Goal: Task Accomplishment & Management: Complete application form

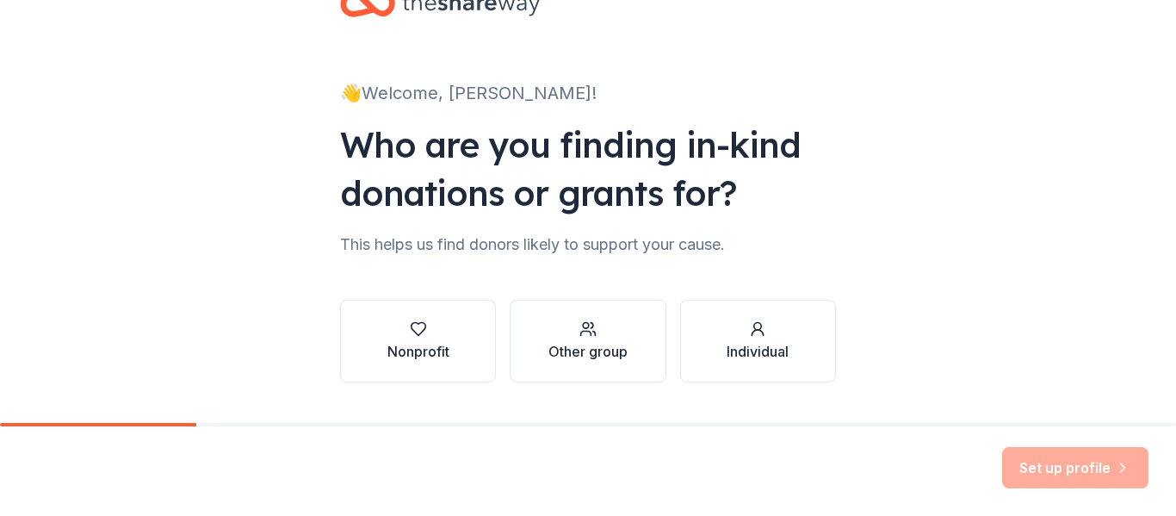
scroll to position [100, 0]
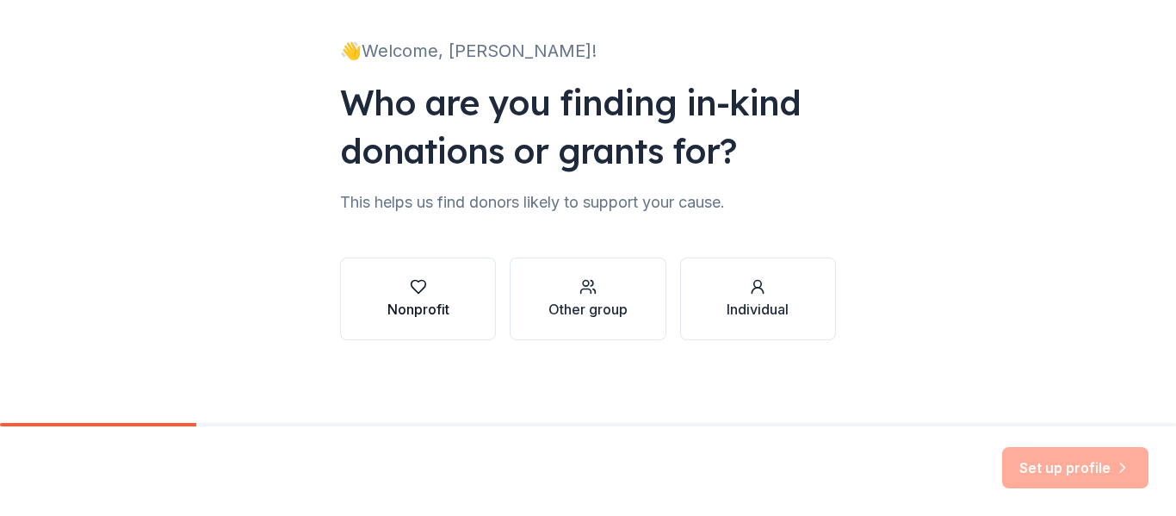
click at [430, 290] on div "button" at bounding box center [418, 286] width 62 height 17
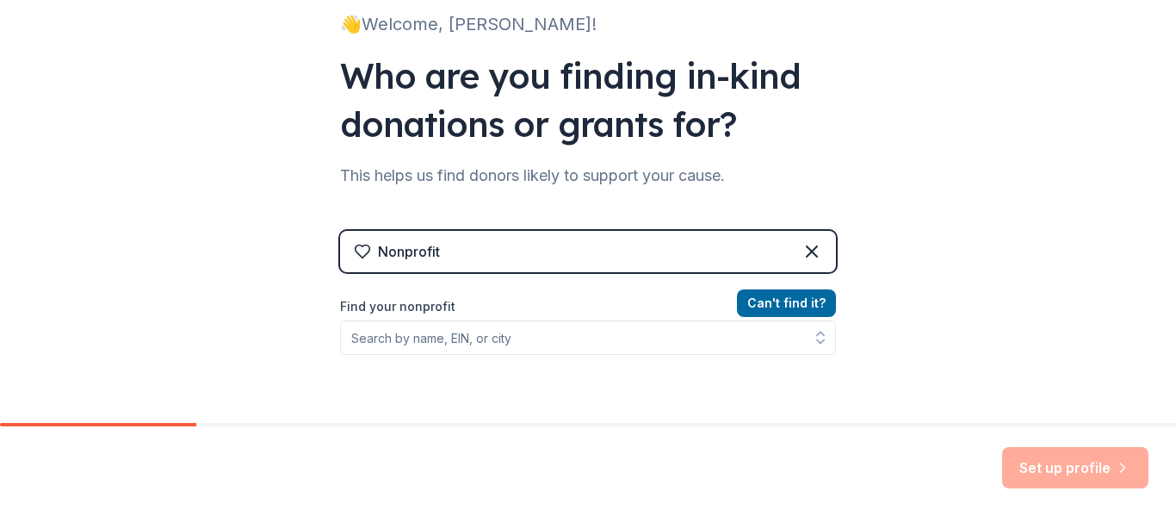
scroll to position [147, 0]
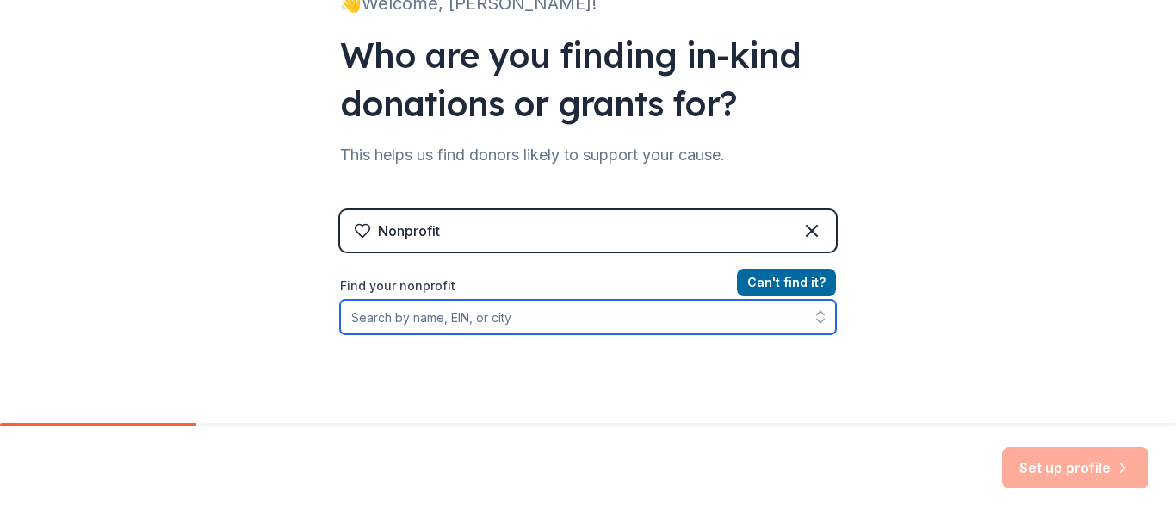
click at [457, 328] on input "Find your nonprofit" at bounding box center [588, 317] width 496 height 34
paste input "[US_EMPLOYER_IDENTIFICATION_NUMBER]"
type input "[US_EMPLOYER_IDENTIFICATION_NUMBER]"
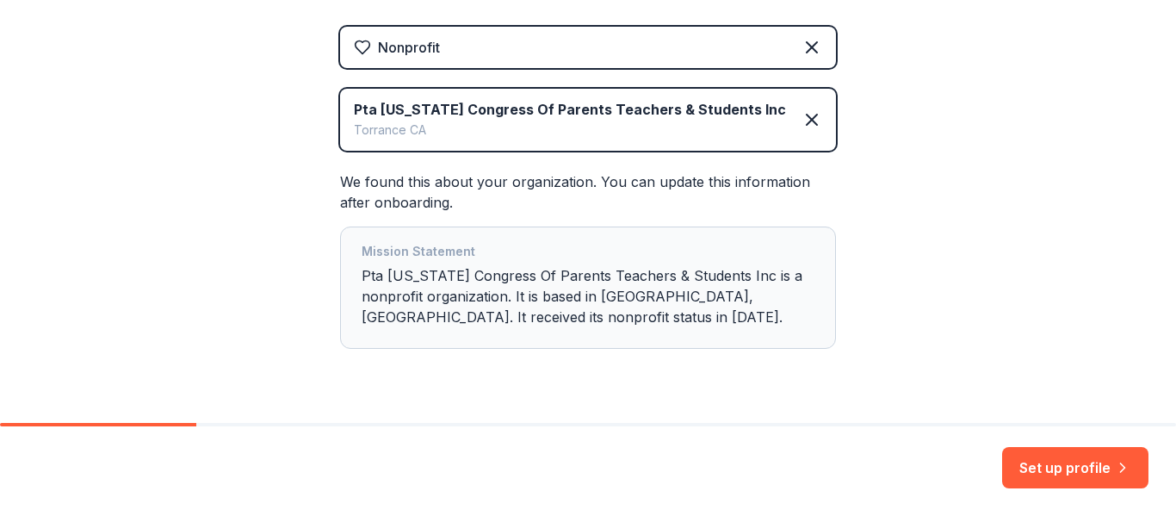
scroll to position [334, 0]
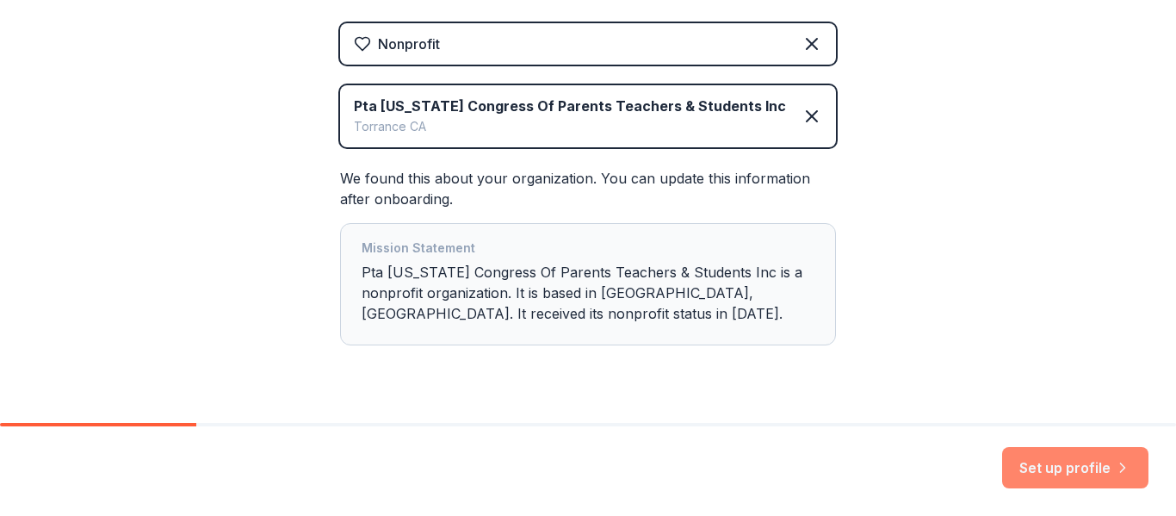
click at [1070, 470] on button "Set up profile" at bounding box center [1075, 467] width 146 height 41
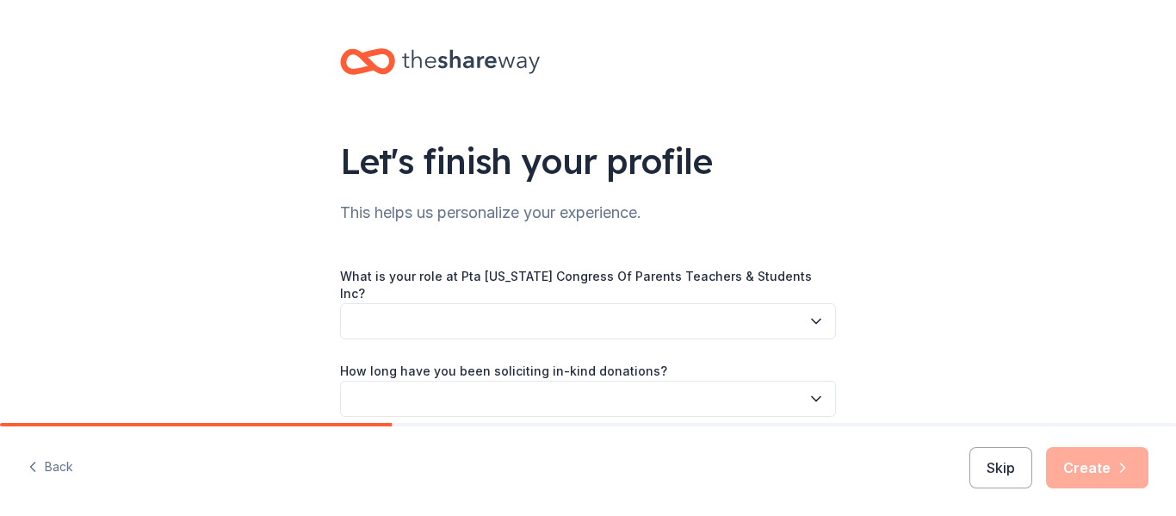
click at [769, 312] on button "button" at bounding box center [588, 321] width 496 height 36
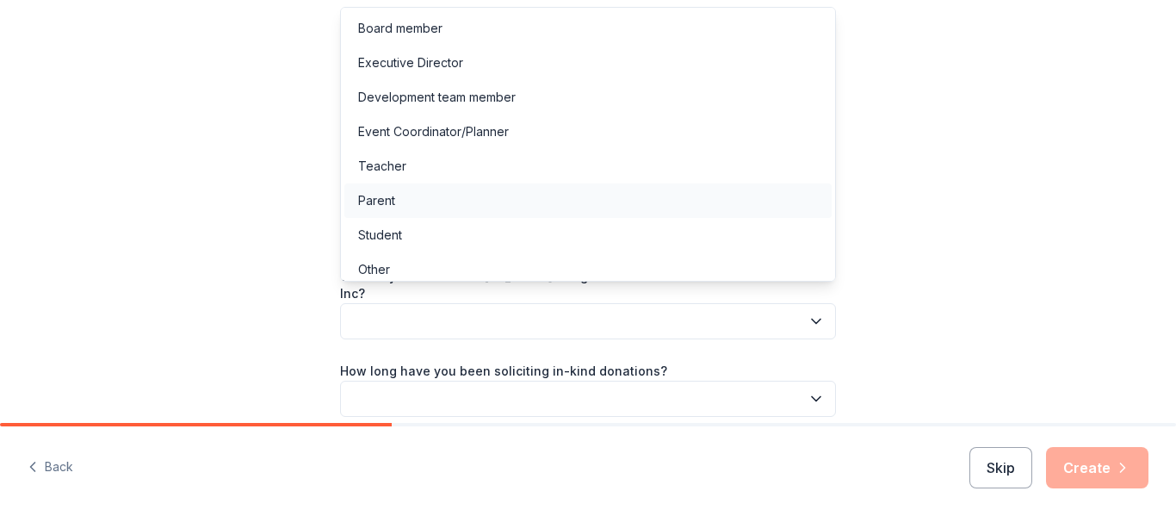
click at [718, 188] on div "Parent" at bounding box center [587, 200] width 487 height 34
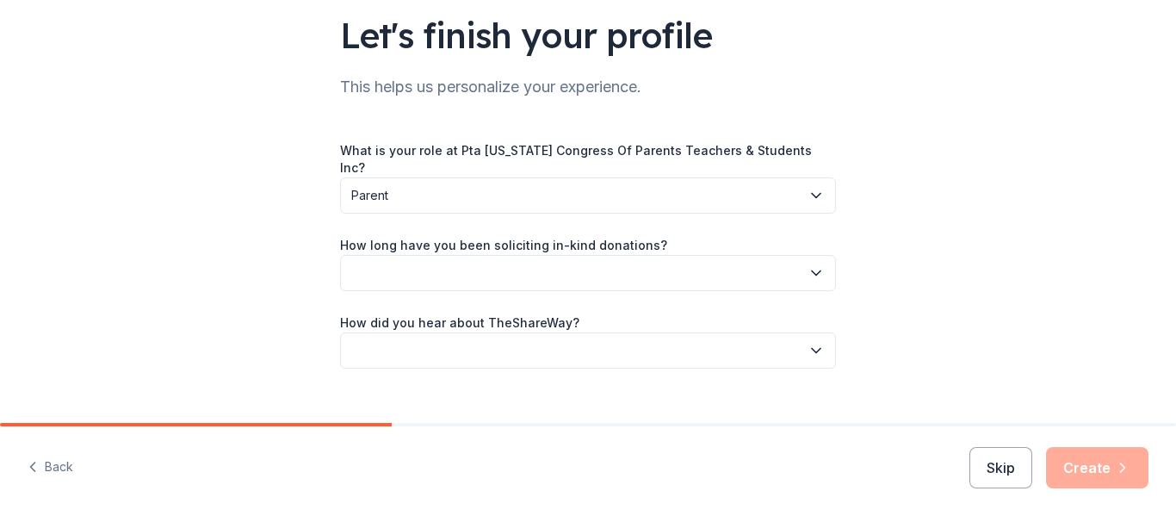
scroll to position [130, 0]
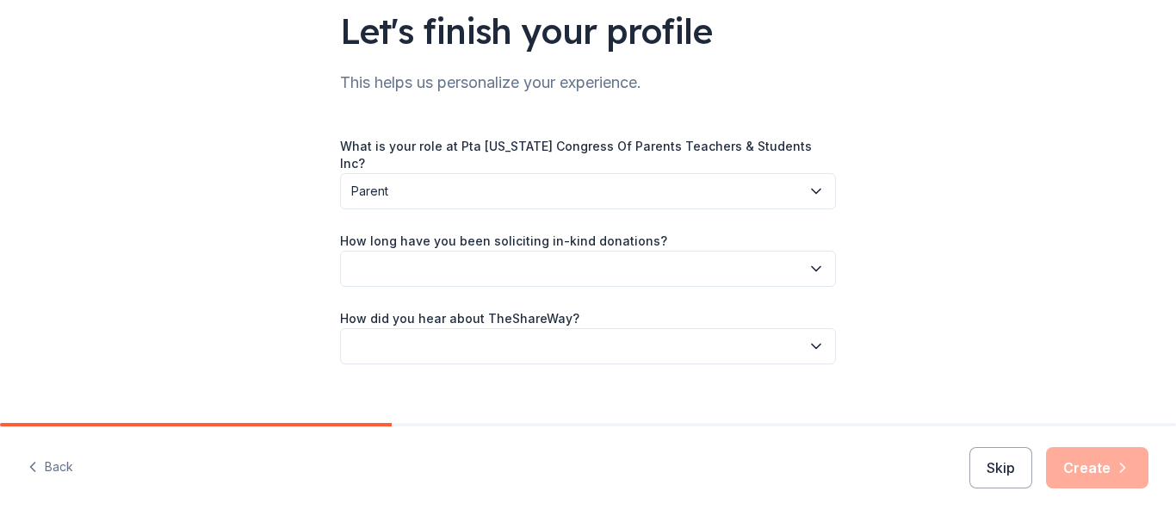
click at [782, 250] on button "button" at bounding box center [588, 268] width 496 height 36
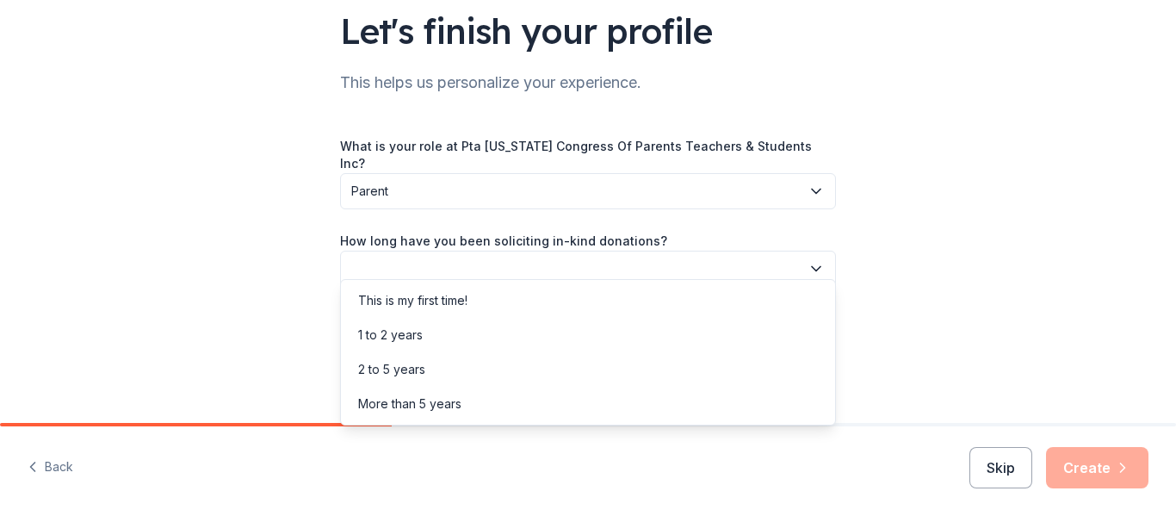
click at [777, 279] on div "This is my first time! 1 to 2 years 2 to 5 years More than 5 years" at bounding box center [588, 352] width 496 height 146
click at [776, 283] on div "This is my first time!" at bounding box center [587, 300] width 487 height 34
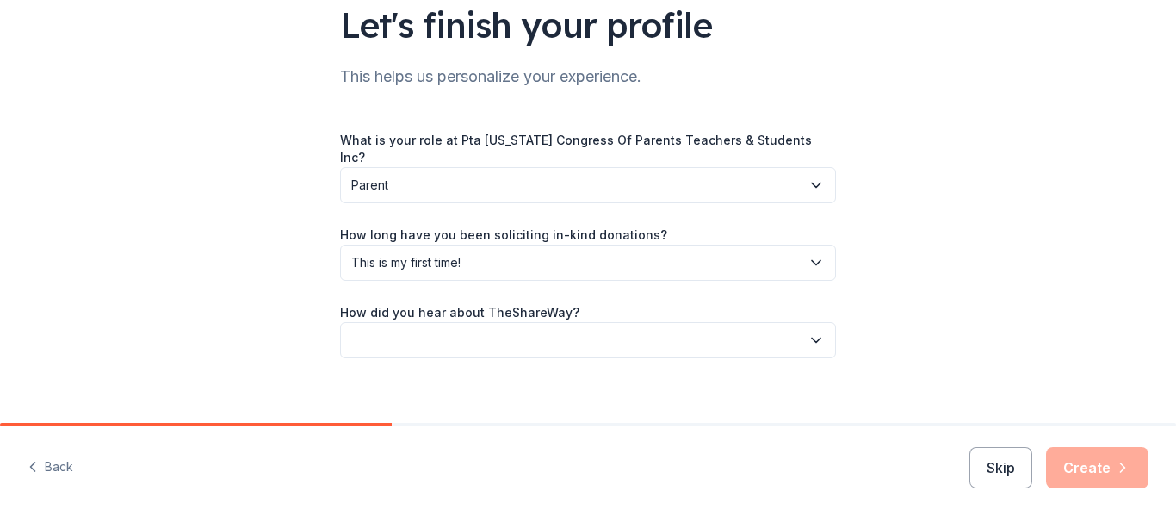
scroll to position [139, 0]
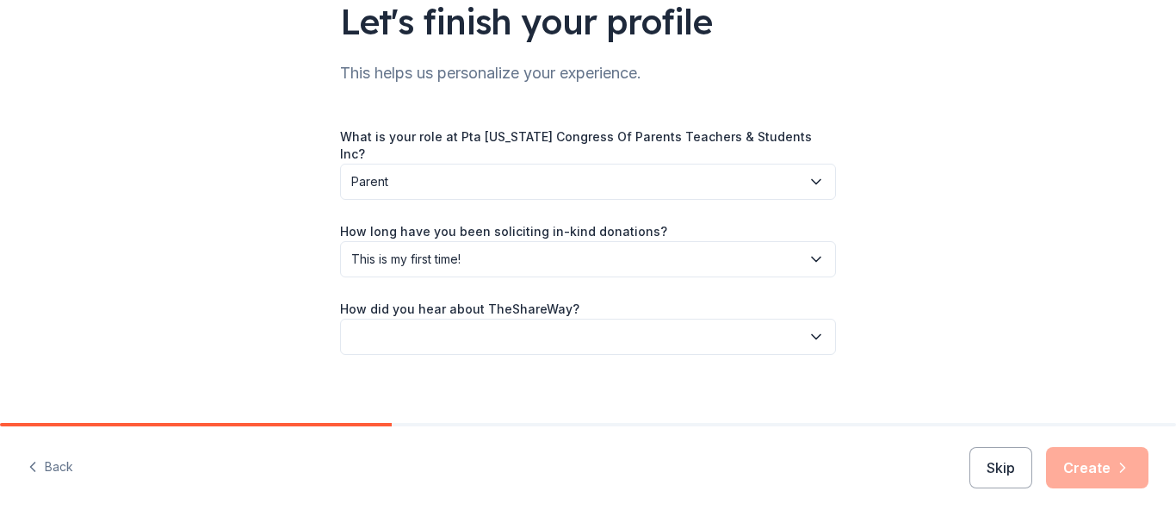
click at [805, 331] on button "button" at bounding box center [588, 336] width 496 height 36
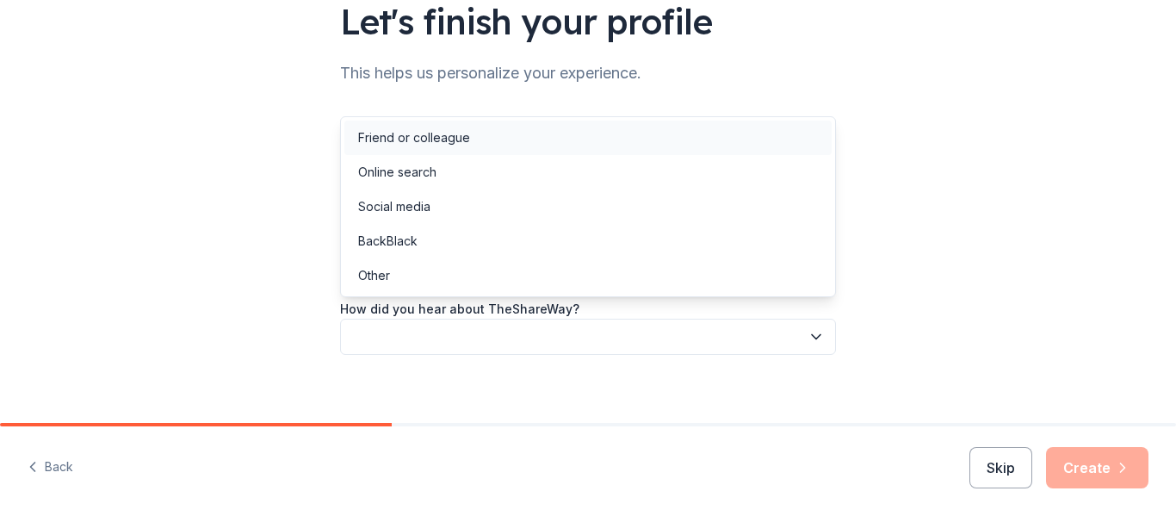
click at [769, 140] on div "Friend or colleague" at bounding box center [587, 137] width 487 height 34
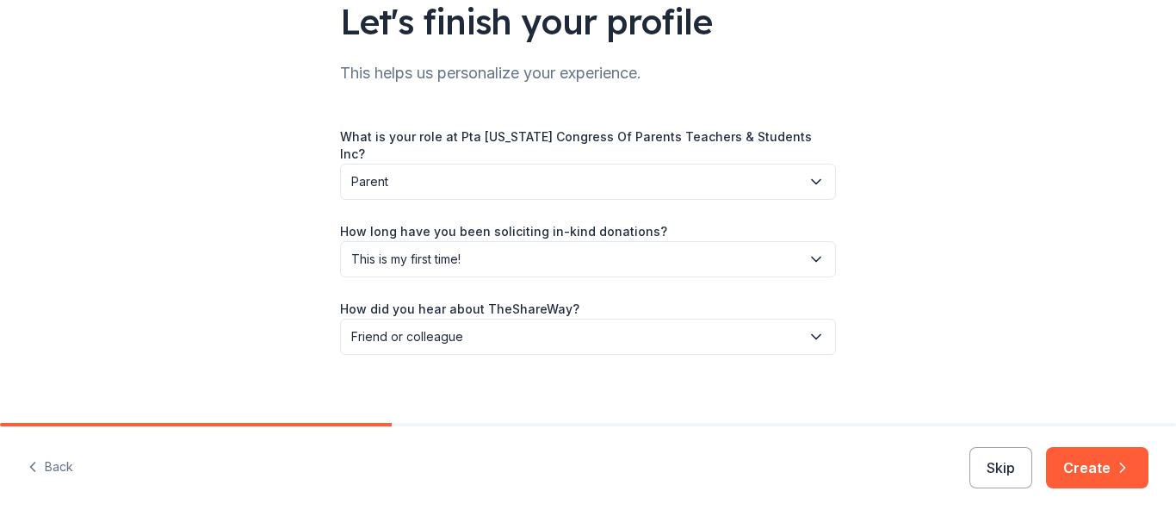
click at [987, 201] on div "Let's finish your profile This helps us personalize your experience. What is yo…" at bounding box center [588, 149] width 1176 height 577
click at [1110, 470] on button "Create" at bounding box center [1097, 467] width 102 height 41
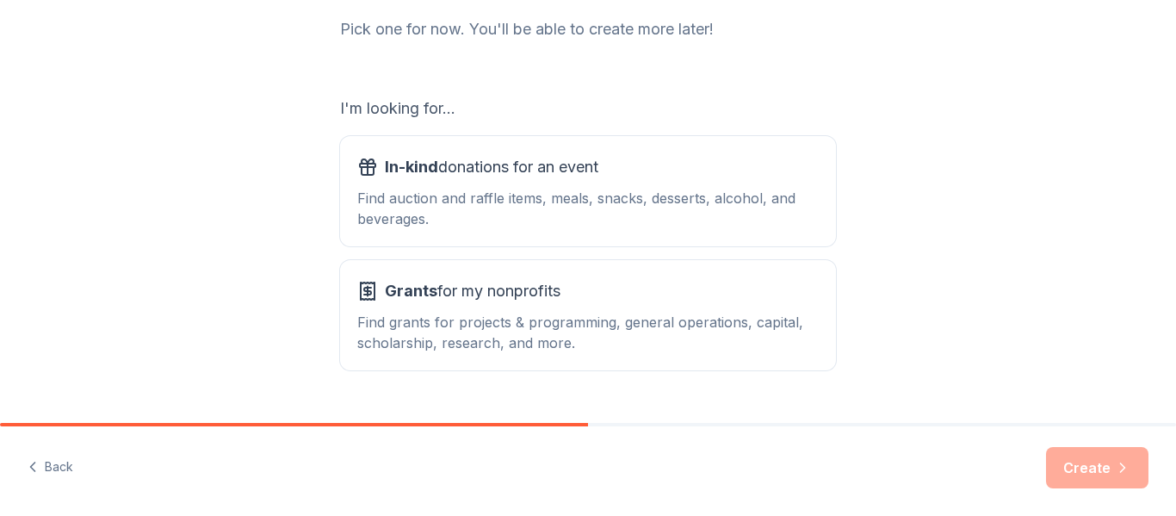
scroll to position [261, 0]
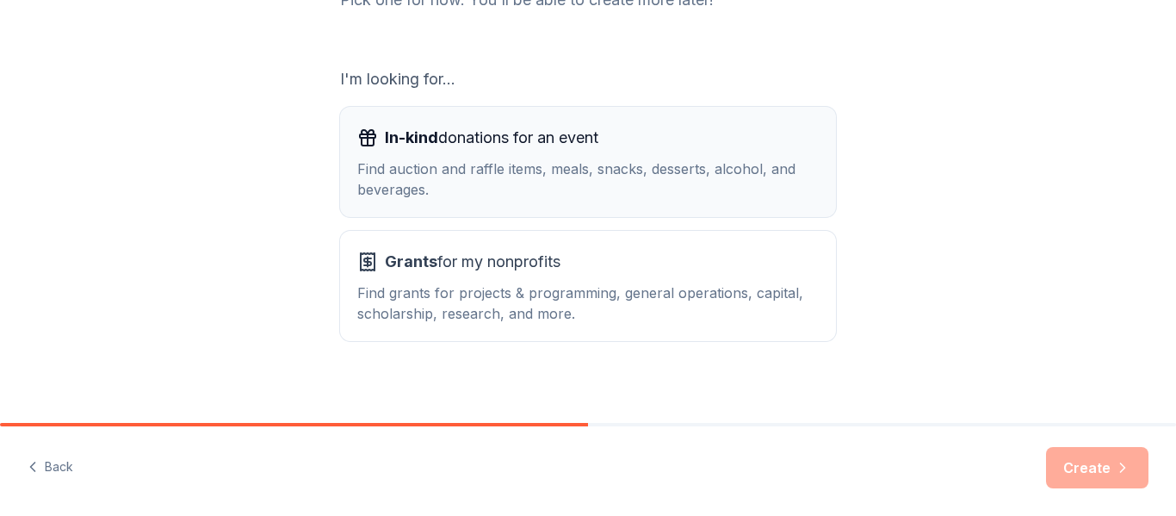
click at [764, 185] on div "Find auction and raffle items, meals, snacks, desserts, alcohol, and beverages." at bounding box center [587, 178] width 461 height 41
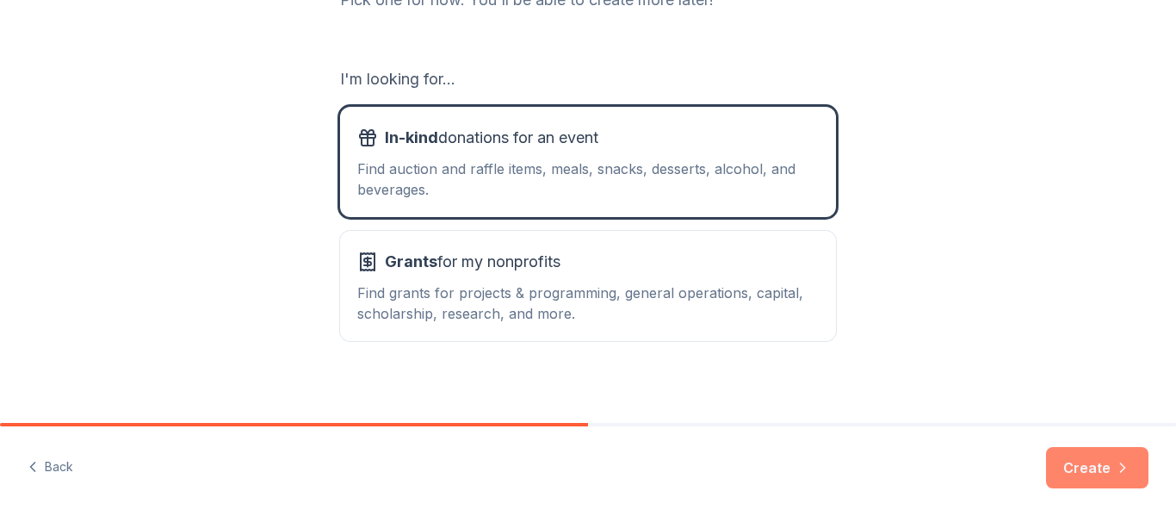
click at [1085, 473] on button "Create" at bounding box center [1097, 467] width 102 height 41
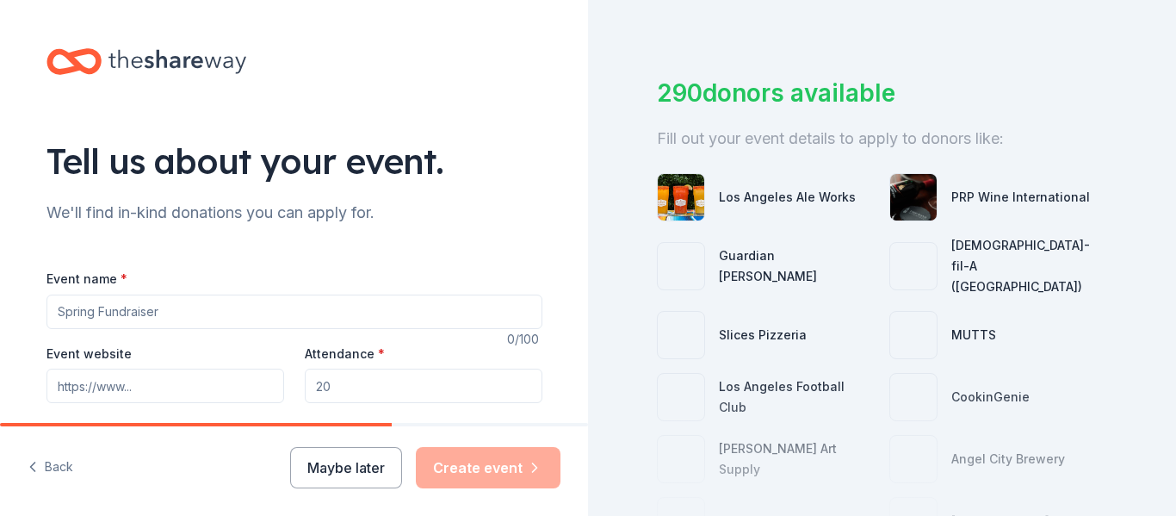
scroll to position [152, 0]
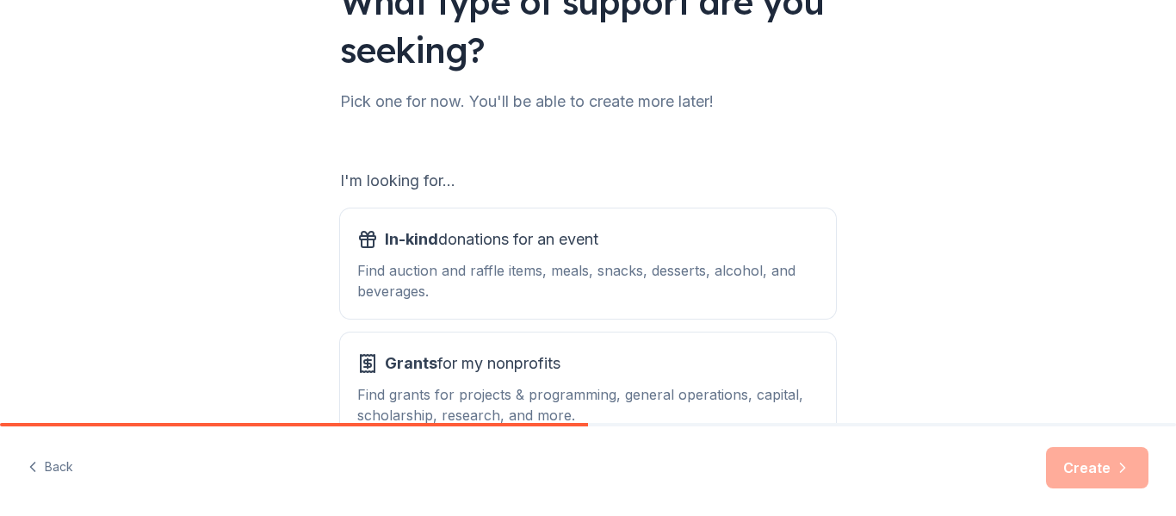
scroll to position [161, 0]
click at [849, 219] on div "What type of support are you seeking? Pick one for now. You'll be able to creat…" at bounding box center [587, 186] width 551 height 695
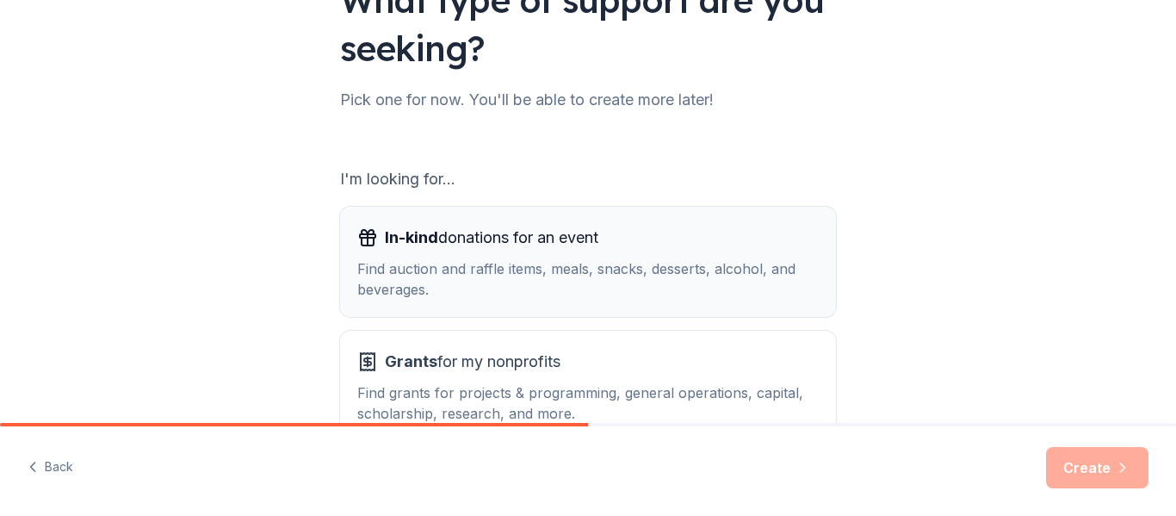
click at [829, 234] on button "In-kind donations for an event Find auction and raffle items, meals, snacks, de…" at bounding box center [588, 262] width 496 height 110
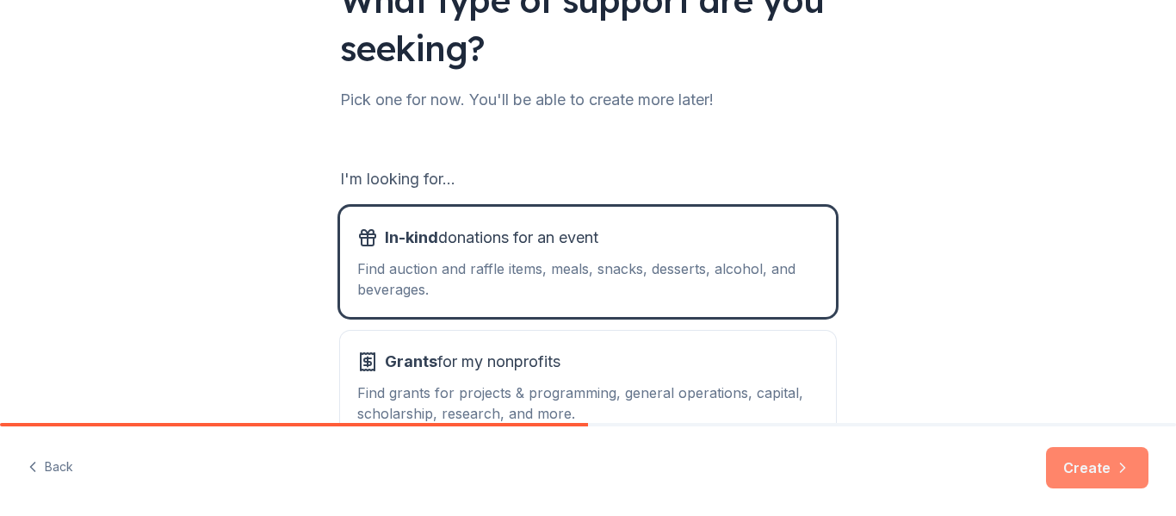
click at [1095, 473] on button "Create" at bounding box center [1097, 467] width 102 height 41
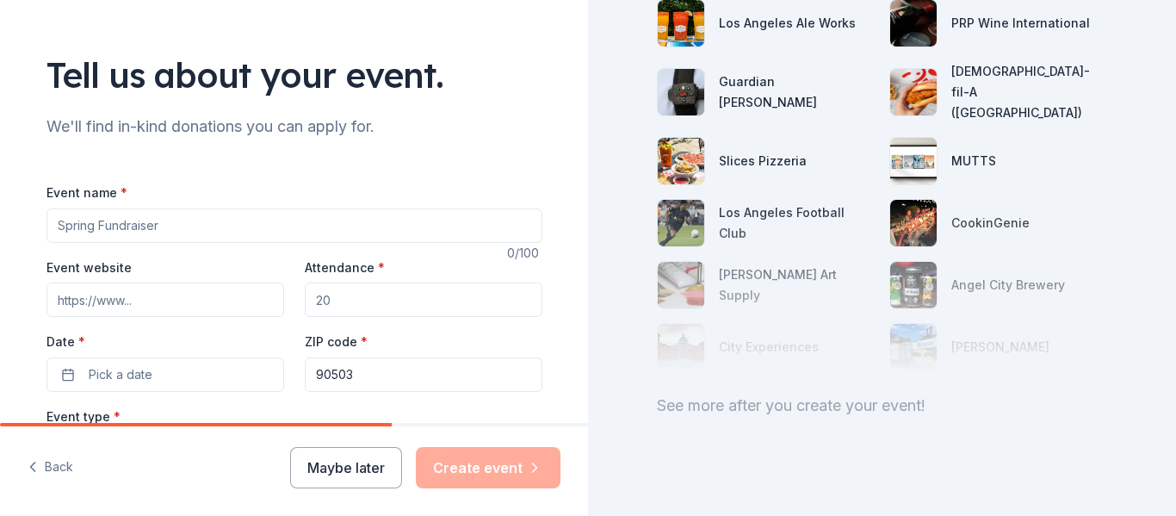
scroll to position [87, 0]
click at [232, 234] on input "Event name *" at bounding box center [294, 224] width 496 height 34
type input "[DATE]"
click at [360, 293] on input "Attendance *" at bounding box center [424, 298] width 238 height 34
type input "100"
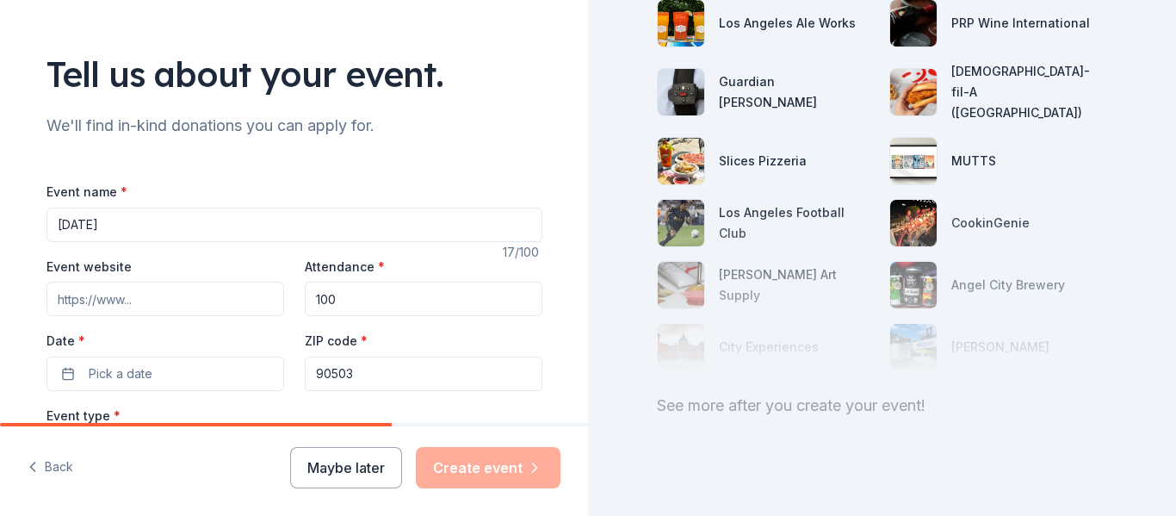
click at [181, 307] on input "Event website" at bounding box center [165, 298] width 238 height 34
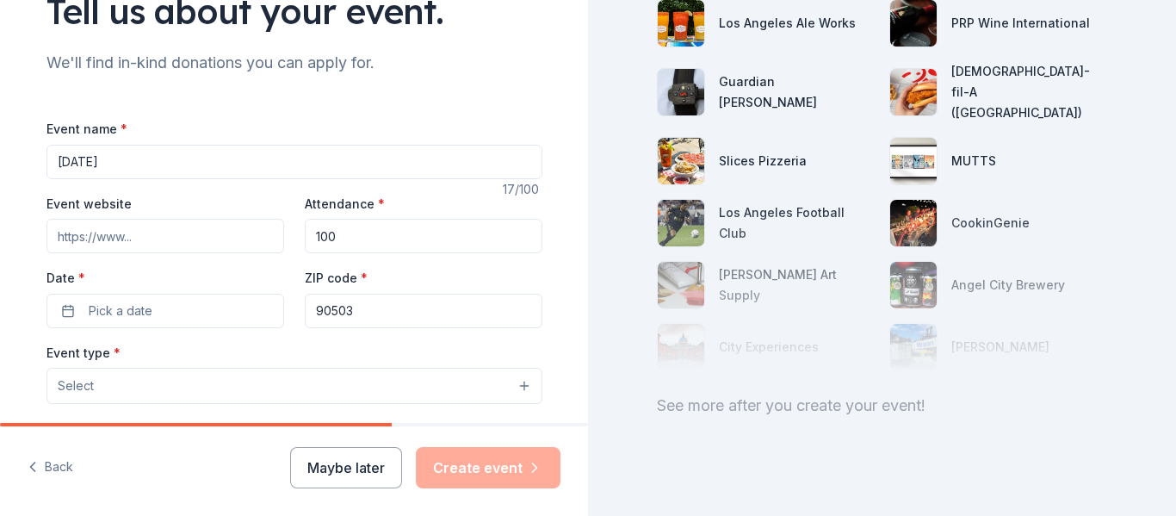
scroll to position [155, 0]
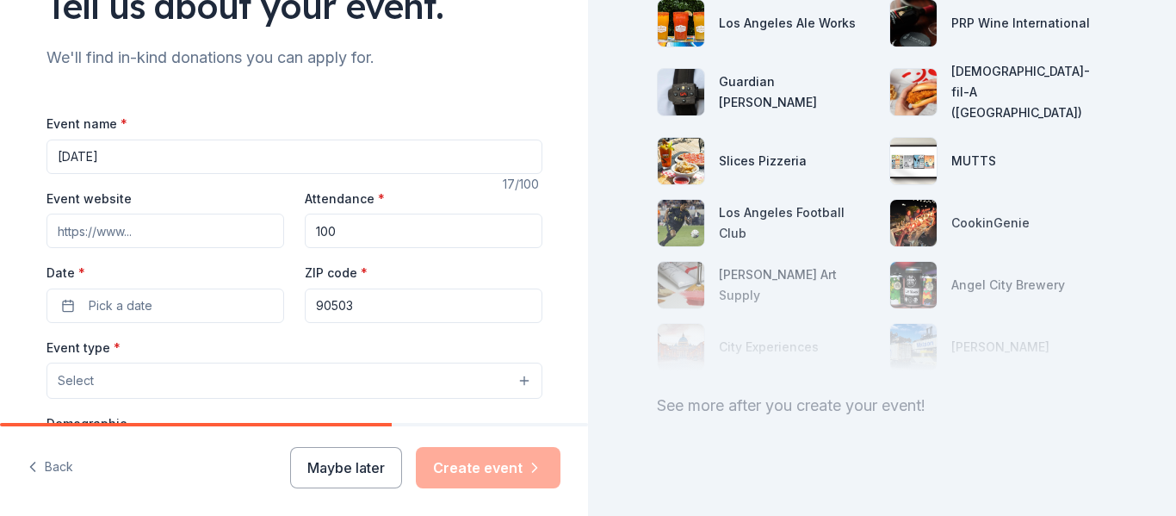
click at [182, 307] on button "Pick a date" at bounding box center [165, 305] width 238 height 34
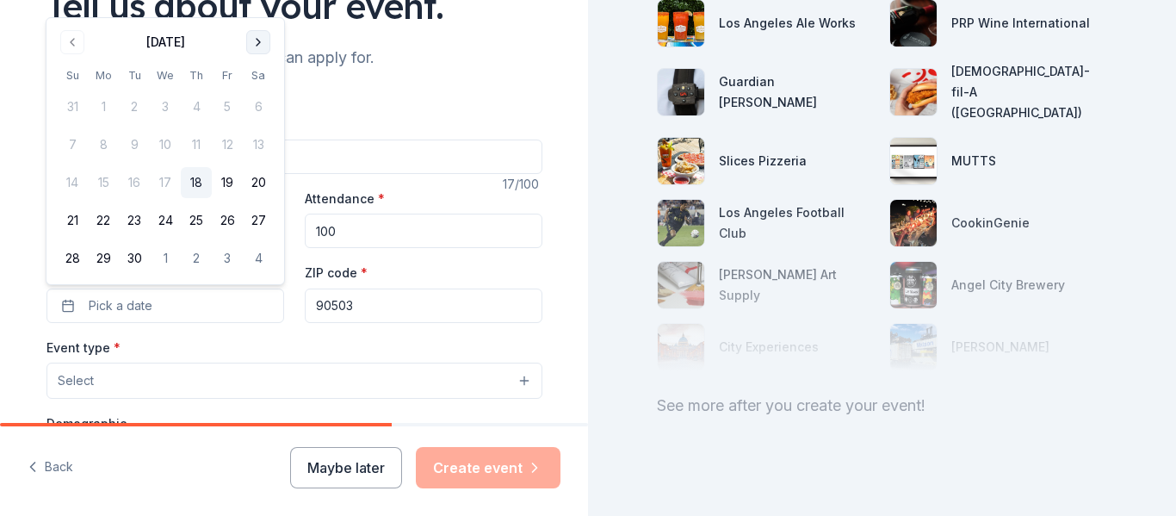
click at [257, 46] on button "Go to next month" at bounding box center [258, 42] width 24 height 24
click at [252, 218] on button "25" at bounding box center [258, 220] width 31 height 31
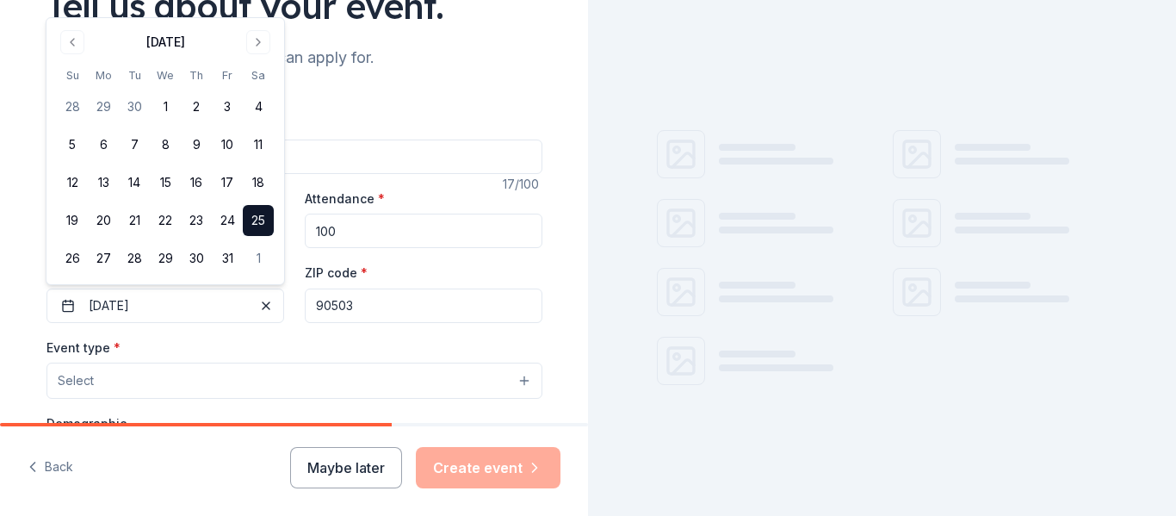
scroll to position [237, 0]
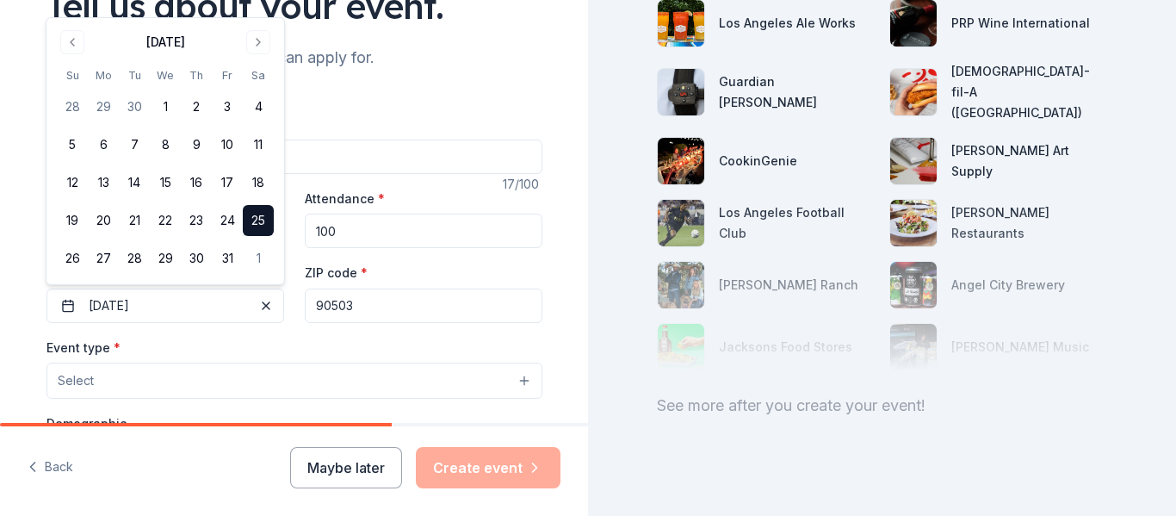
click at [287, 347] on div "Event type * Select" at bounding box center [294, 368] width 496 height 63
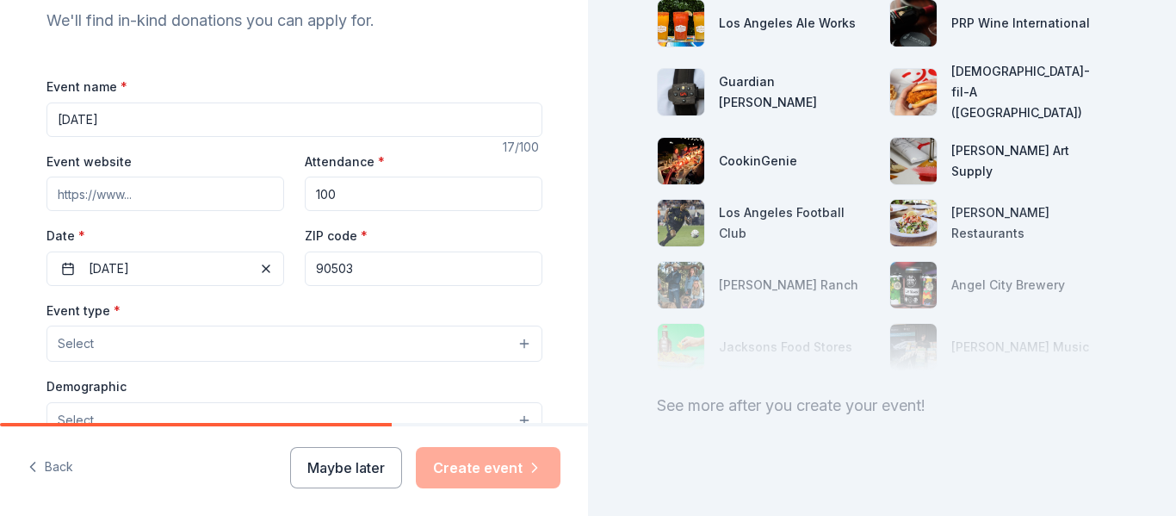
scroll to position [291, 0]
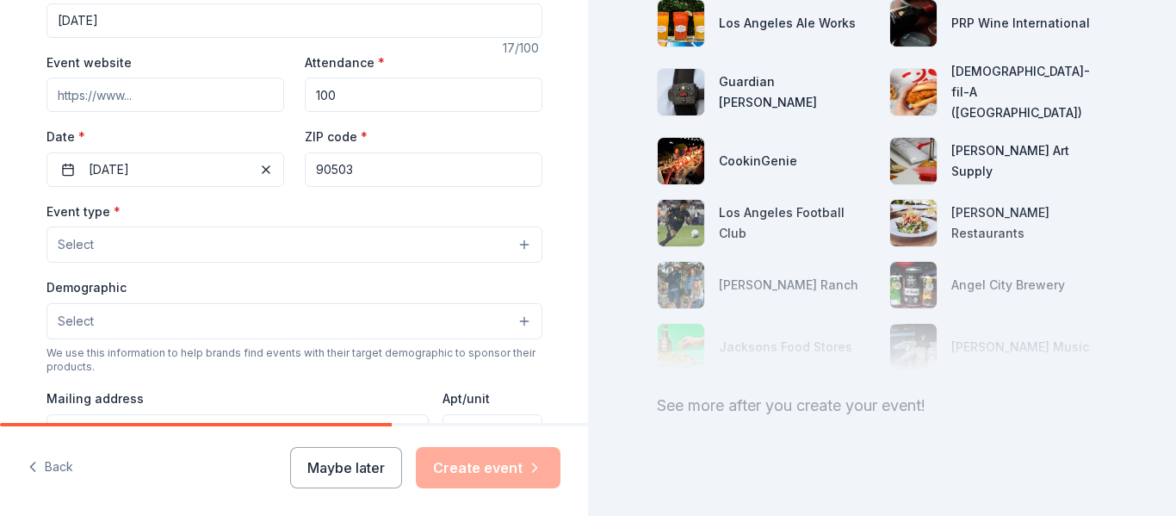
click at [301, 244] on button "Select" at bounding box center [294, 244] width 496 height 36
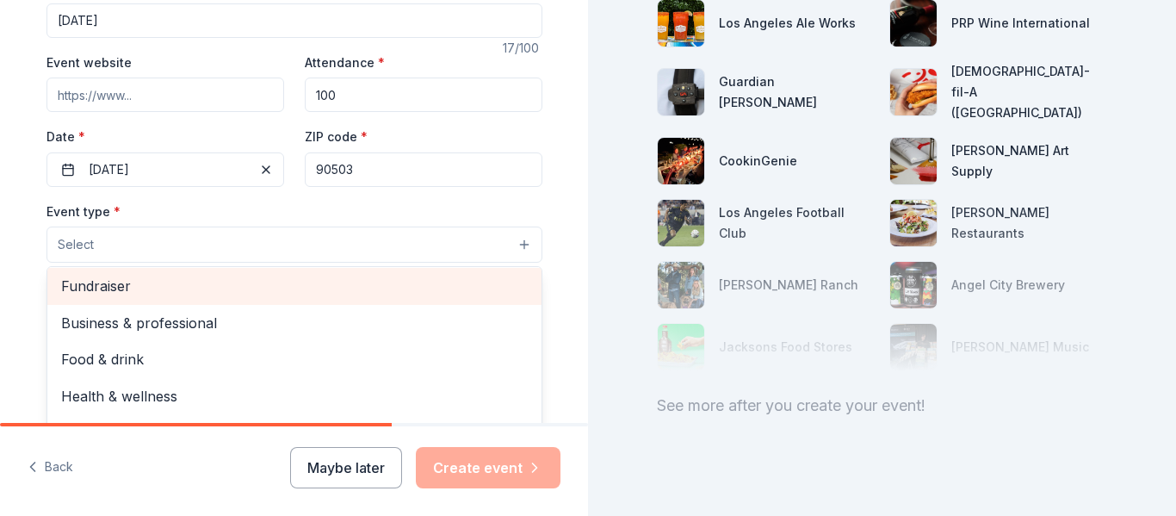
scroll to position [0, 0]
click at [297, 288] on span "Fundraiser" at bounding box center [294, 288] width 466 height 22
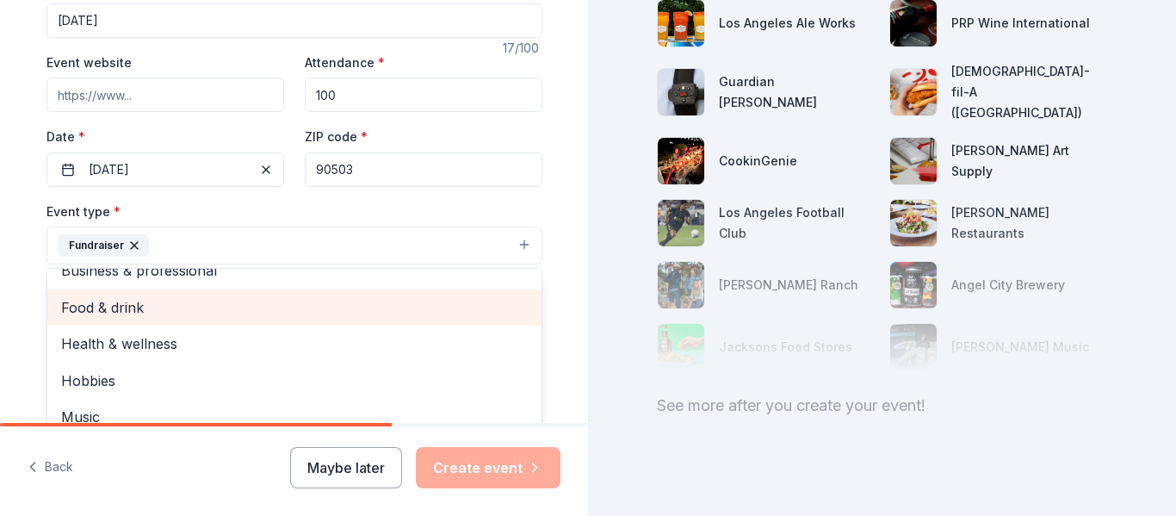
scroll to position [21, 0]
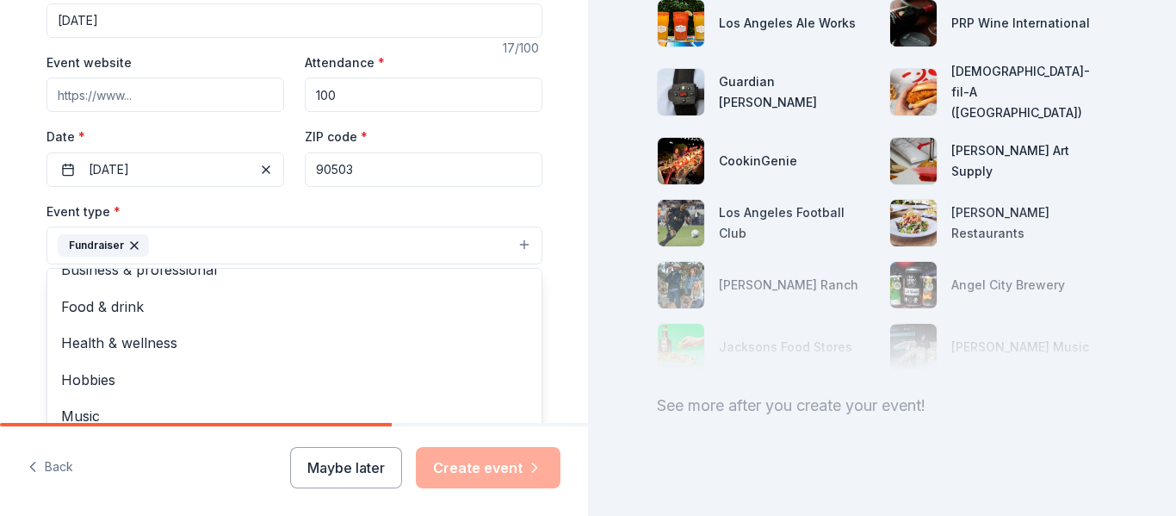
click at [26, 232] on div "Tell us about your event. We'll find in-kind donations you can apply for. Event…" at bounding box center [294, 282] width 551 height 1147
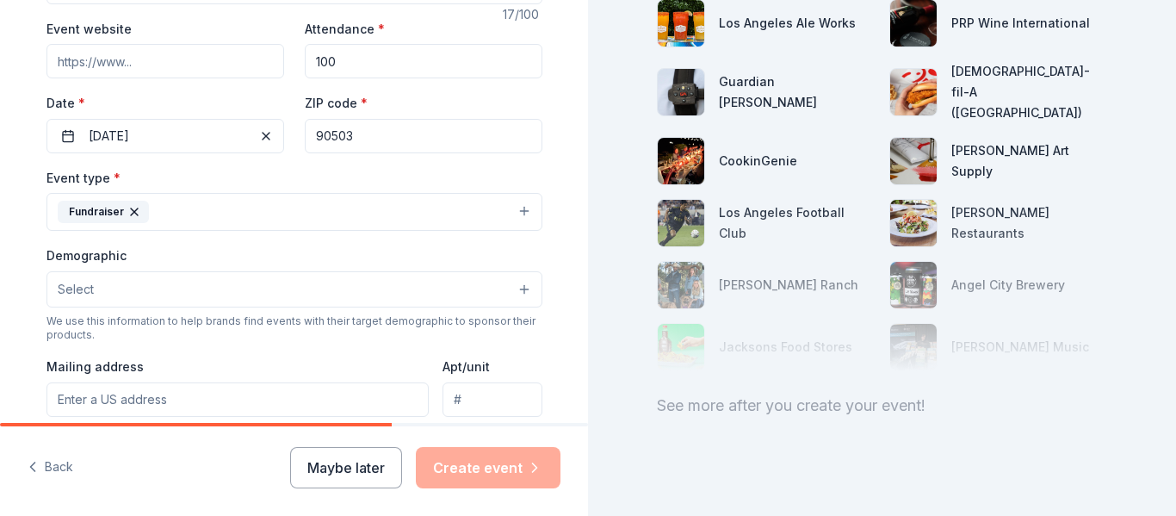
scroll to position [374, 0]
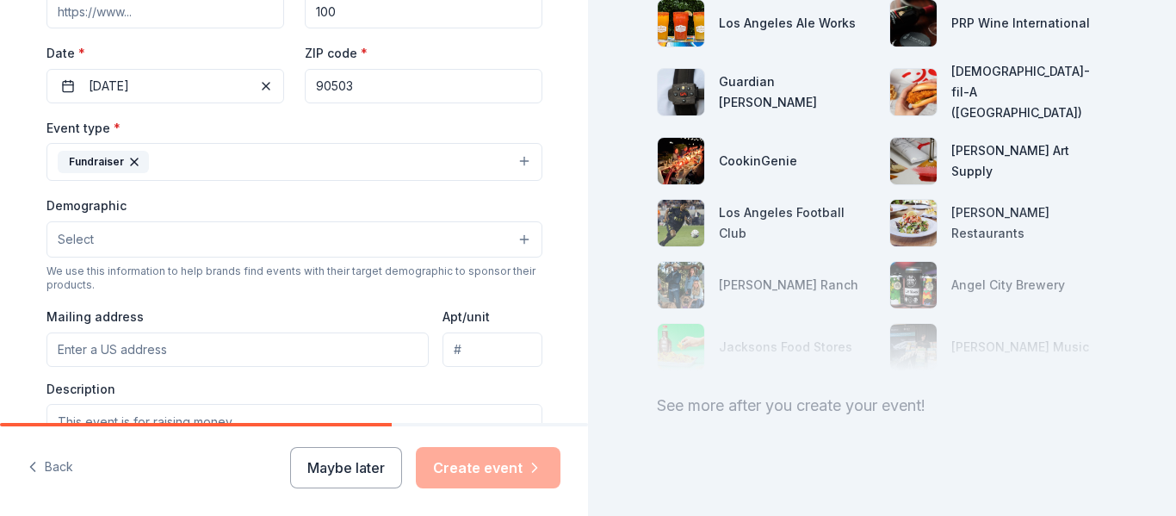
click at [124, 237] on button "Select" at bounding box center [294, 239] width 496 height 36
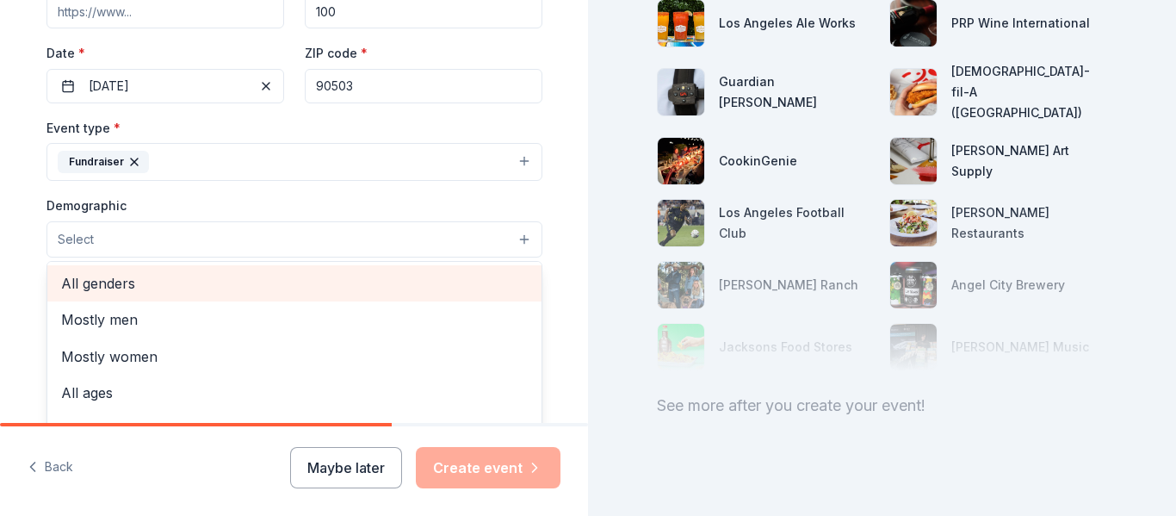
click at [128, 290] on span "All genders" at bounding box center [294, 283] width 466 height 22
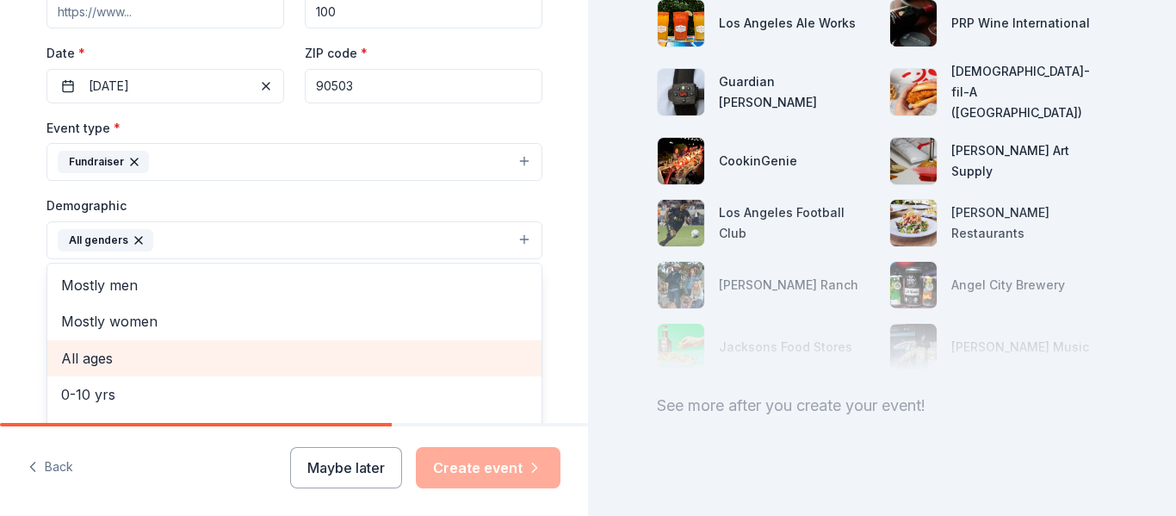
click at [162, 369] on div "All ages" at bounding box center [294, 358] width 494 height 36
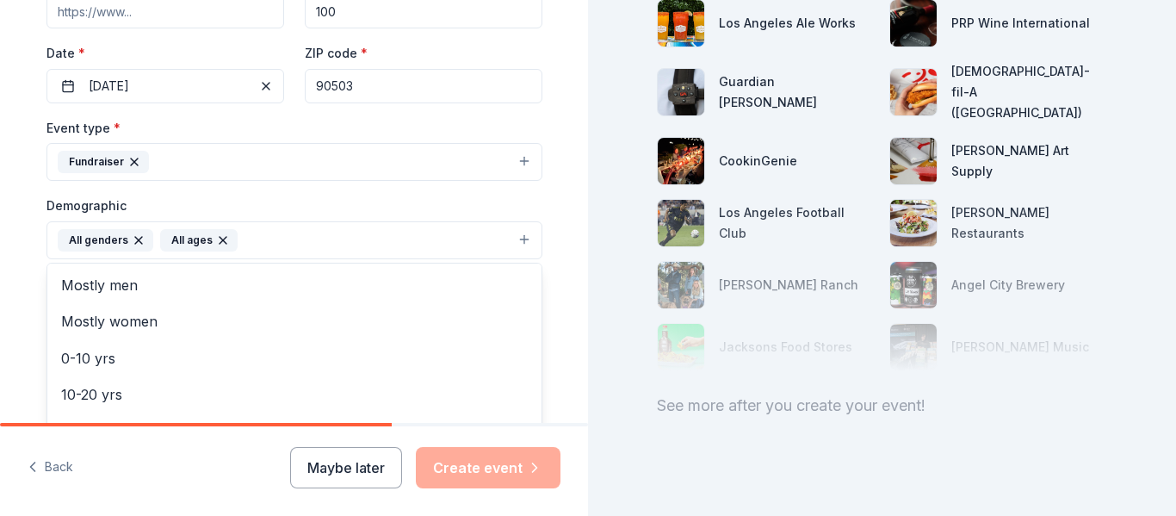
click at [19, 250] on div "Tell us about your event. We'll find in-kind donations you can apply for. Event…" at bounding box center [294, 200] width 551 height 1149
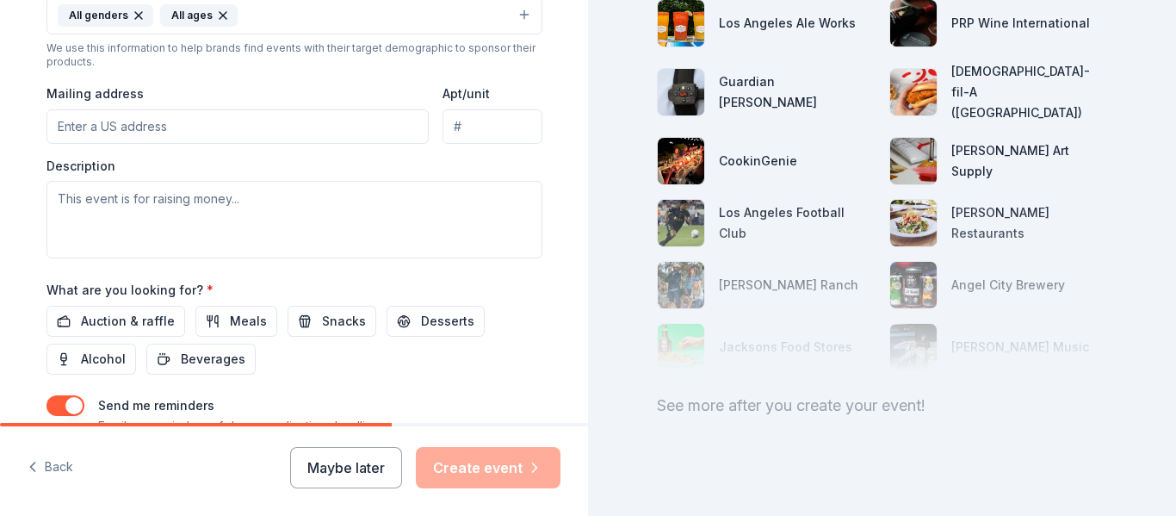
scroll to position [668, 0]
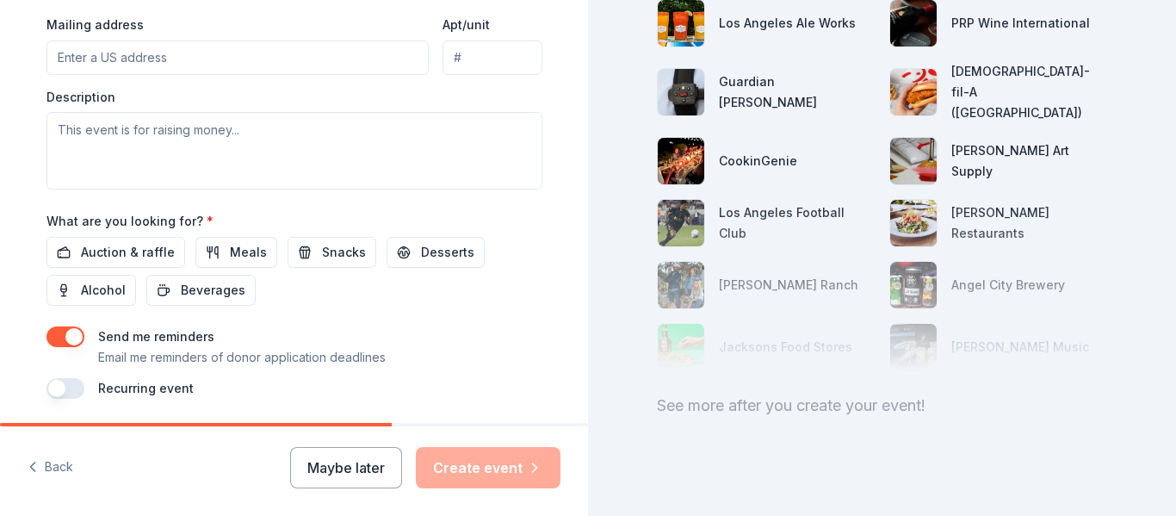
click at [64, 340] on button "button" at bounding box center [65, 336] width 38 height 21
click at [73, 250] on button "Auction & raffle" at bounding box center [115, 252] width 139 height 31
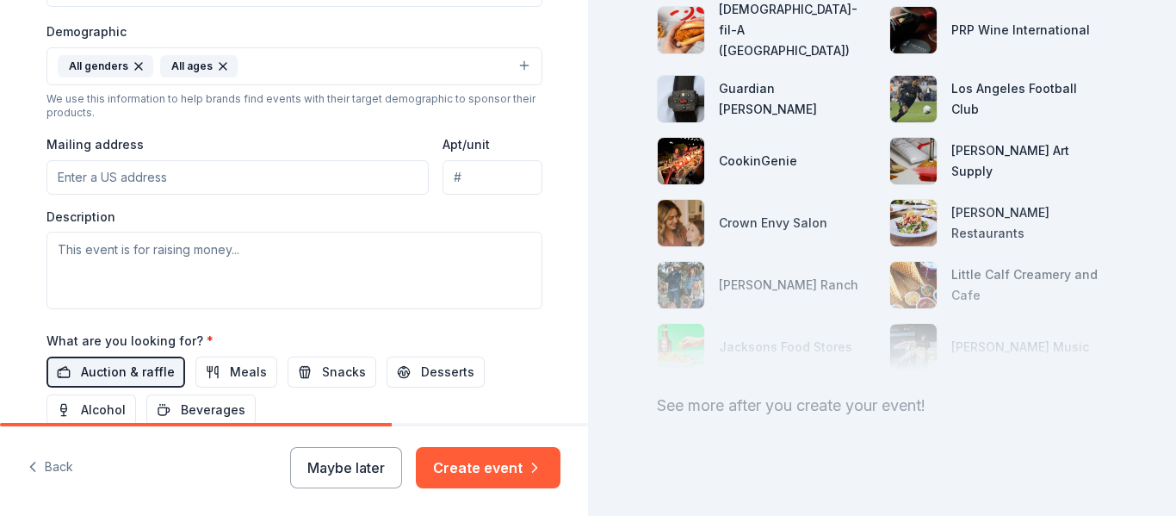
scroll to position [473, 0]
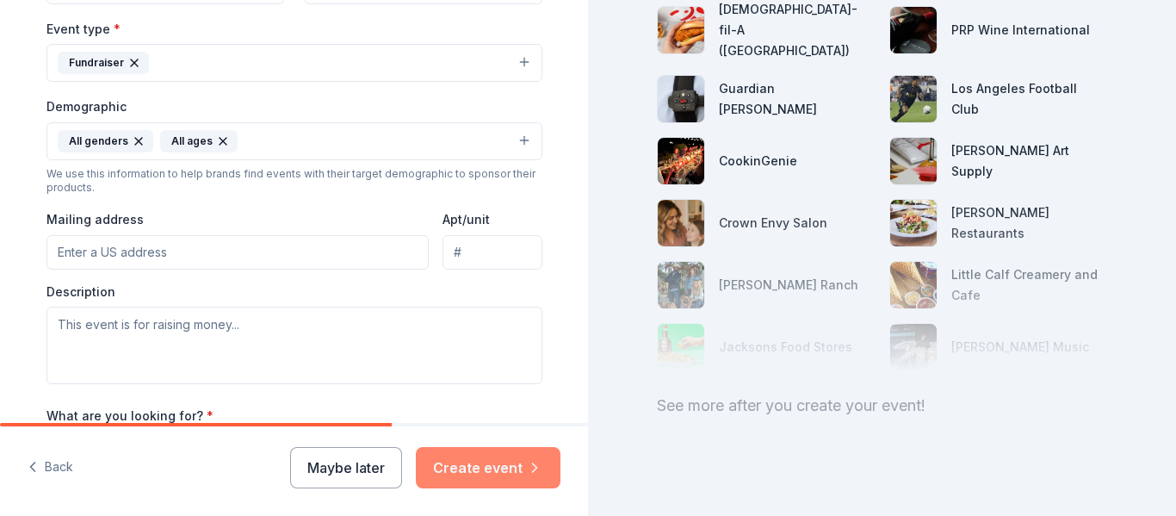
click at [503, 457] on button "Create event" at bounding box center [488, 467] width 145 height 41
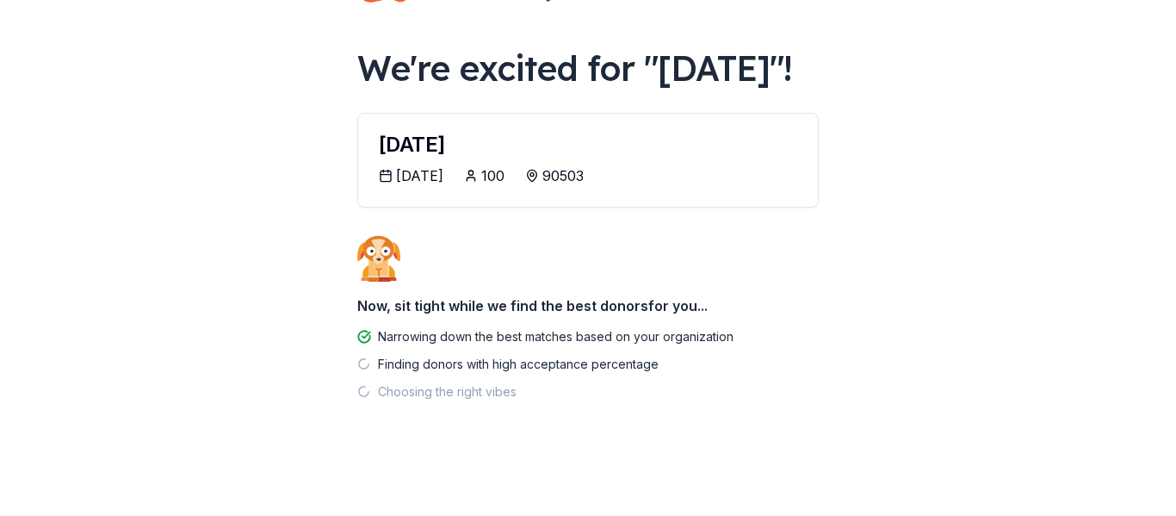
scroll to position [114, 0]
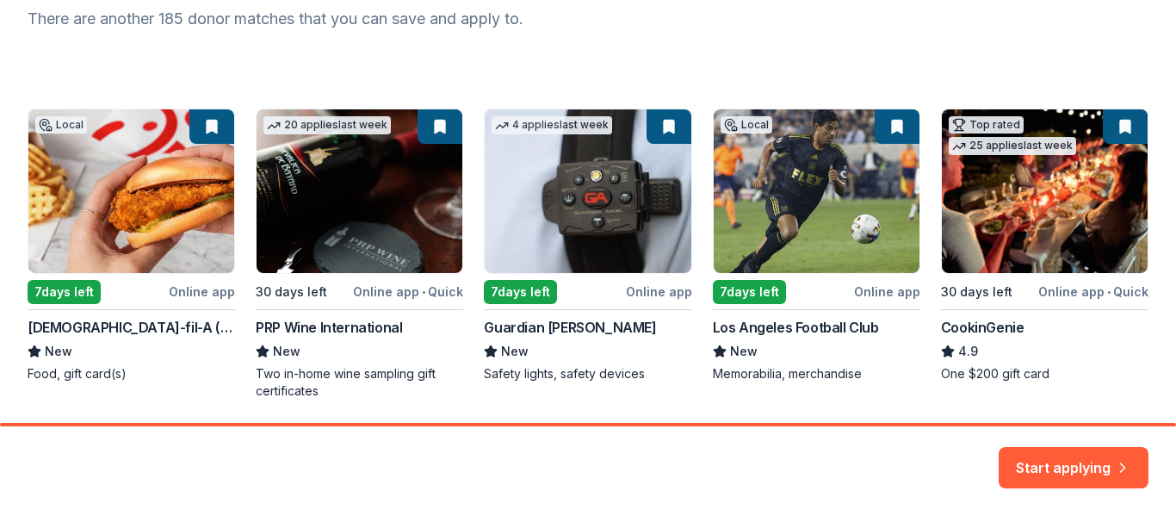
scroll to position [252, 0]
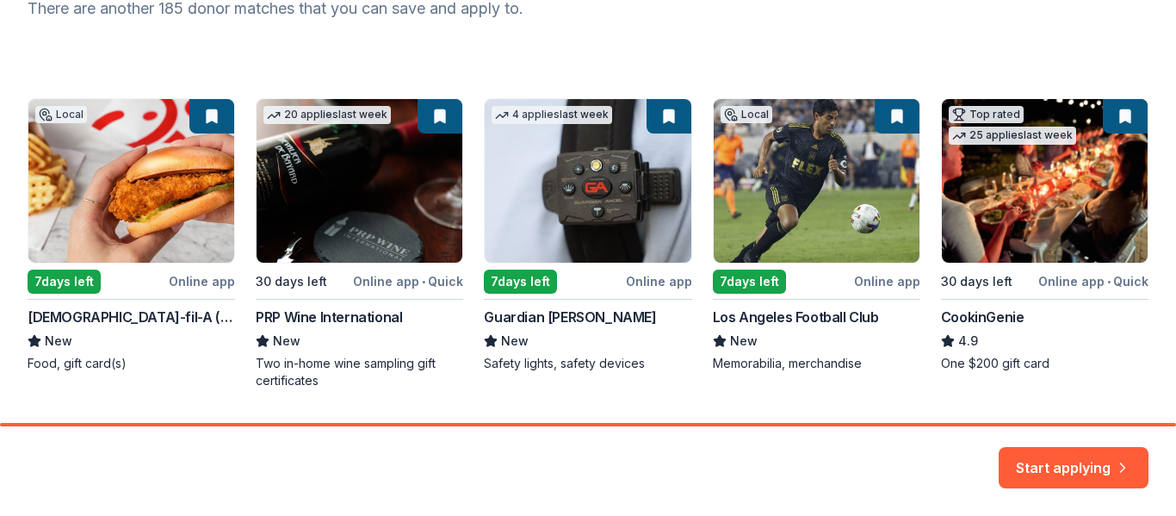
click at [132, 242] on div "Local 7 days left Online app Chick-fil-A (Los Angeles) New Food, gift card(s) 2…" at bounding box center [588, 243] width 1121 height 291
click at [86, 287] on div "Local 7 days left Online app Chick-fil-A (Los Angeles) New Food, gift card(s) 2…" at bounding box center [588, 243] width 1121 height 291
click at [108, 198] on div "Local 7 days left Online app Chick-fil-A (Los Angeles) New Food, gift card(s) 2…" at bounding box center [588, 243] width 1121 height 291
click at [94, 121] on div "Local 7 days left Online app Chick-fil-A (Los Angeles) New Food, gift card(s) 2…" at bounding box center [588, 243] width 1121 height 291
click at [1077, 459] on button "Start applying" at bounding box center [1073, 456] width 150 height 41
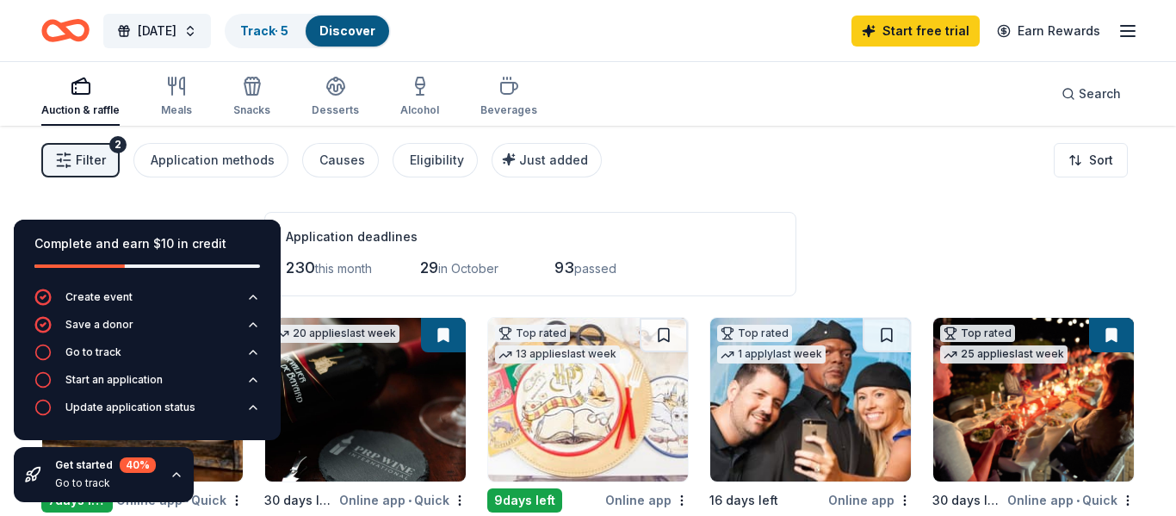
click at [875, 170] on div "Filter 2 Application methods Causes Eligibility Just added Sort" at bounding box center [588, 160] width 1176 height 69
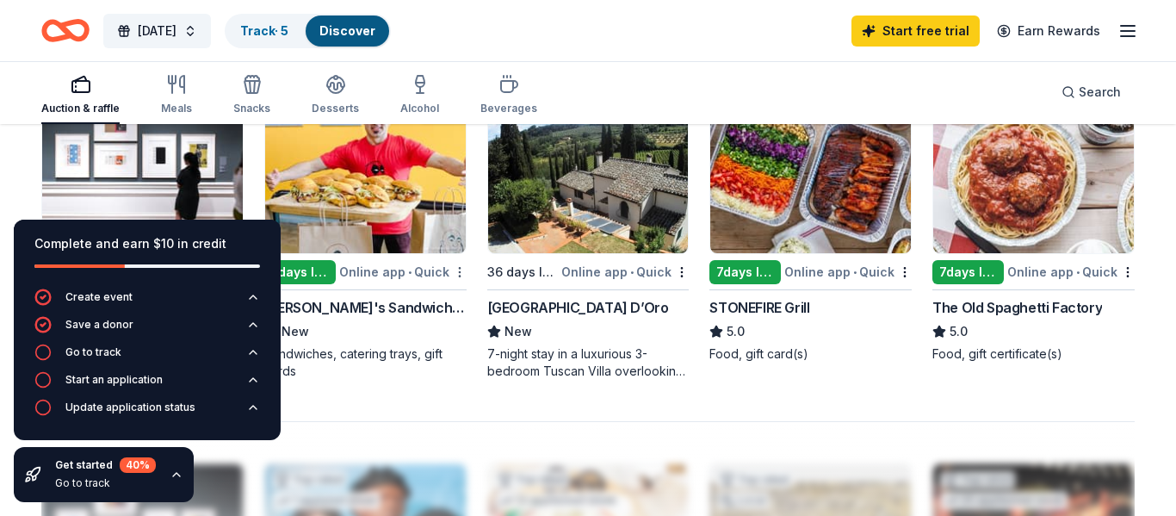
scroll to position [1237, 0]
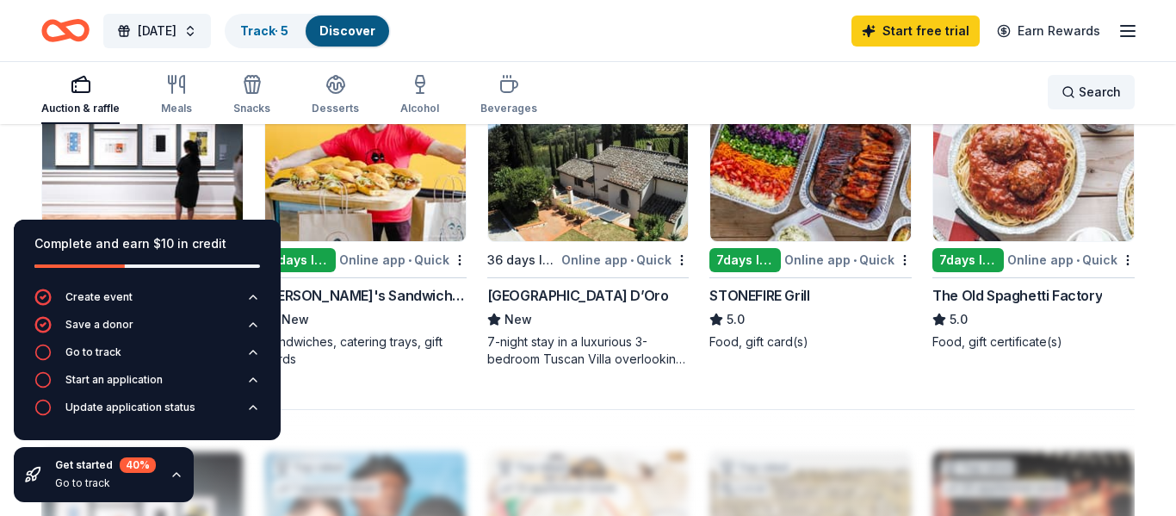
click at [1084, 101] on span "Search" at bounding box center [1099, 92] width 42 height 21
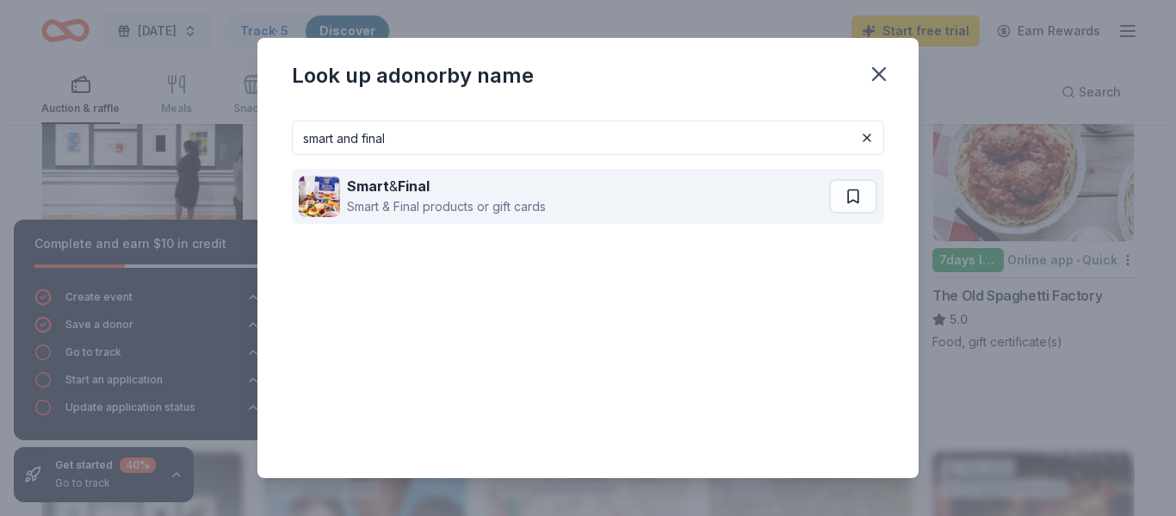
type input "smart and final"
click at [504, 194] on div "Smart & Final" at bounding box center [446, 186] width 199 height 21
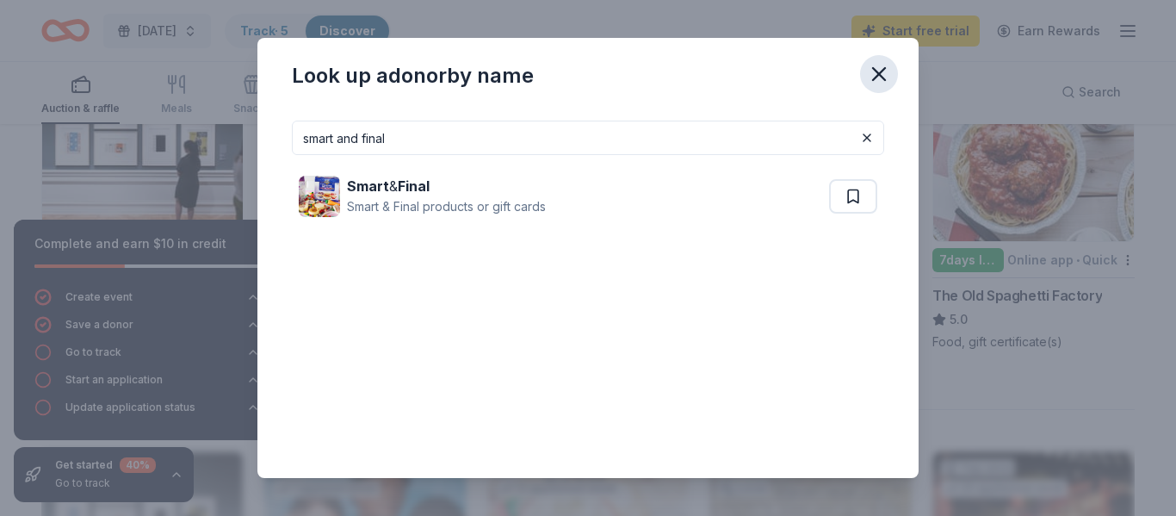
click at [880, 67] on icon "button" at bounding box center [879, 74] width 24 height 24
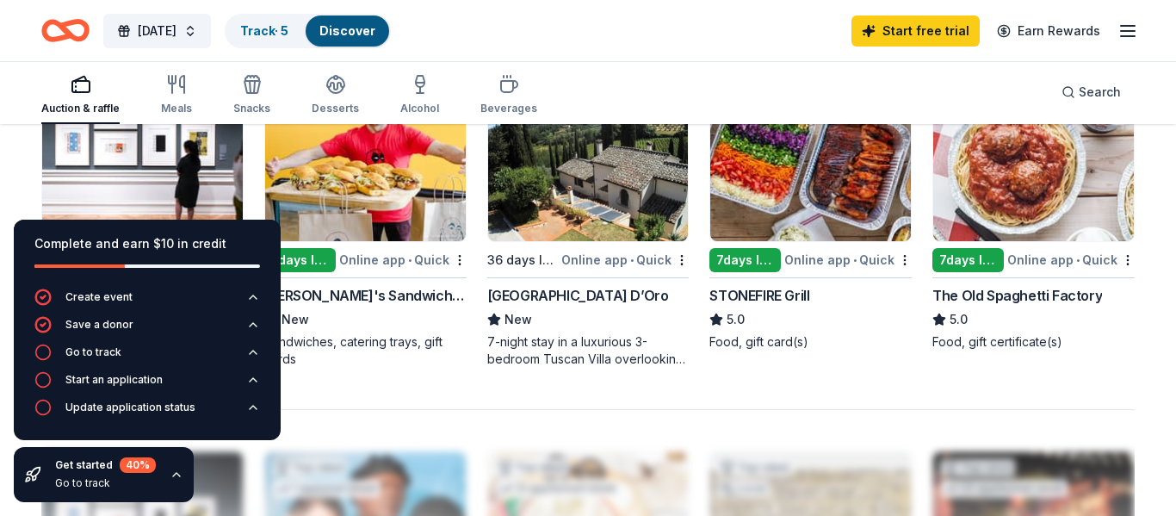
click at [814, 208] on img at bounding box center [810, 159] width 201 height 164
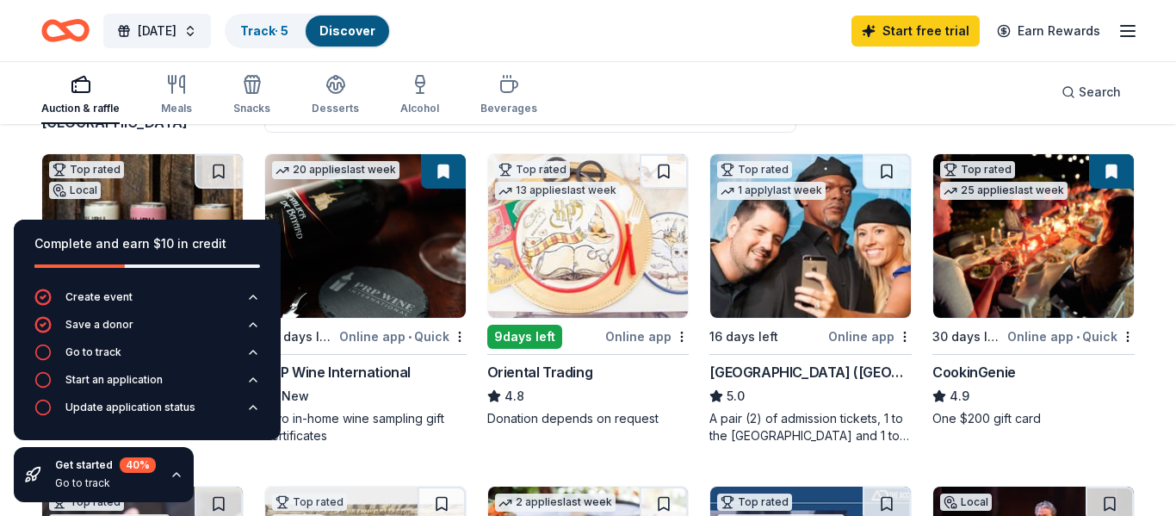
scroll to position [159, 0]
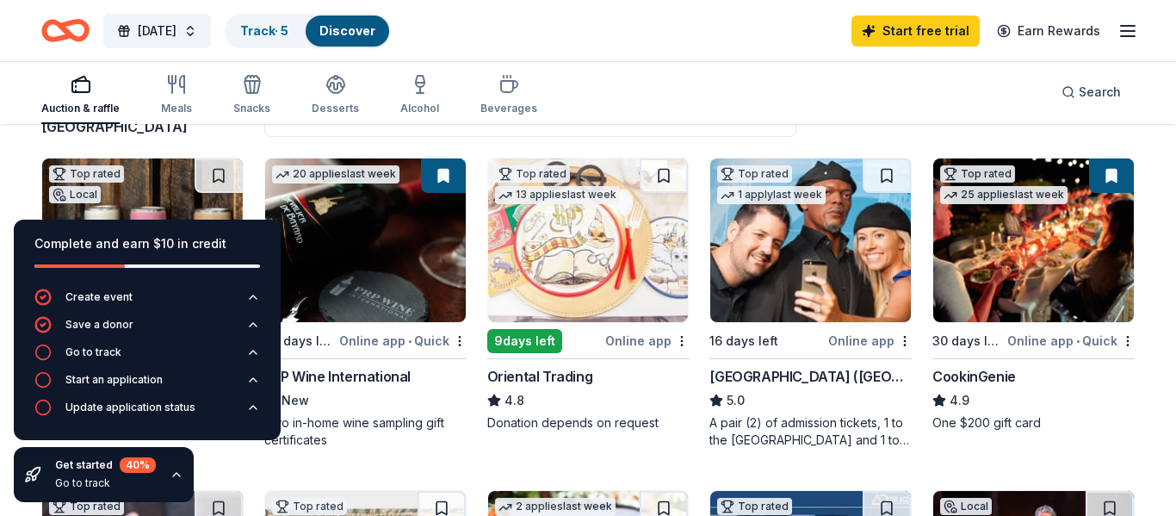
click at [647, 252] on img at bounding box center [588, 240] width 201 height 164
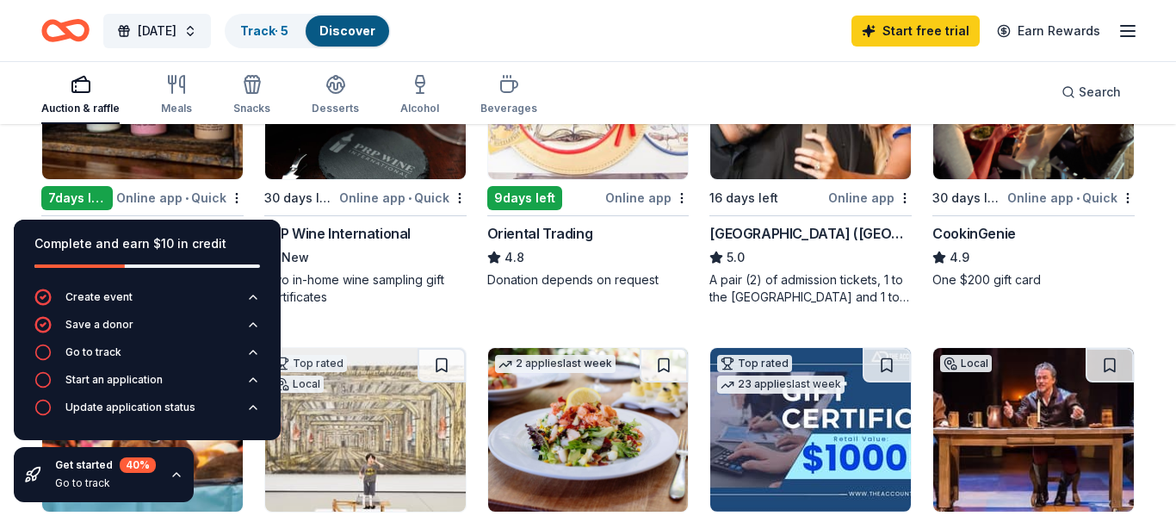
scroll to position [290, 0]
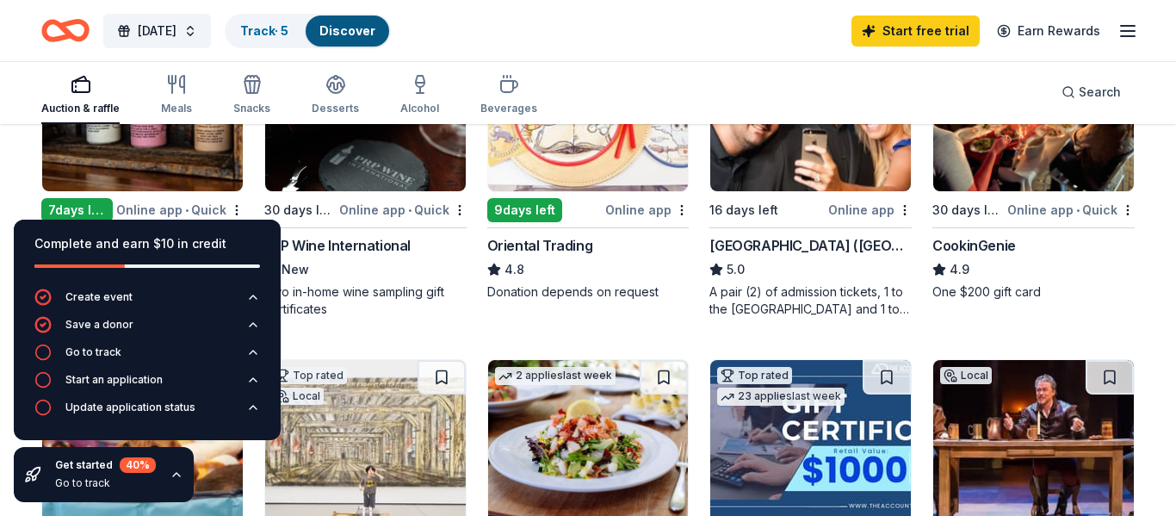
click at [417, 164] on img at bounding box center [365, 110] width 201 height 164
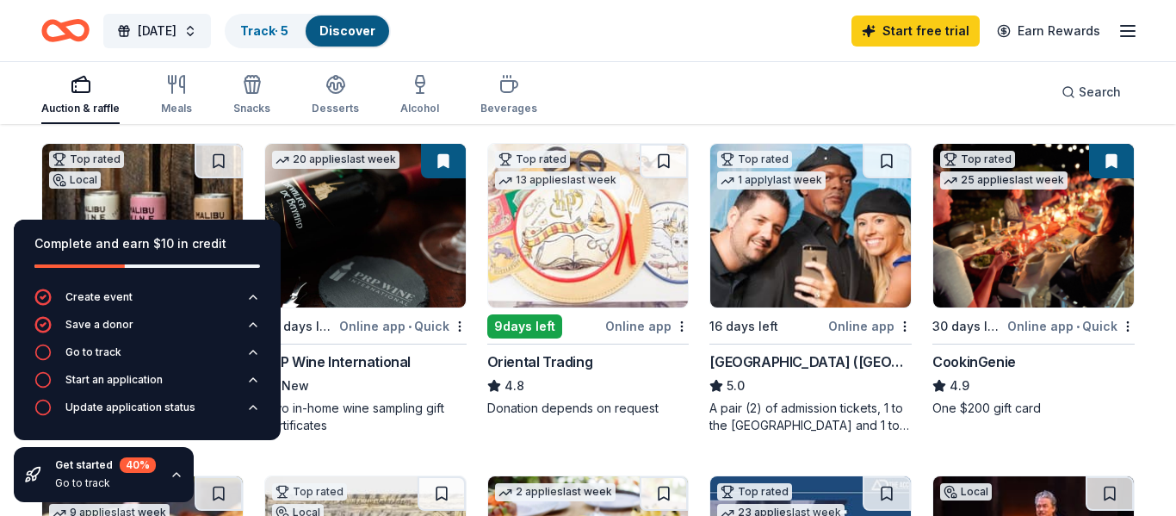
scroll to position [151, 0]
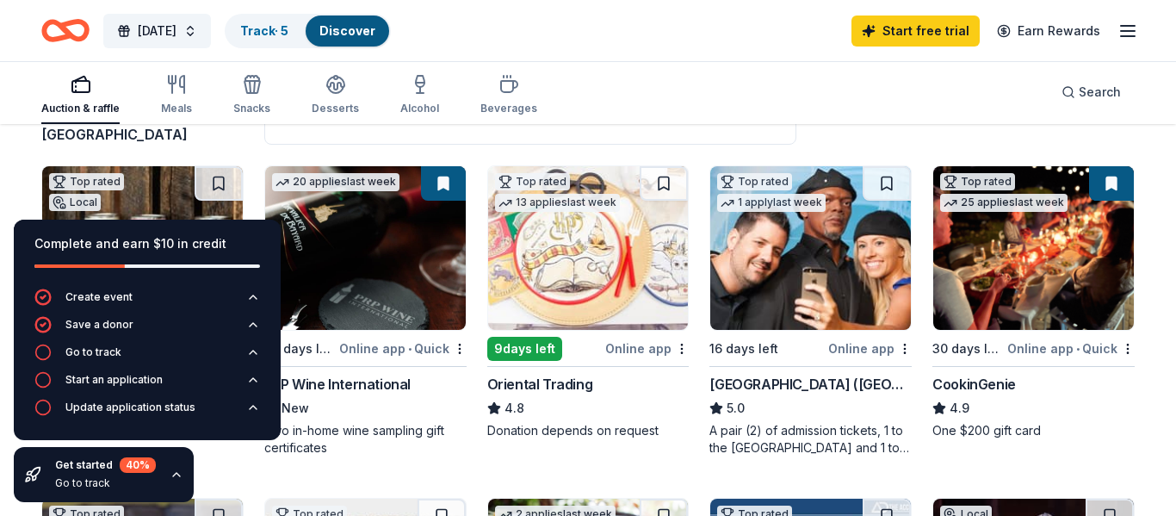
click at [1024, 250] on img at bounding box center [1033, 248] width 201 height 164
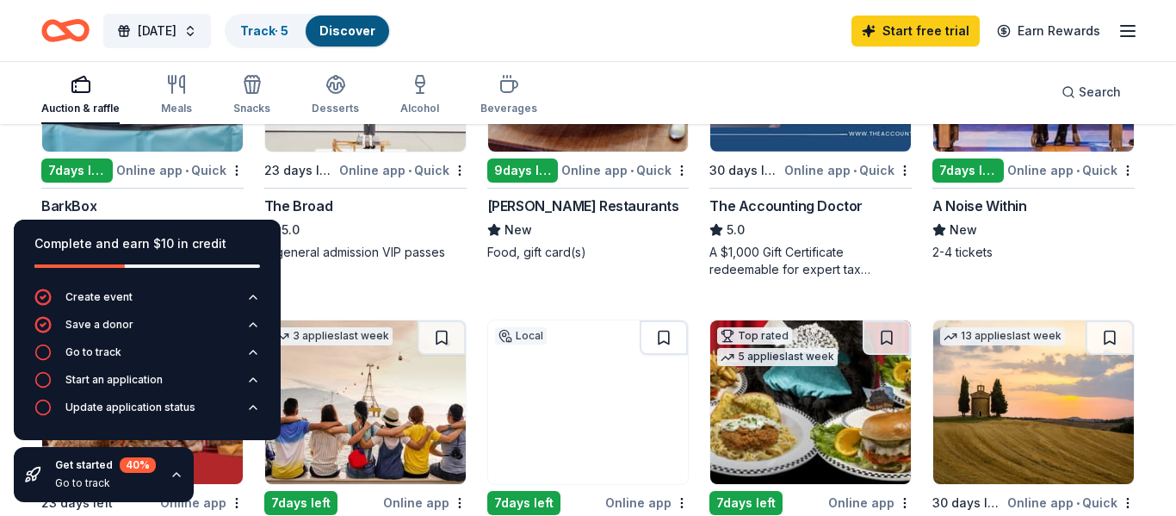
scroll to position [637, 0]
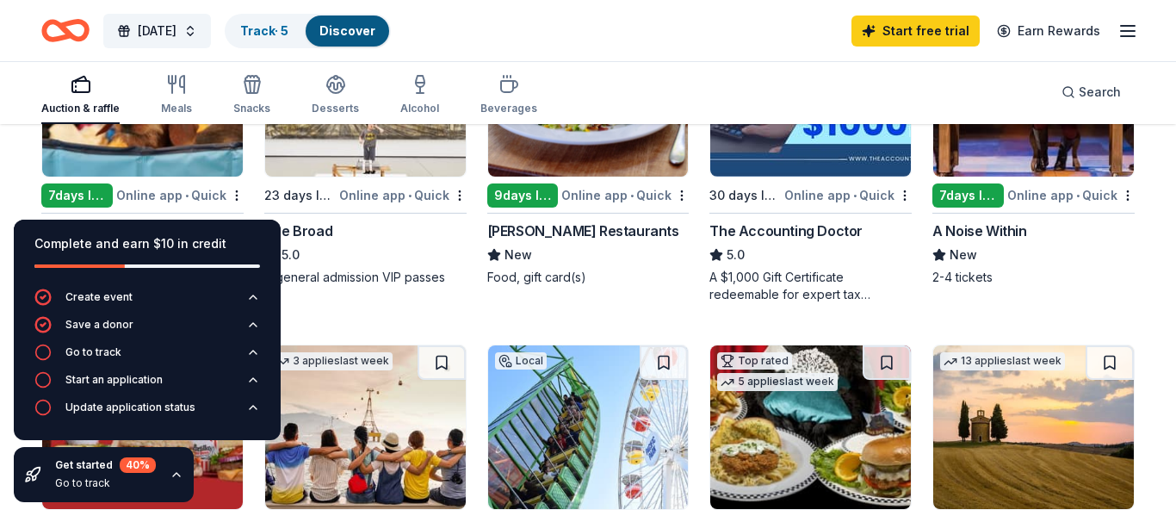
click at [210, 165] on img at bounding box center [142, 95] width 201 height 164
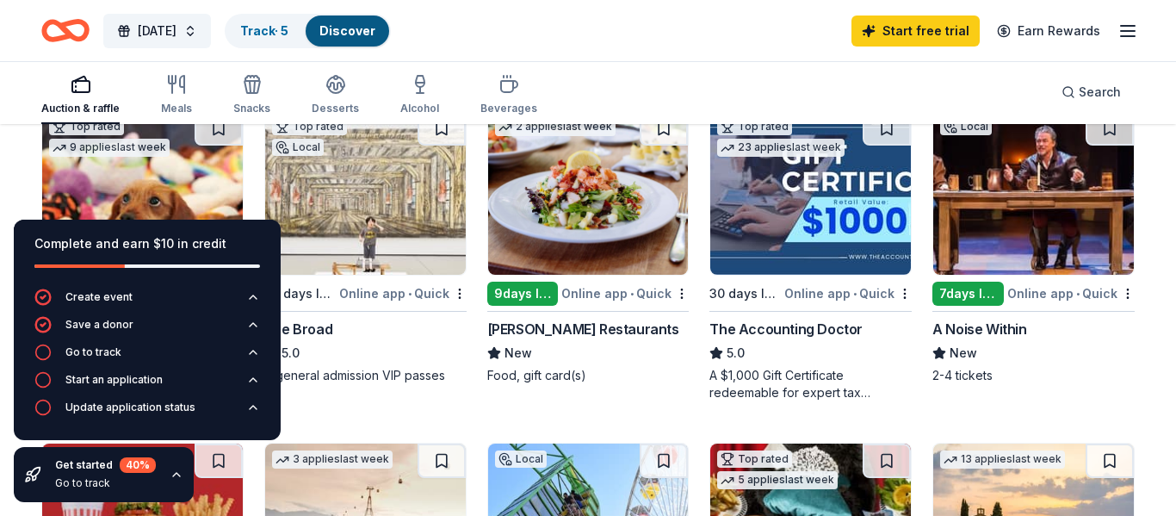
scroll to position [492, 0]
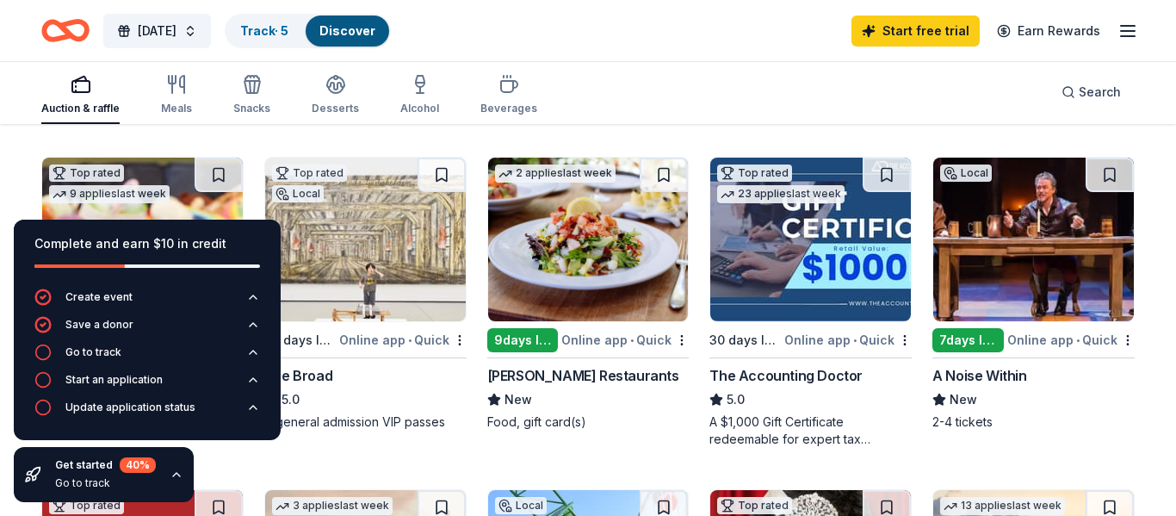
click at [623, 248] on img at bounding box center [588, 240] width 201 height 164
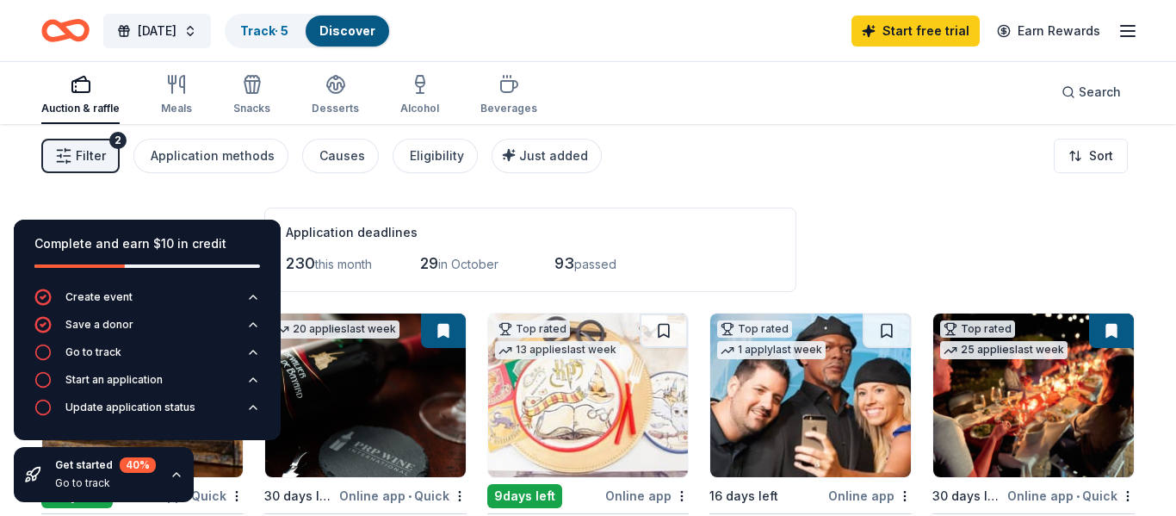
scroll to position [0, 0]
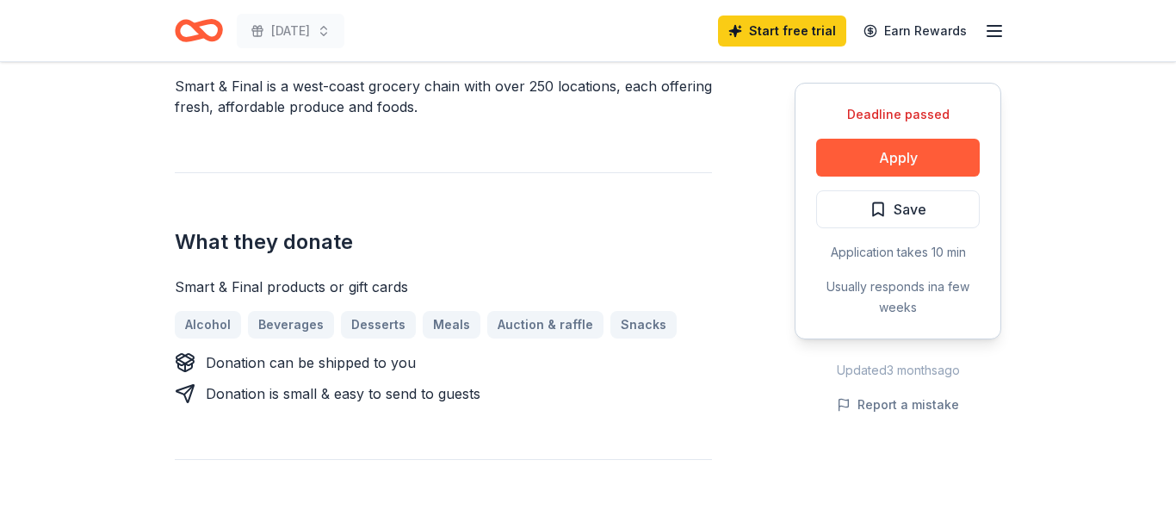
scroll to position [548, 0]
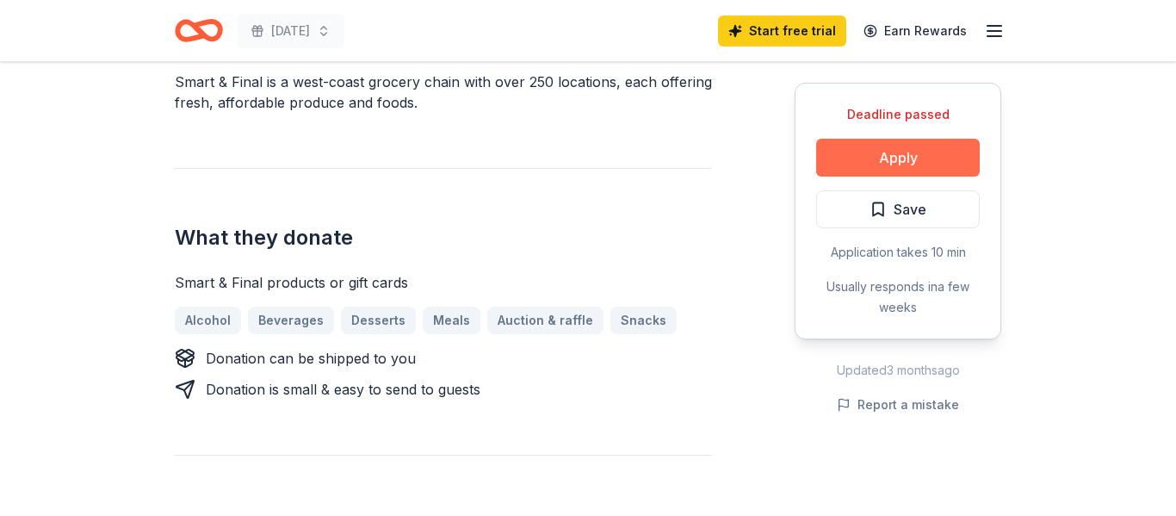
click at [861, 164] on button "Apply" at bounding box center [898, 158] width 164 height 38
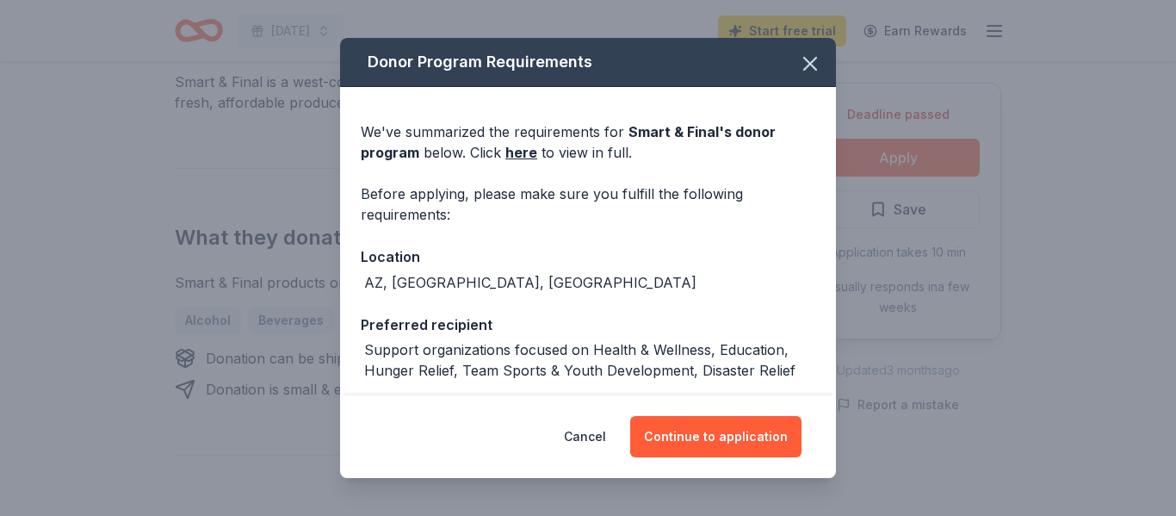
click at [712, 412] on div "Cancel Continue to application" at bounding box center [588, 436] width 496 height 83
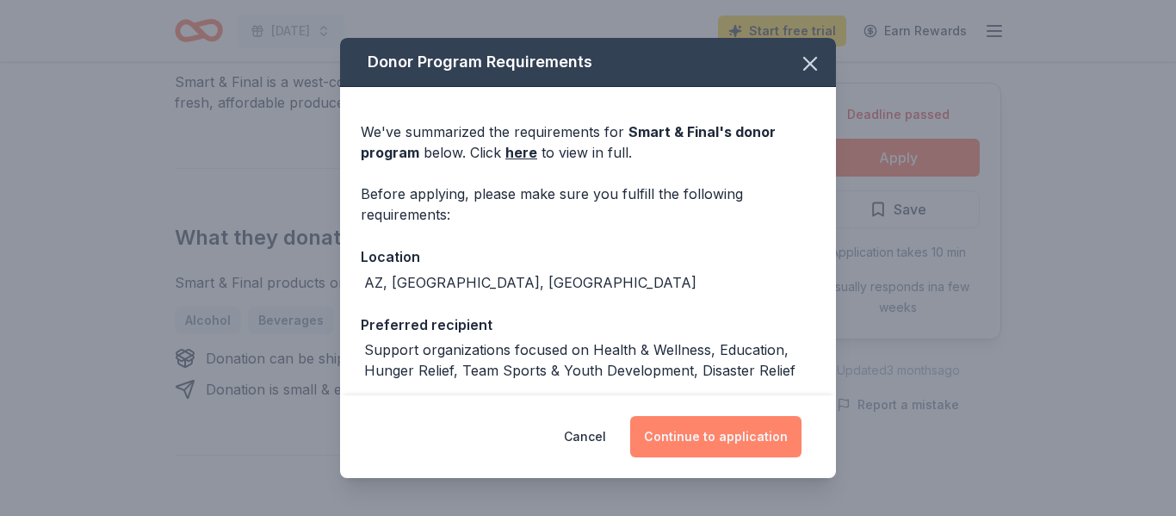
click at [712, 428] on button "Continue to application" at bounding box center [715, 436] width 171 height 41
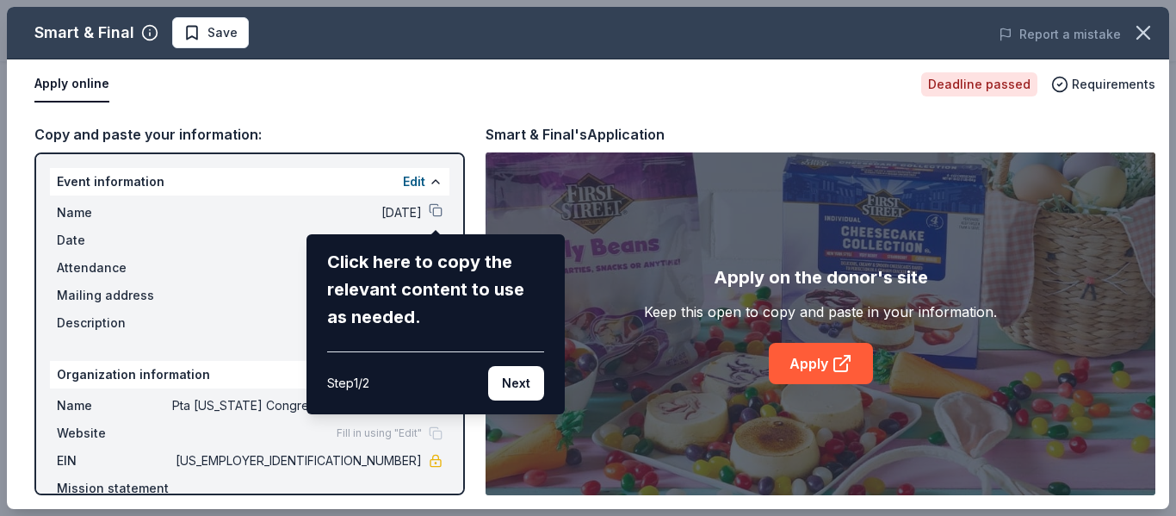
click at [439, 211] on div "Smart & Final Save Report a mistake Apply online Deadline passed Requirements C…" at bounding box center [588, 258] width 1162 height 502
click at [516, 378] on button "Next" at bounding box center [516, 383] width 56 height 34
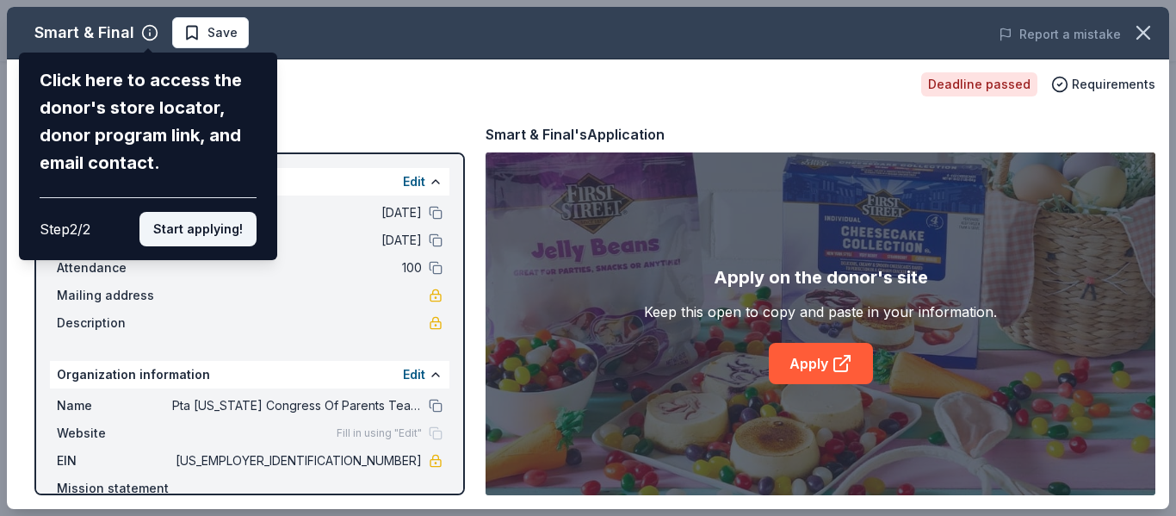
click at [238, 230] on button "Start applying!" at bounding box center [197, 229] width 117 height 34
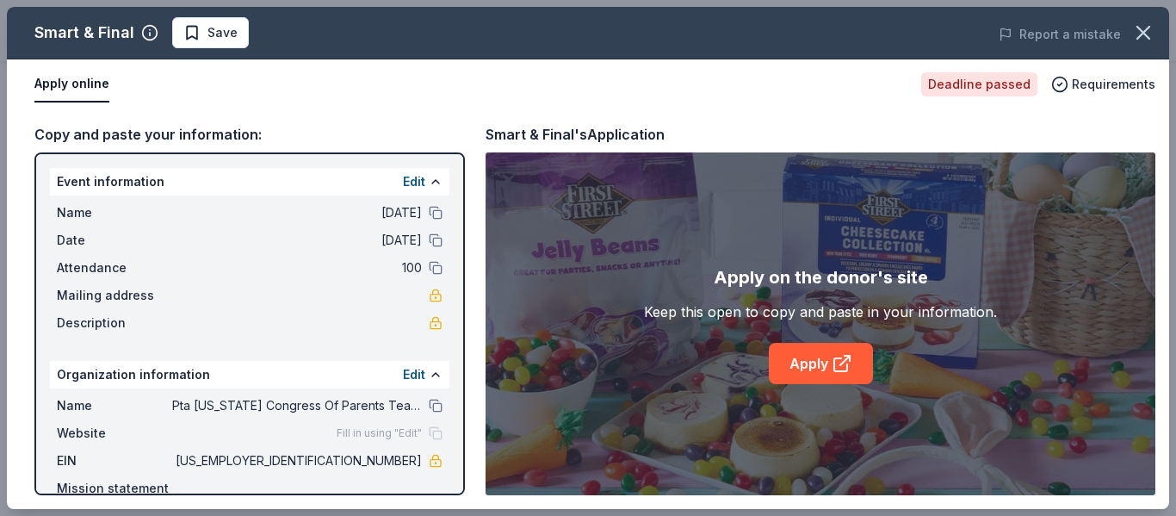
click at [439, 213] on div "Smart & Final Save Report a mistake Apply online Deadline passed Requirements C…" at bounding box center [588, 258] width 1162 height 502
click at [869, 370] on div "Smart & Final Save Report a mistake Apply online Deadline passed Requirements C…" at bounding box center [588, 258] width 1162 height 502
click at [843, 370] on div "Smart & Final Save Report a mistake Apply online Deadline passed Requirements C…" at bounding box center [588, 258] width 1162 height 502
click at [821, 365] on div "Smart & Final Save Report a mistake Apply online Deadline passed Requirements C…" at bounding box center [588, 258] width 1162 height 502
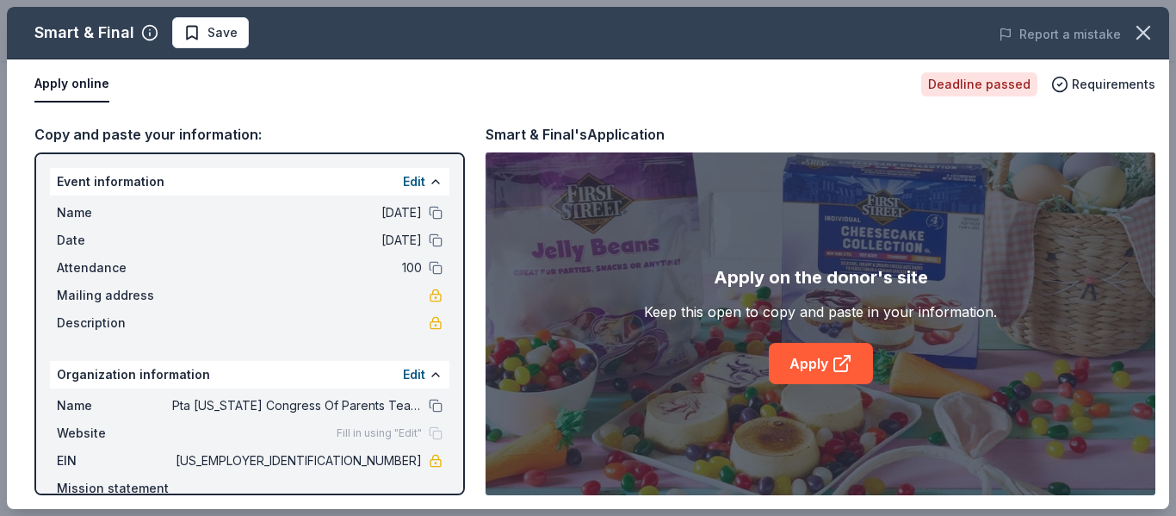
click at [844, 357] on div "Smart & Final Save Report a mistake Apply online Deadline passed Requirements C…" at bounding box center [588, 258] width 1162 height 502
click at [972, 89] on div "Smart & Final Save Report a mistake Apply online Deadline passed Requirements C…" at bounding box center [588, 258] width 1162 height 502
click at [1146, 32] on icon "button" at bounding box center [1143, 33] width 24 height 24
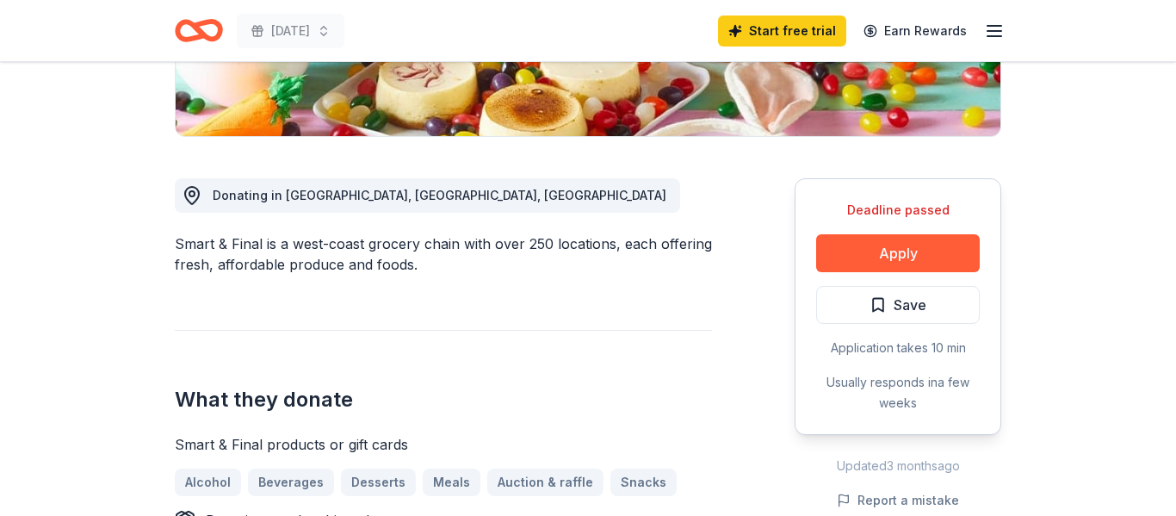
scroll to position [268, 0]
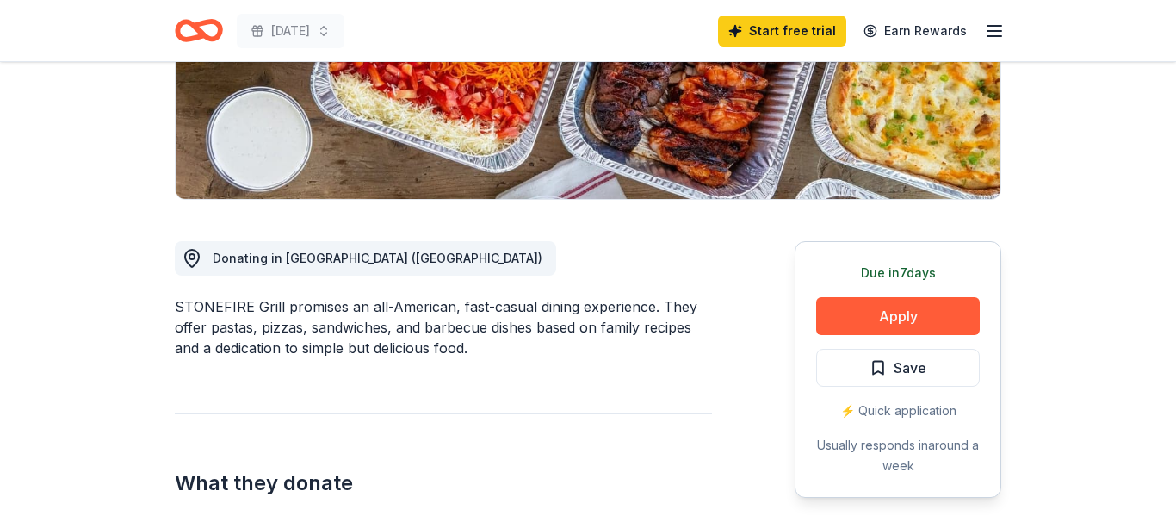
scroll to position [329, 0]
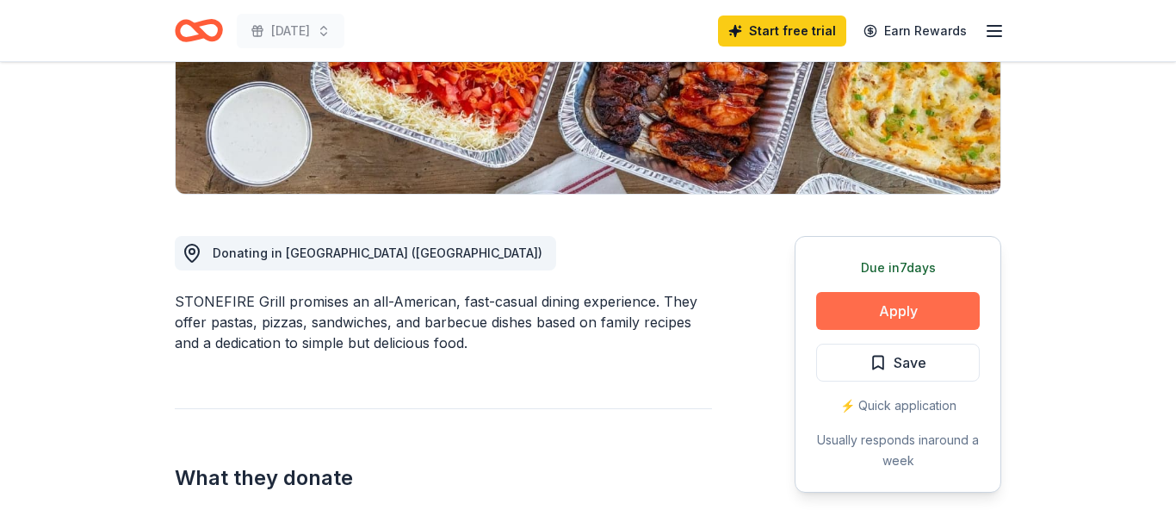
click at [848, 321] on button "Apply" at bounding box center [898, 311] width 164 height 38
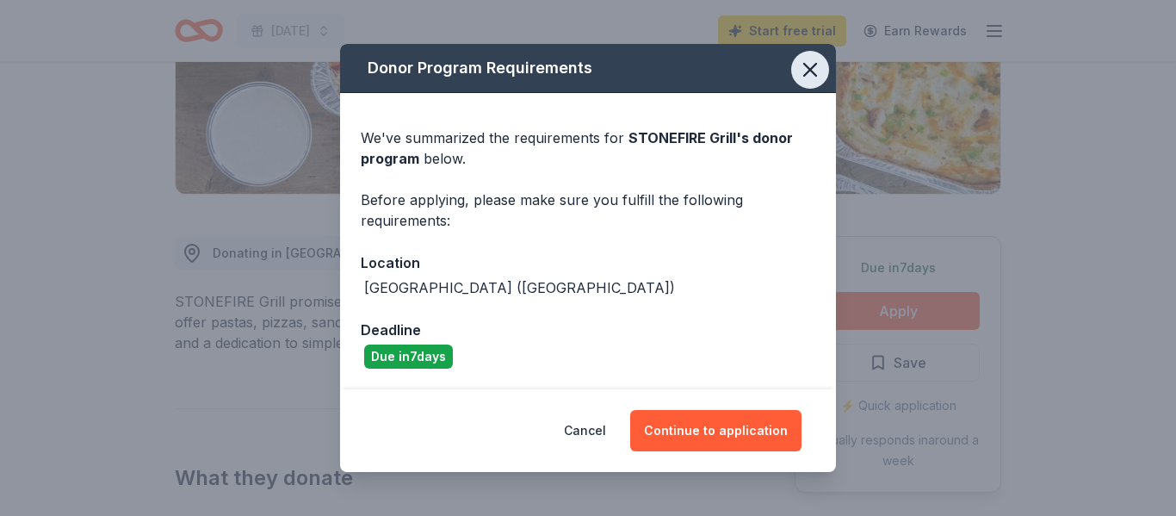
click at [812, 71] on icon "button" at bounding box center [810, 70] width 12 height 12
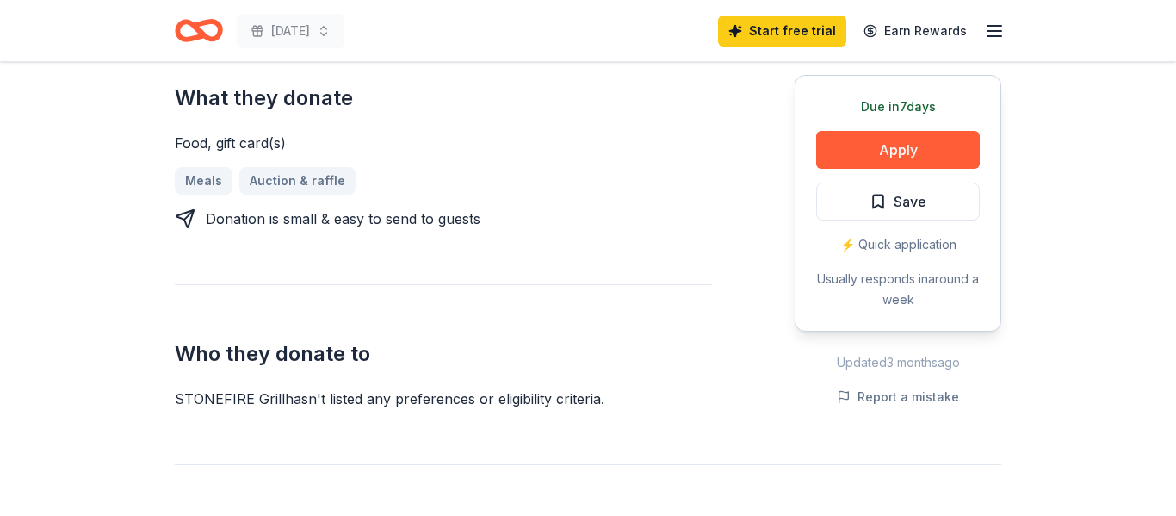
scroll to position [710, 0]
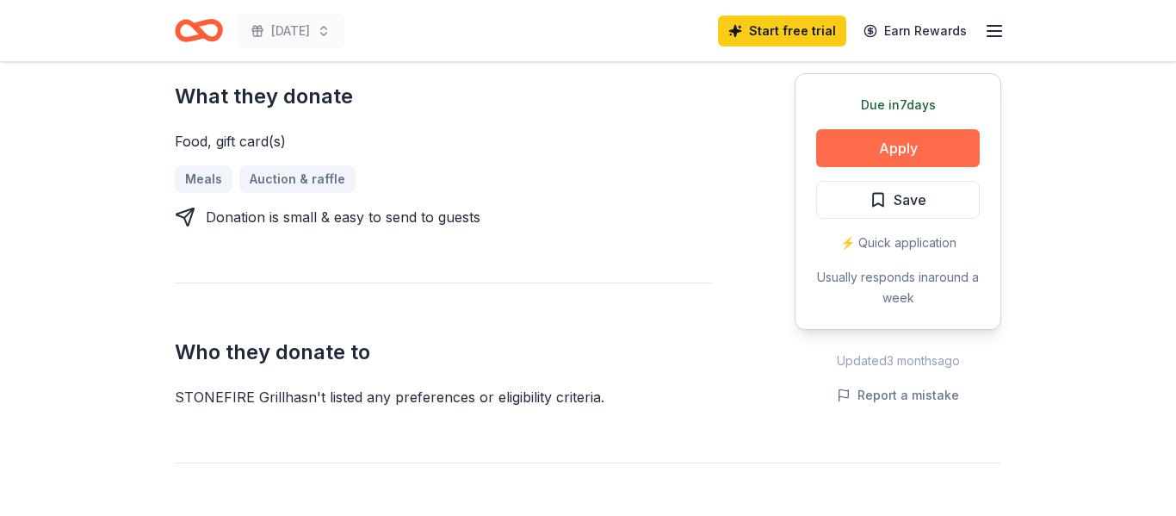
click at [883, 158] on button "Apply" at bounding box center [898, 148] width 164 height 38
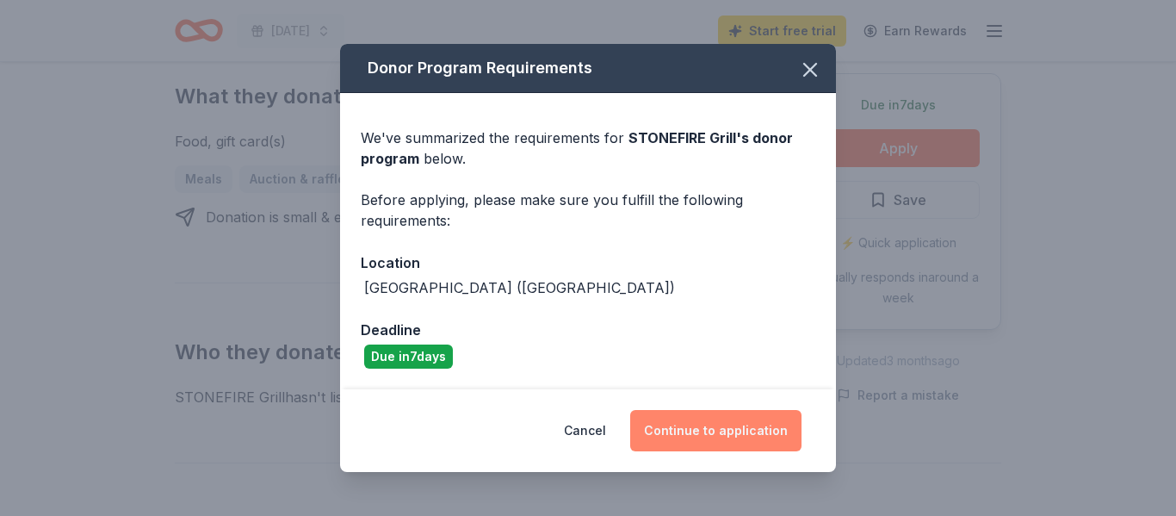
click at [664, 428] on button "Continue to application" at bounding box center [715, 430] width 171 height 41
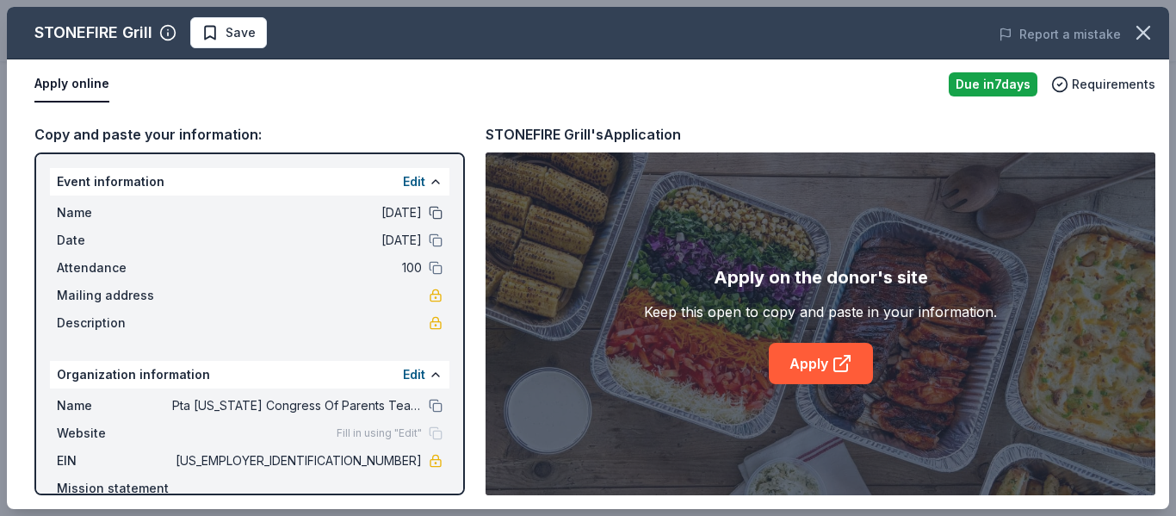
click at [431, 217] on button at bounding box center [436, 213] width 14 height 14
click at [864, 362] on link "Apply" at bounding box center [821, 363] width 104 height 41
click at [1136, 32] on icon "button" at bounding box center [1143, 33] width 24 height 24
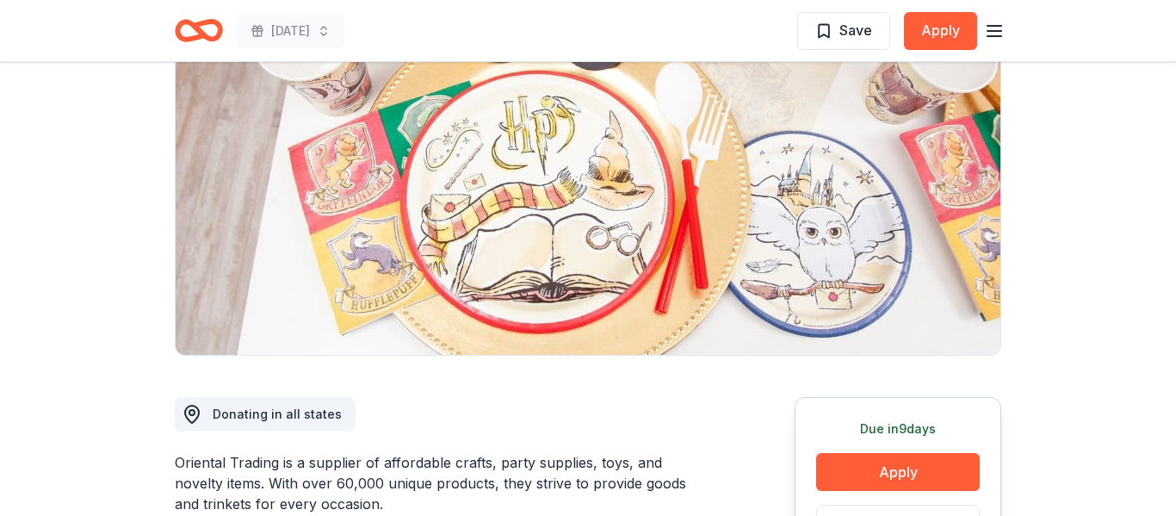
scroll to position [244, 0]
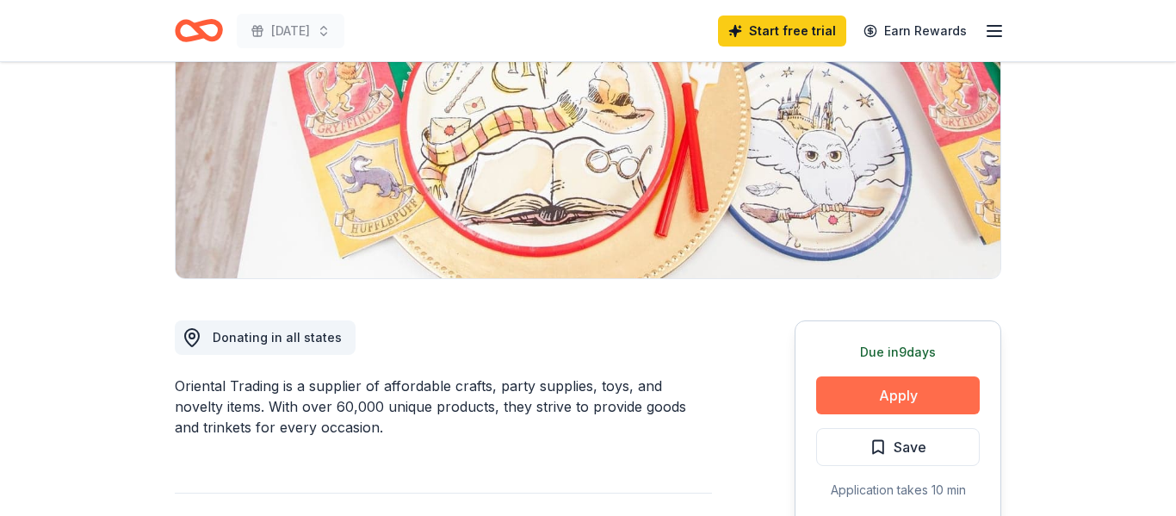
click at [873, 386] on button "Apply" at bounding box center [898, 395] width 164 height 38
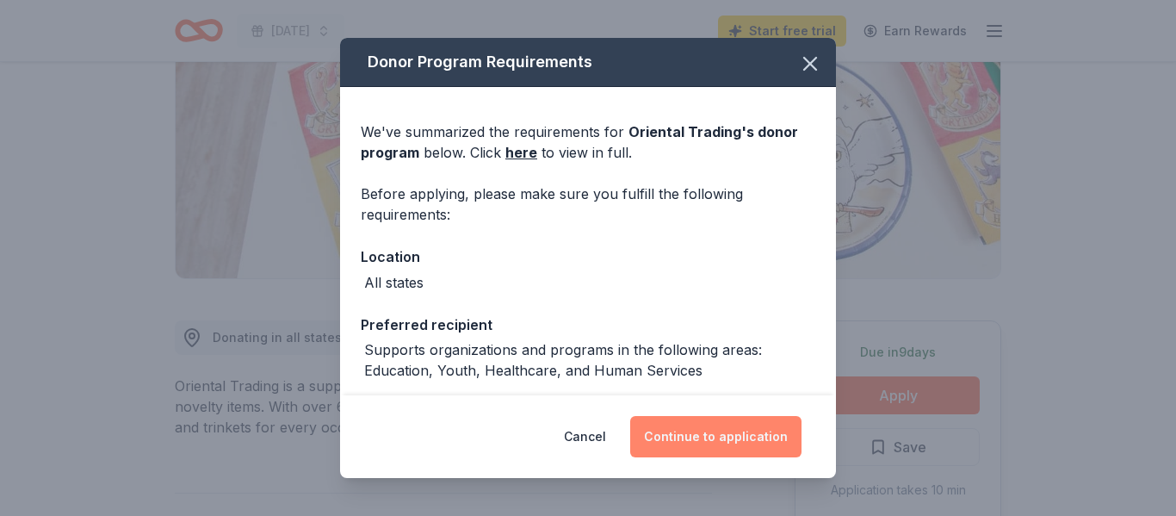
click at [765, 442] on button "Continue to application" at bounding box center [715, 436] width 171 height 41
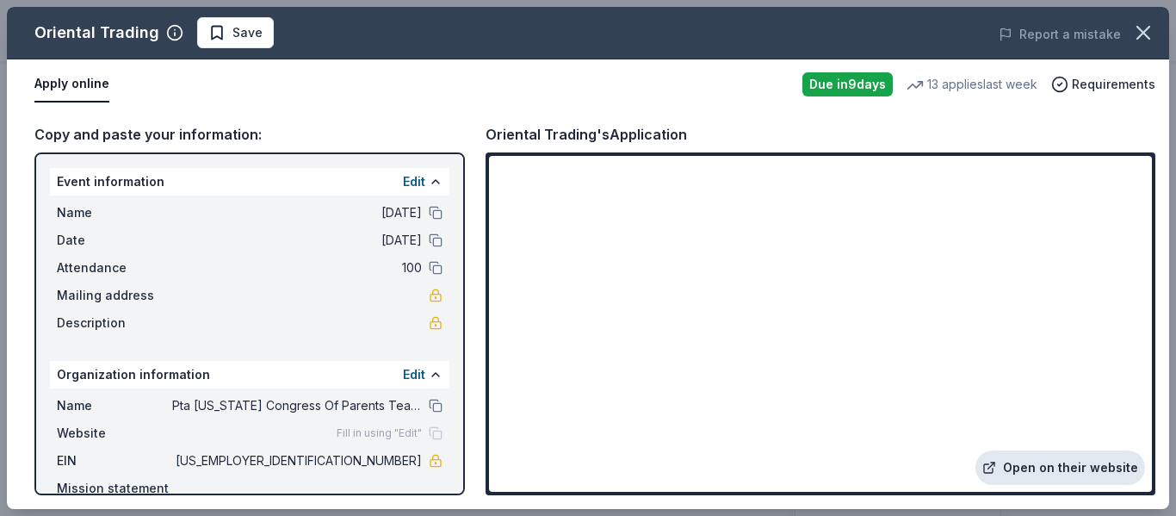
click at [1018, 469] on link "Open on their website" at bounding box center [1060, 467] width 170 height 34
click at [1137, 32] on icon "button" at bounding box center [1143, 33] width 24 height 24
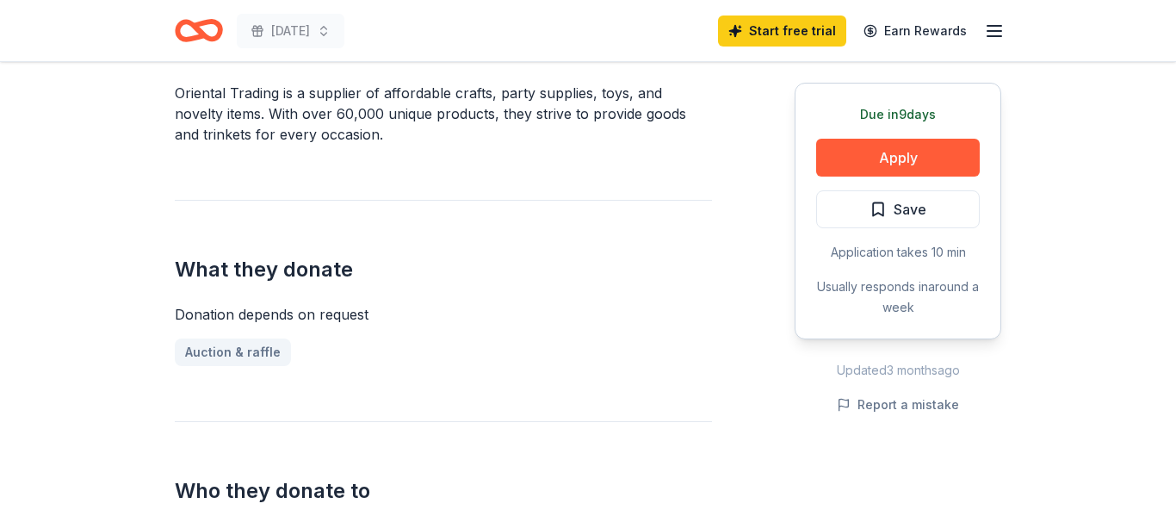
scroll to position [833, 0]
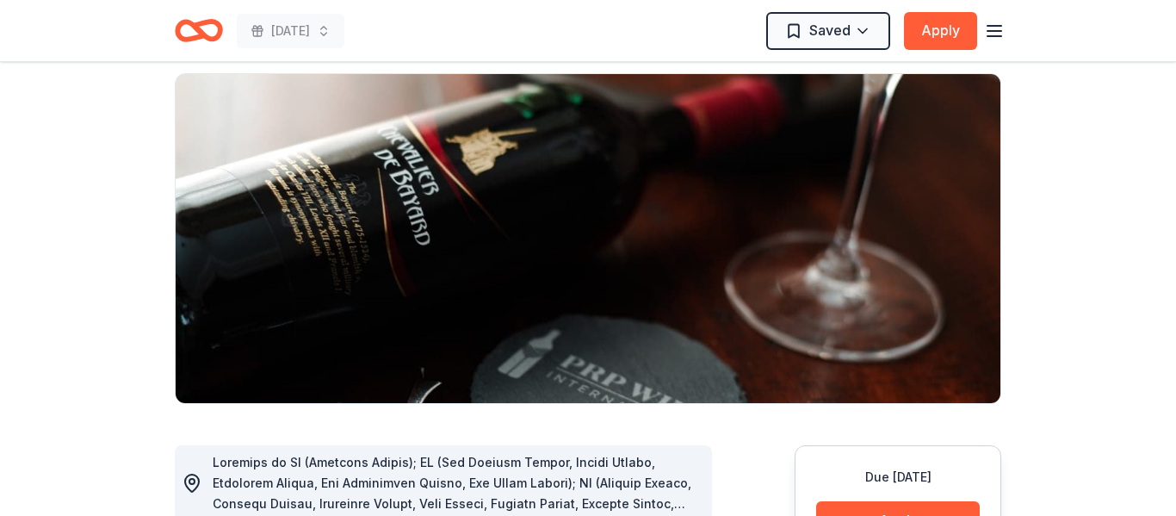
scroll to position [244, 0]
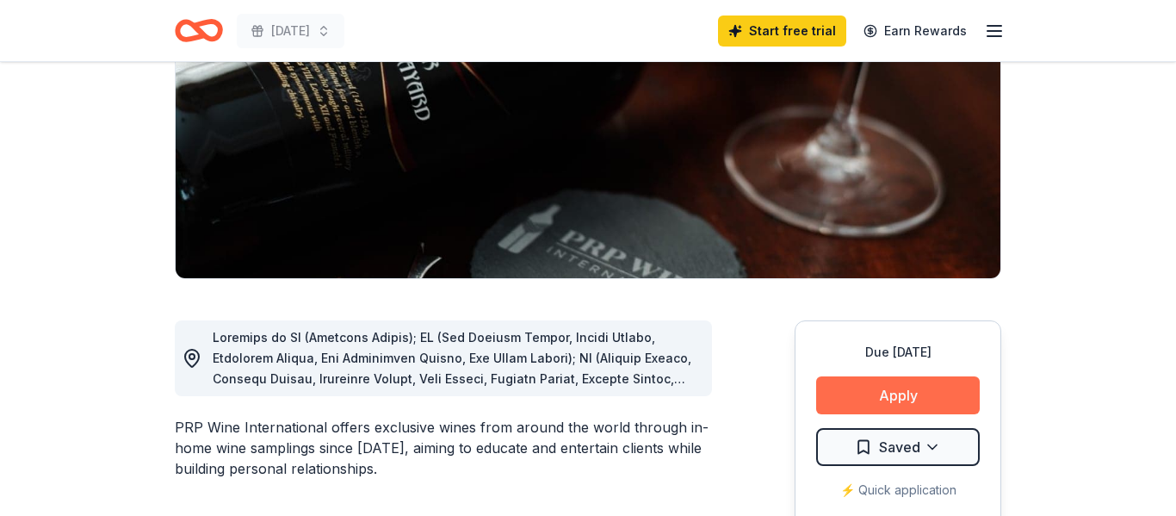
click at [884, 400] on button "Apply" at bounding box center [898, 395] width 164 height 38
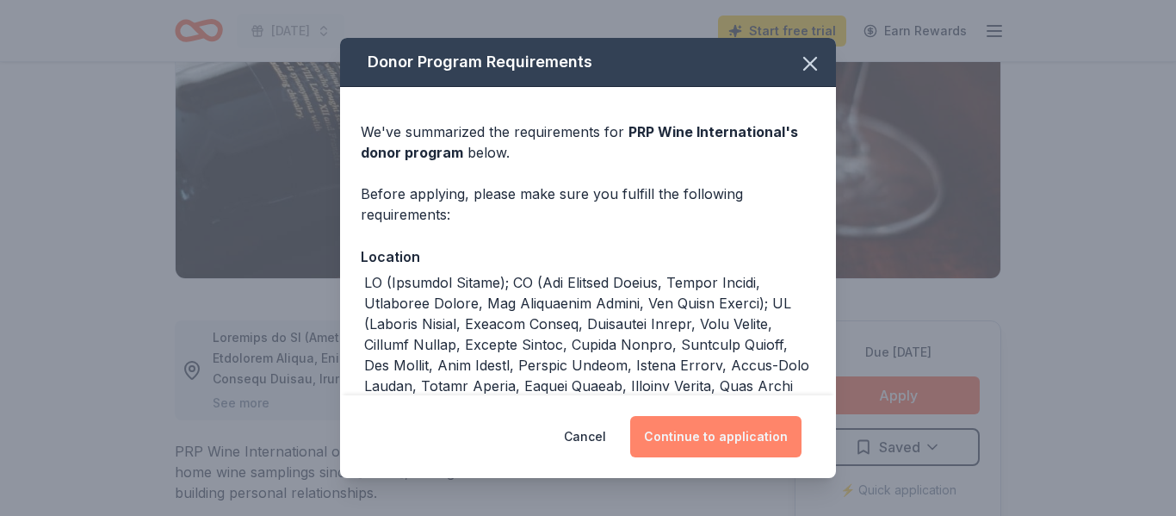
click at [663, 433] on button "Continue to application" at bounding box center [715, 436] width 171 height 41
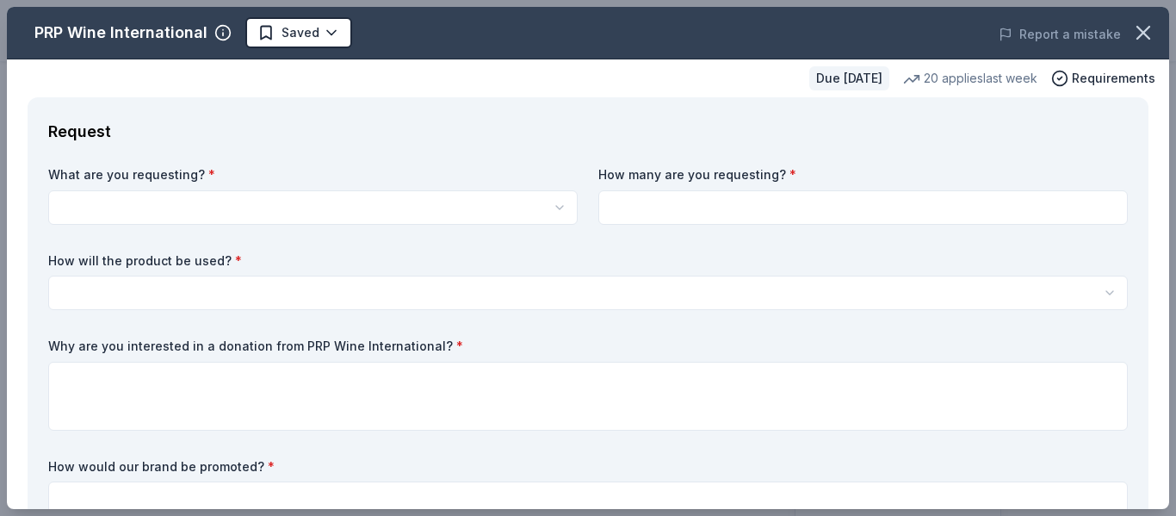
click at [442, 219] on body "[DATE] Start free trial Earn Rewards Due [DATE] Share PRP Wine International Ne…" at bounding box center [588, 14] width 1176 height 516
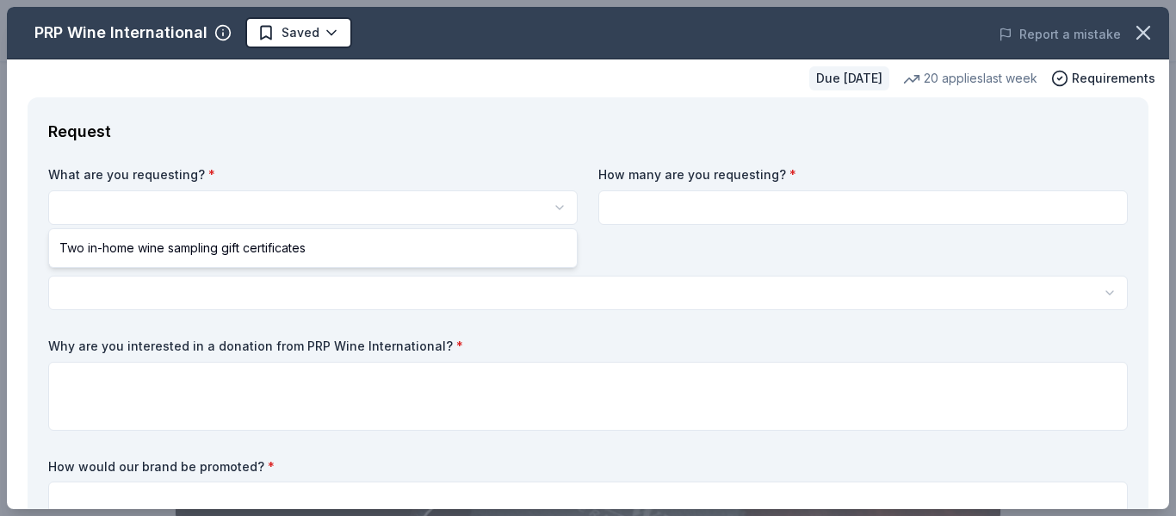
scroll to position [0, 0]
select select "Two in-home wine sampling gift certificates"
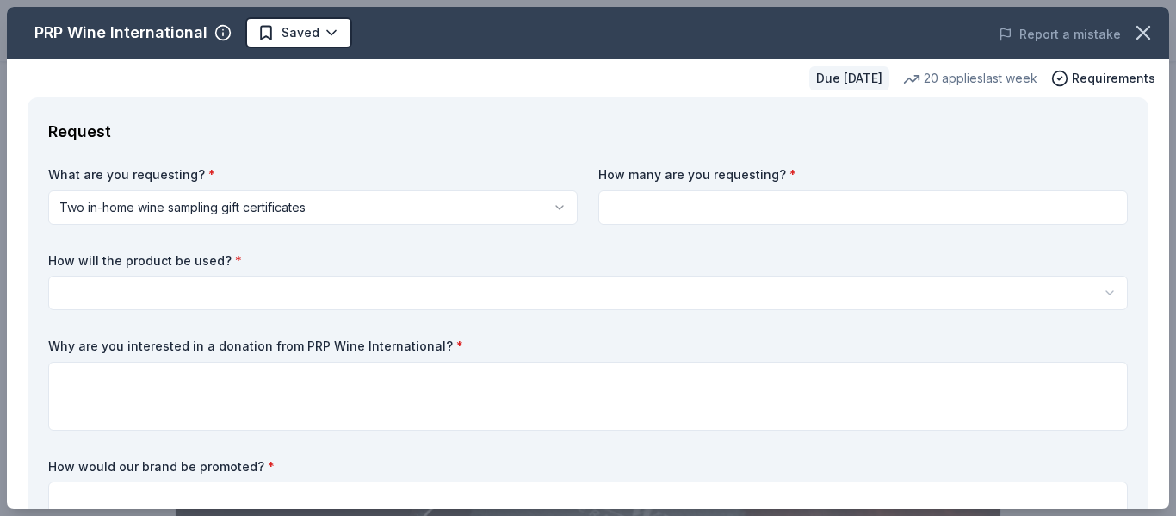
click at [680, 219] on input at bounding box center [862, 207] width 529 height 34
type input "1"
click at [423, 287] on html "[DATE] Saved Apply Due [DATE] Share PRP Wine International New • 2 reviews 20 a…" at bounding box center [588, 258] width 1176 height 516
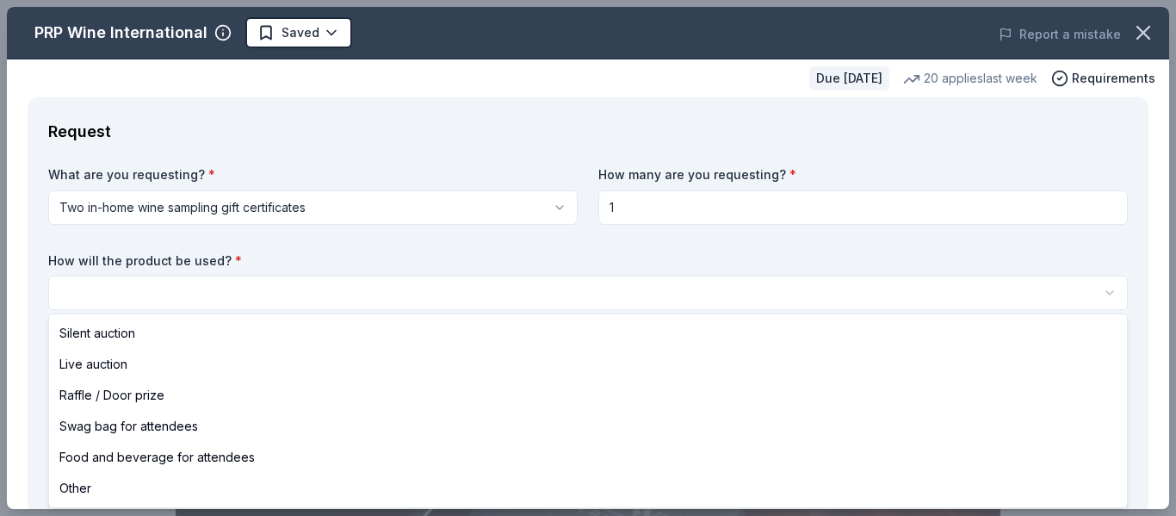
select select "raffleDoorPrize"
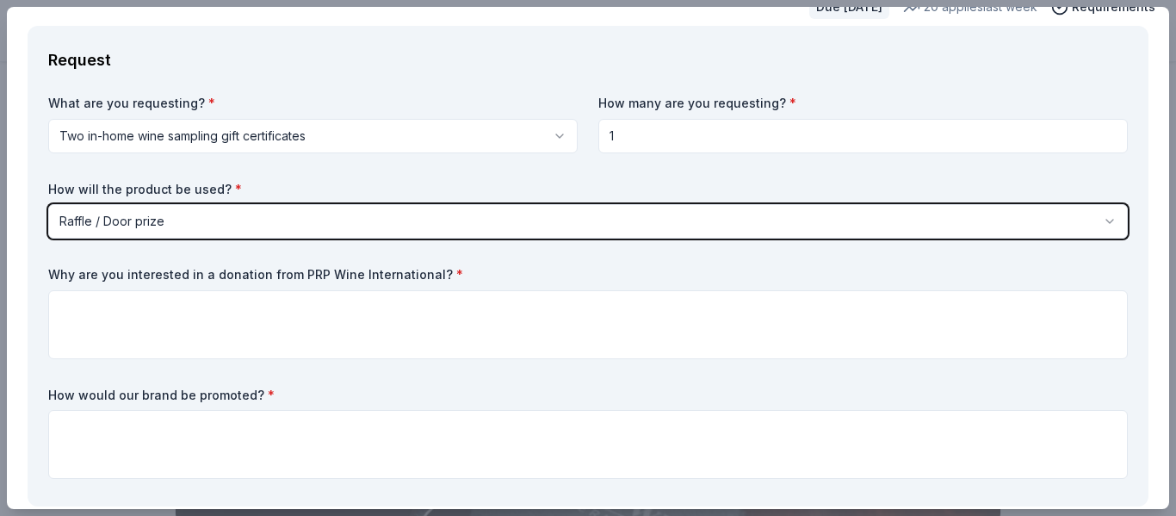
scroll to position [72, 0]
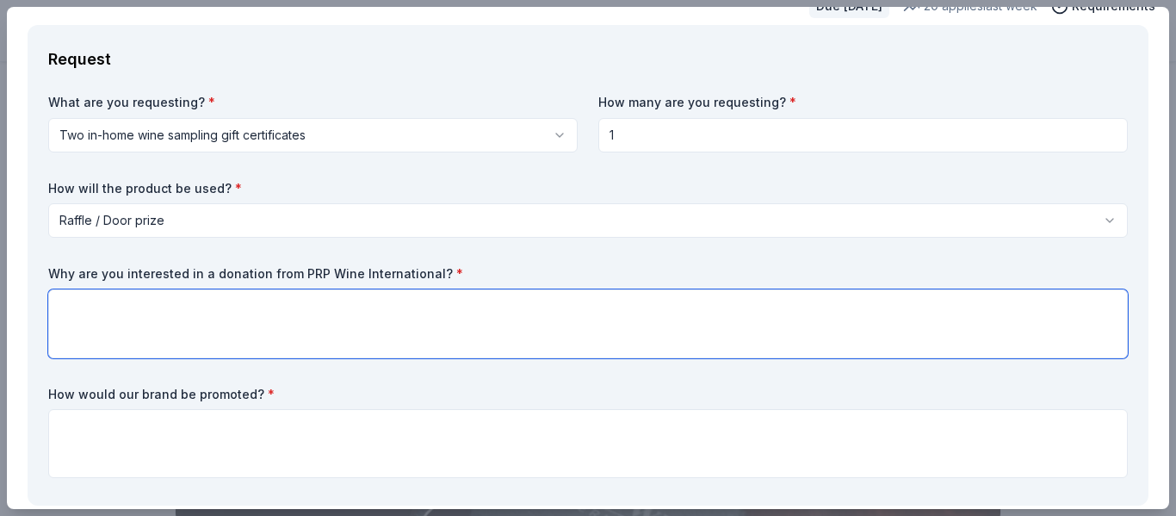
click at [189, 312] on textarea at bounding box center [587, 323] width 1079 height 69
paste textarea "Hello, I hope this message finds you well! My name is Cat Bones, and I’m the PT…"
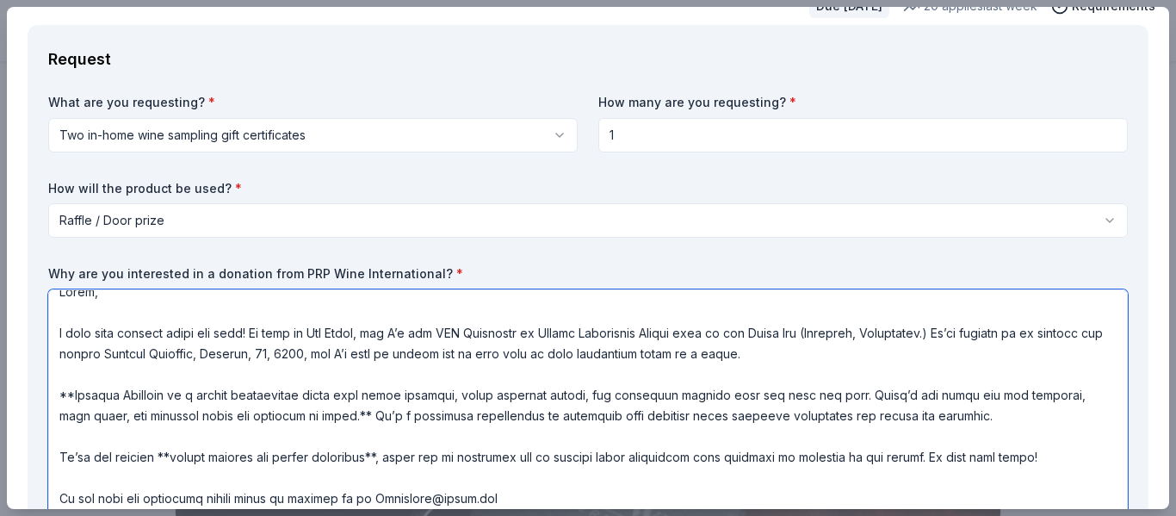
scroll to position [265, 0]
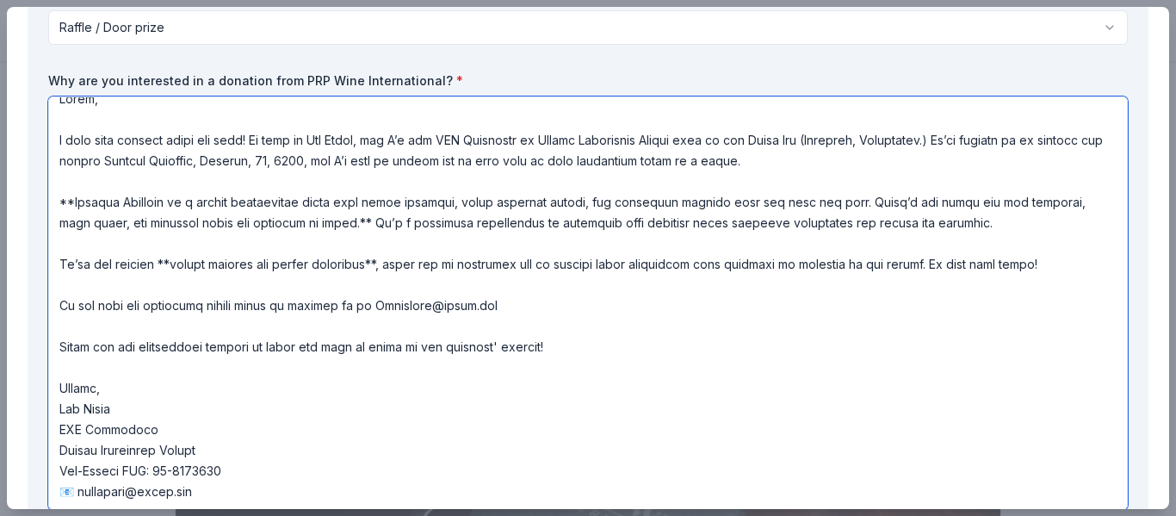
click at [349, 354] on textarea at bounding box center [587, 302] width 1079 height 413
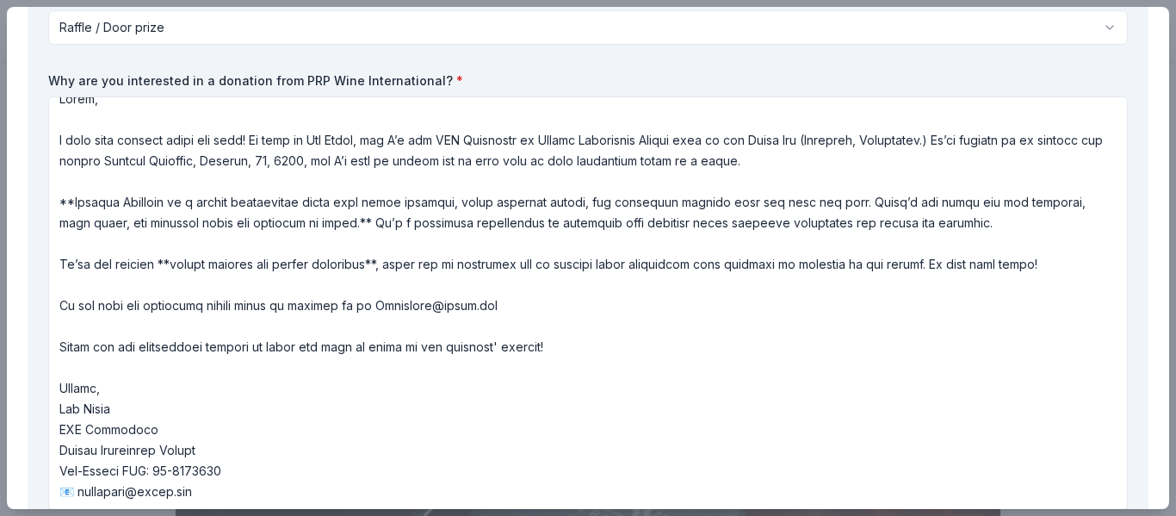
click at [604, 60] on div "What are you requesting? * Two in-home wine sampling gift certificates Two in-h…" at bounding box center [587, 268] width 1079 height 735
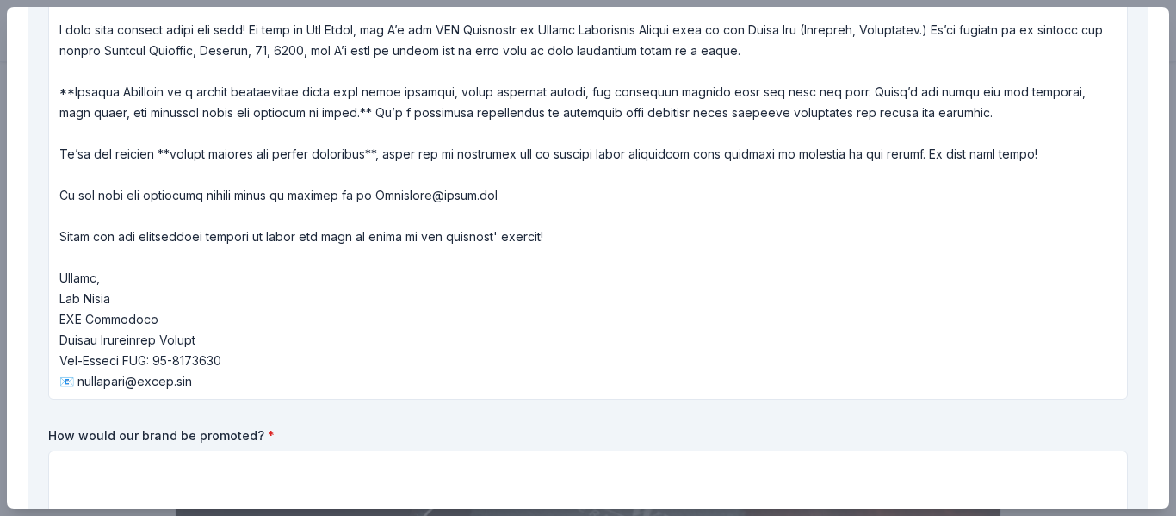
scroll to position [361, 0]
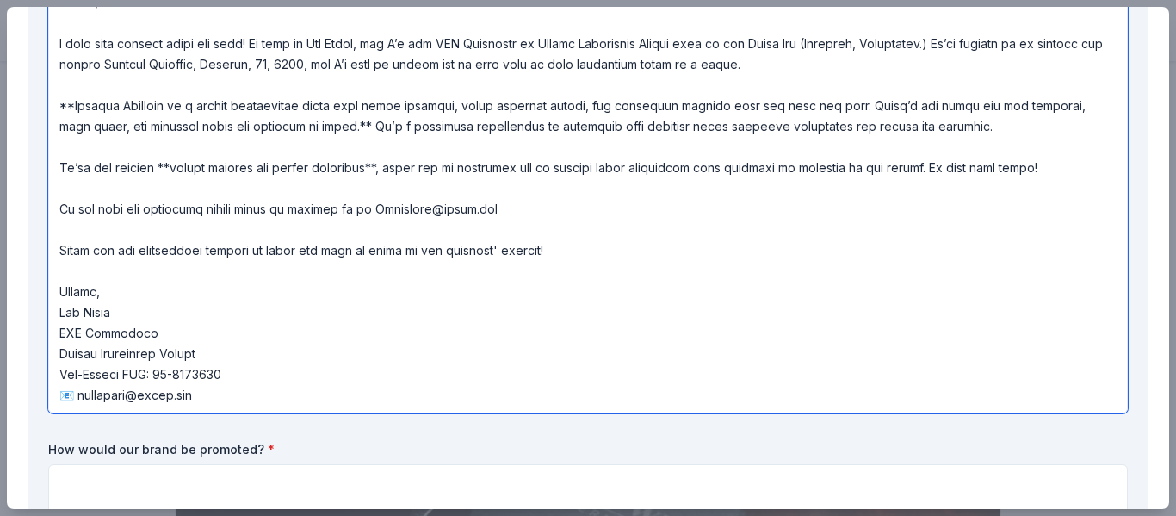
click at [446, 130] on textarea at bounding box center [587, 206] width 1079 height 413
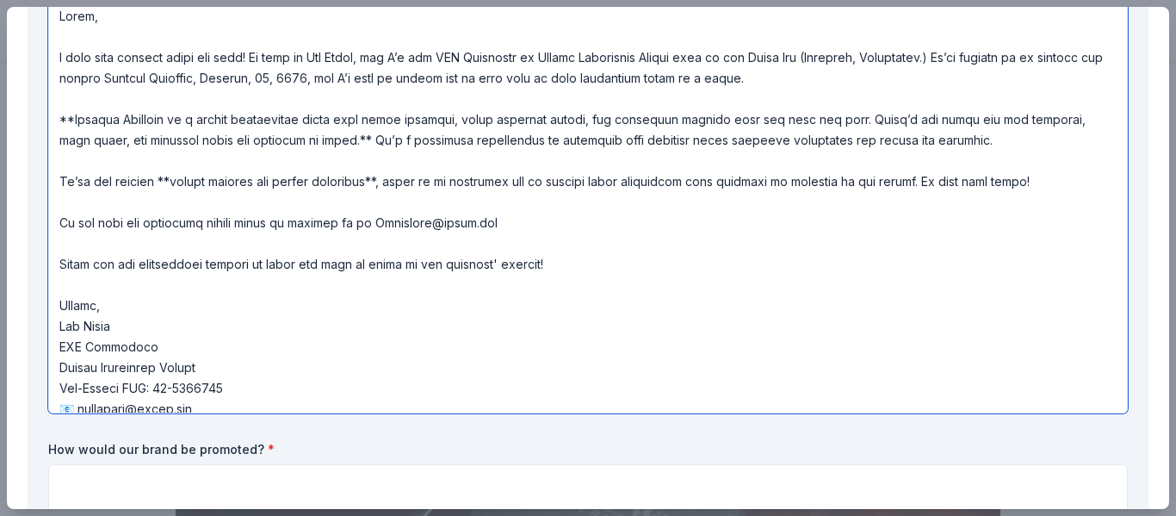
type textarea "Hello, I hope this message finds you well! My name is Cat Bones, and I’m the PT…"
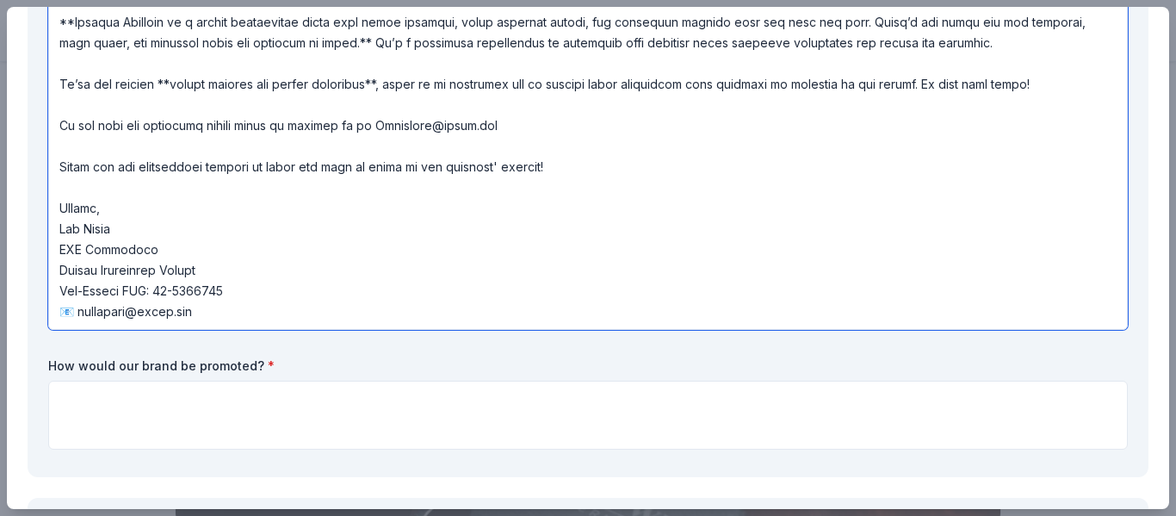
scroll to position [451, 0]
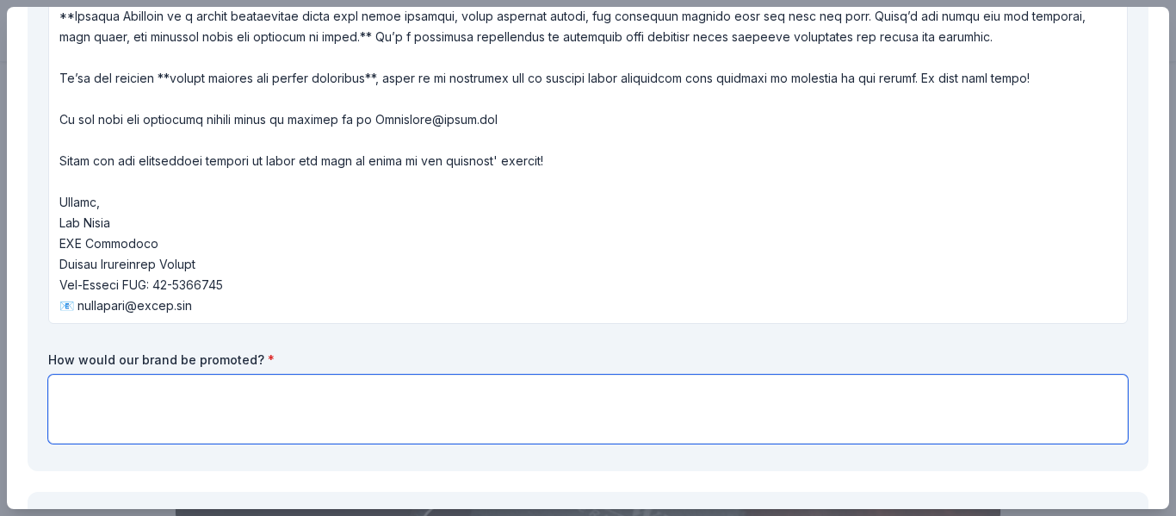
click at [386, 409] on textarea at bounding box center [587, 408] width 1079 height 69
type textarea "C"
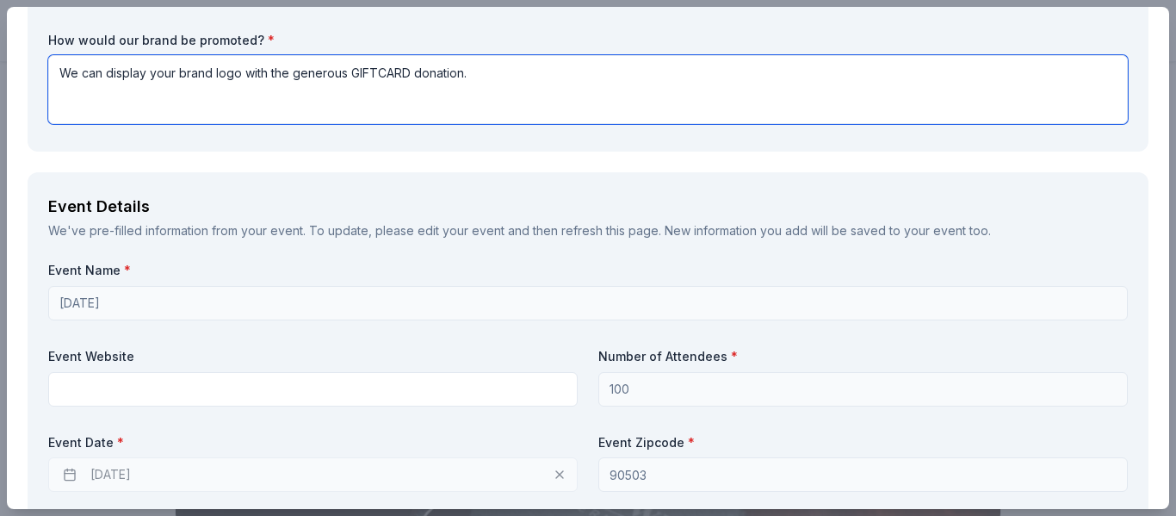
scroll to position [796, 0]
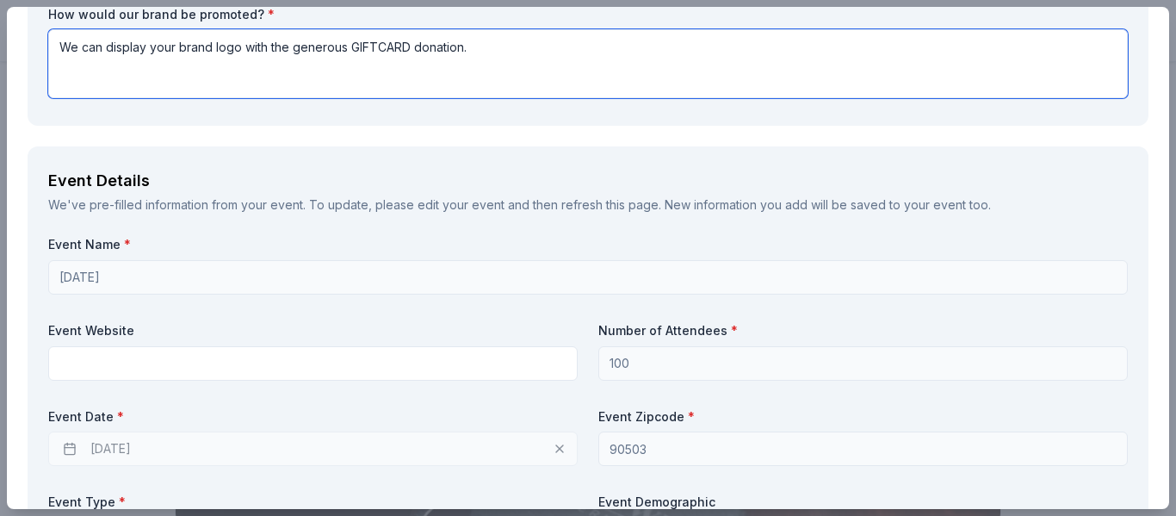
type textarea "We can display your brand logo with the generous GIFTCARD donation."
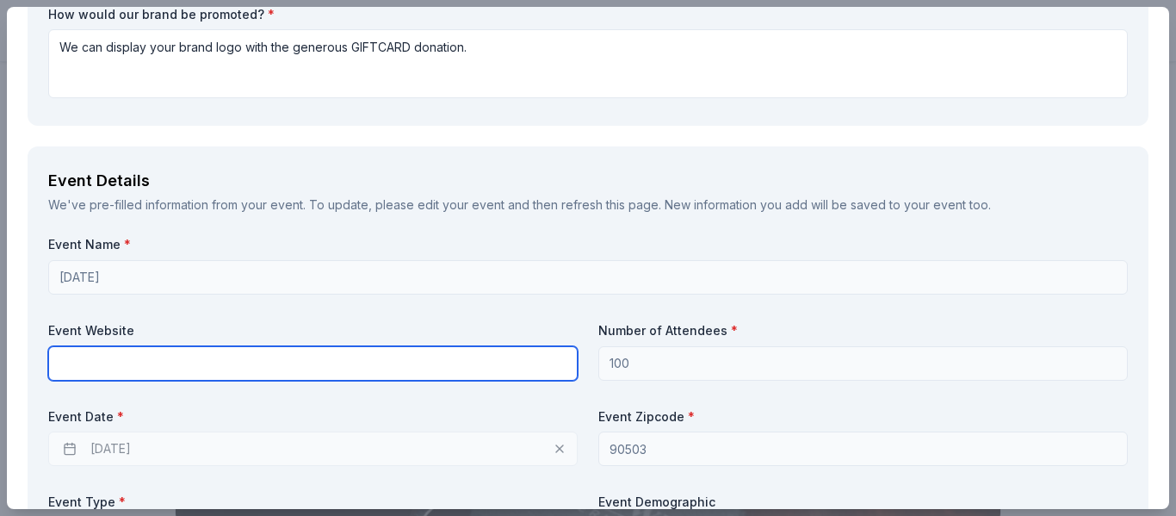
click at [147, 357] on input "text" at bounding box center [312, 363] width 529 height 34
paste input "https://www.tusd.org/schools/towers"
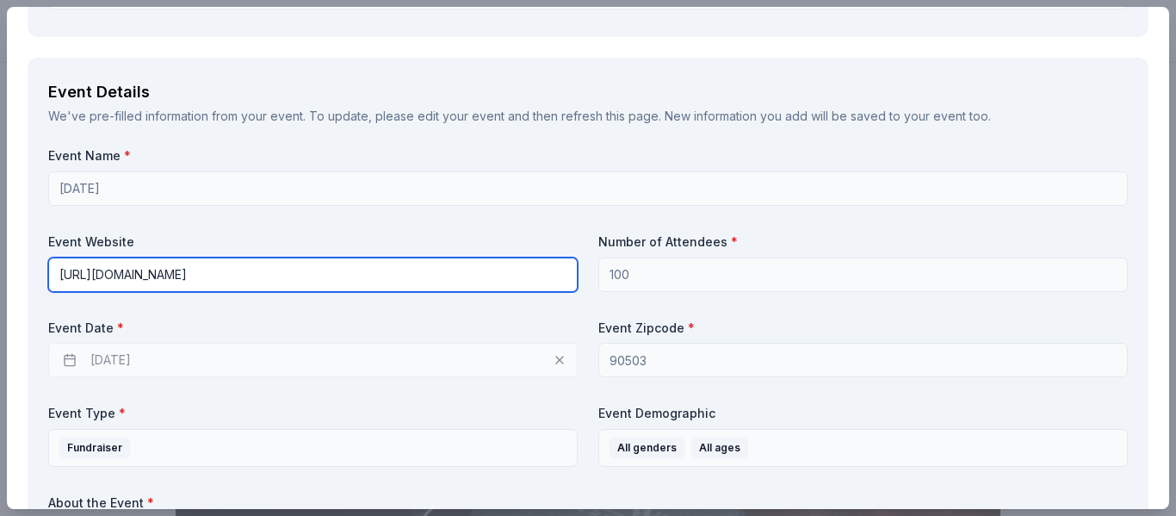
scroll to position [903, 0]
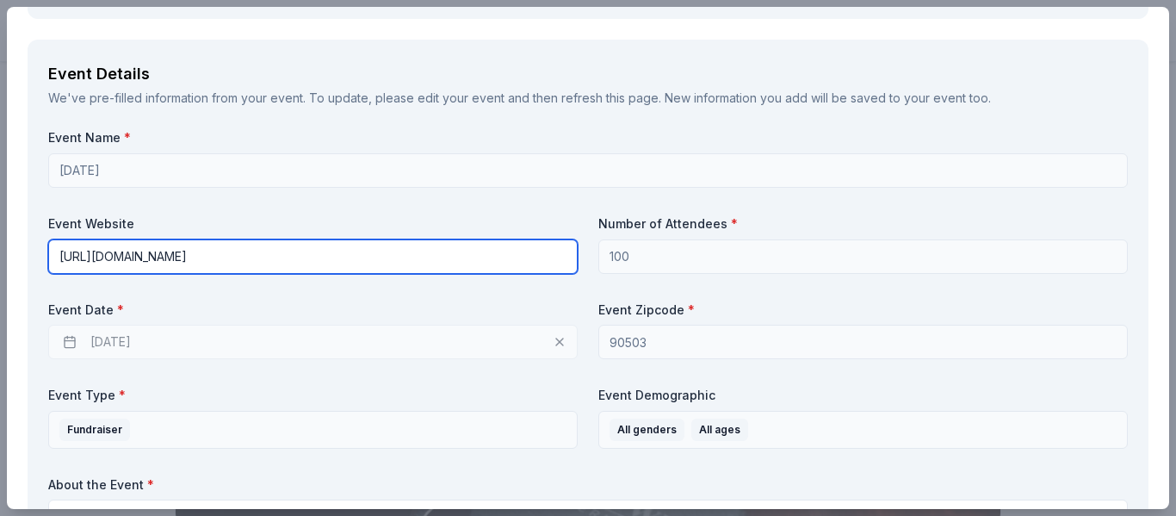
type input "https://www.tusd.org/schools/towers"
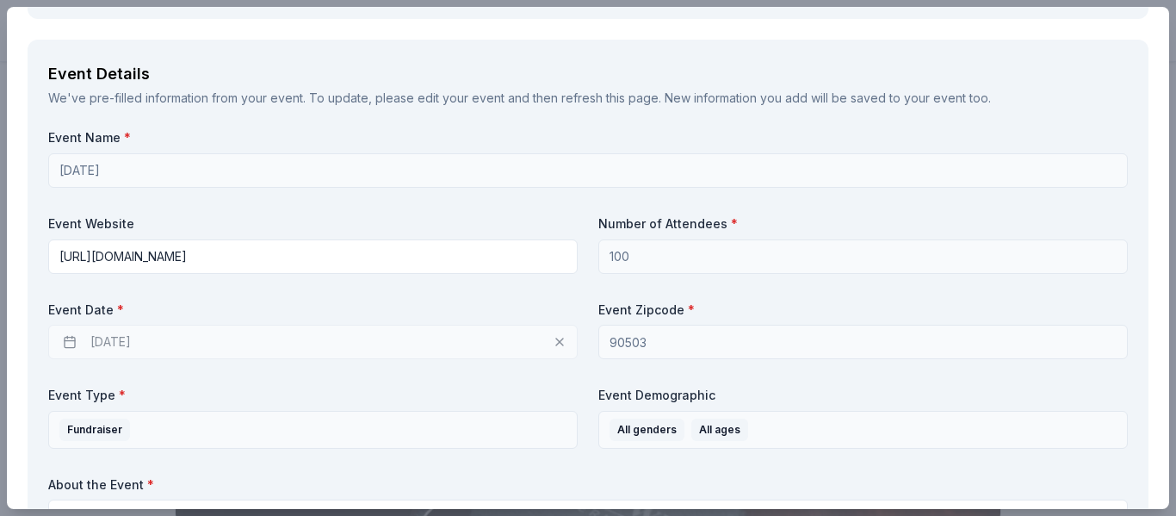
click at [173, 337] on div "10/24/2025" at bounding box center [312, 341] width 529 height 34
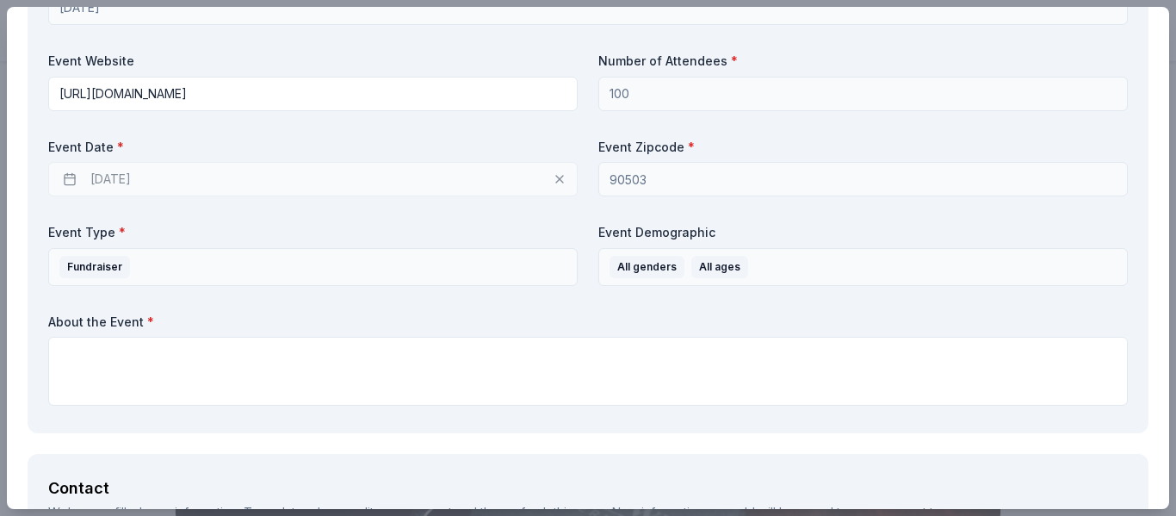
scroll to position [193, 0]
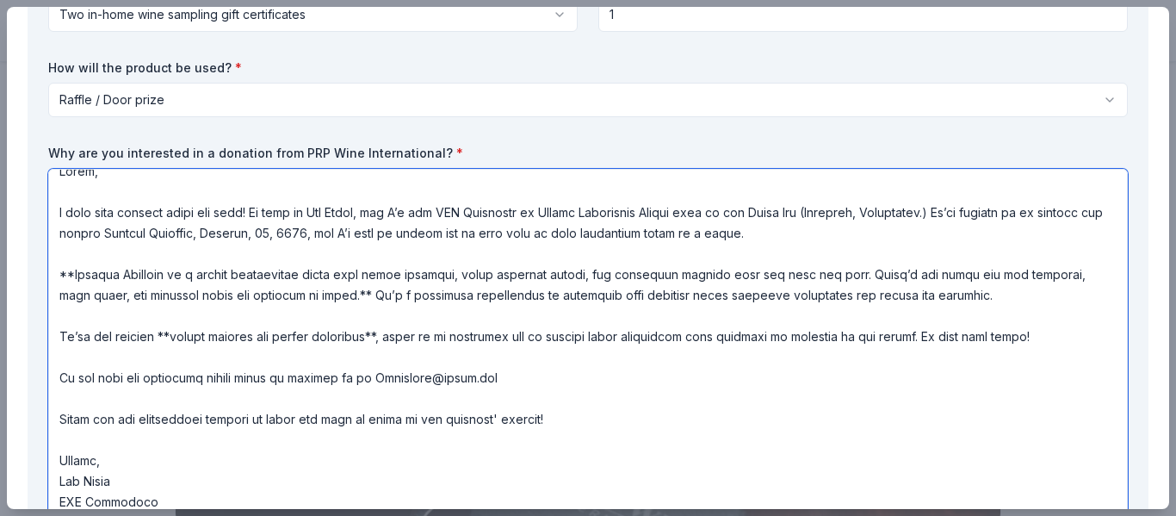
drag, startPoint x: 913, startPoint y: 256, endPoint x: 73, endPoint y: 231, distance: 840.4
click at [73, 231] on textarea at bounding box center [587, 375] width 1079 height 413
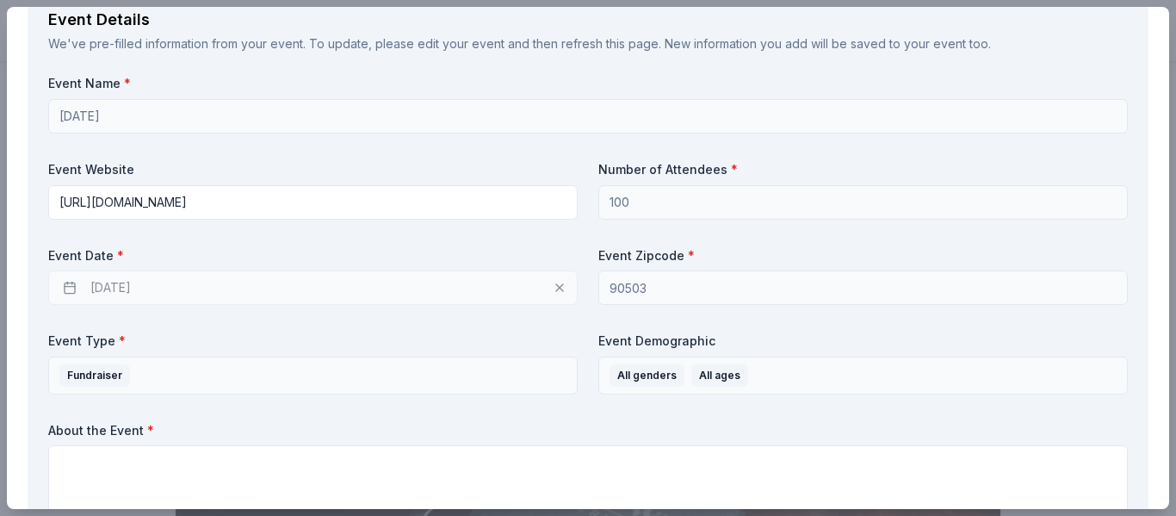
scroll to position [1020, 0]
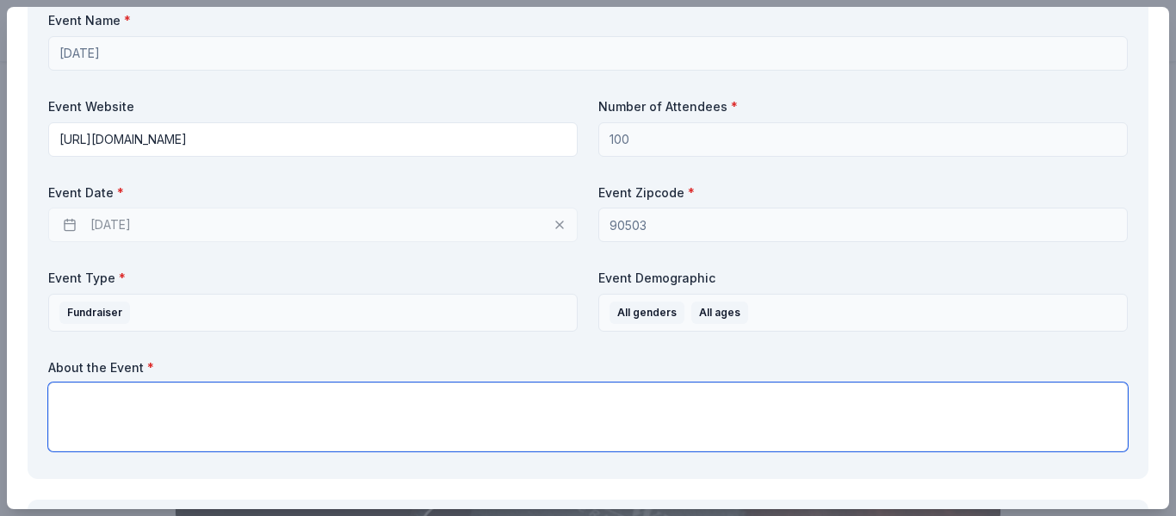
click at [254, 392] on textarea at bounding box center [587, 416] width 1079 height 69
paste textarea "Harvest Festival is a highly anticipated event that draws families, local busin…"
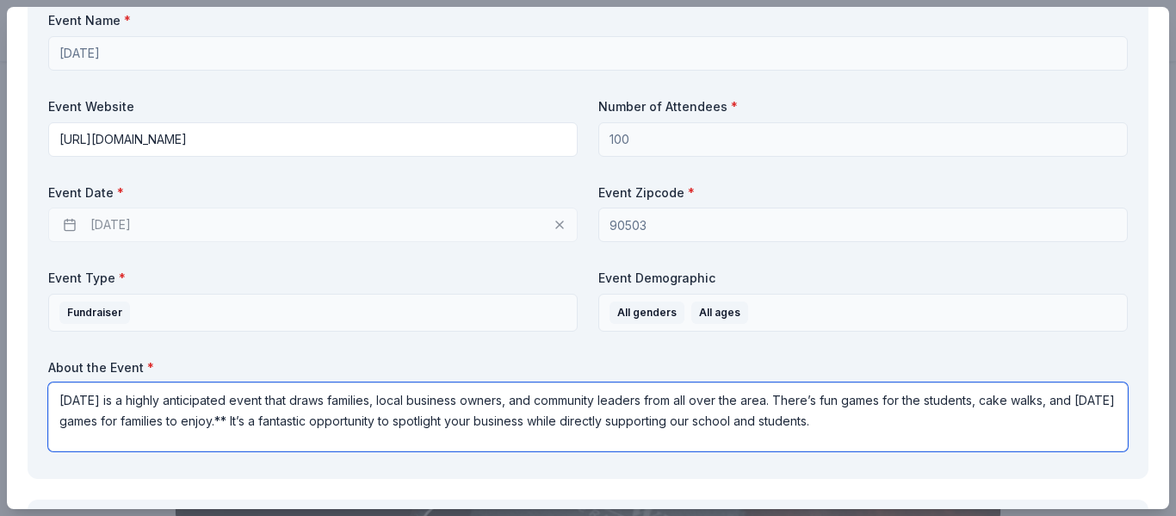
click at [302, 412] on textarea "Harvest Festival is a highly anticipated event that draws families, local busin…" at bounding box center [587, 416] width 1079 height 69
click at [920, 416] on textarea "Harvest Festival is a highly anticipated event that draws families, local busin…" at bounding box center [587, 416] width 1079 height 69
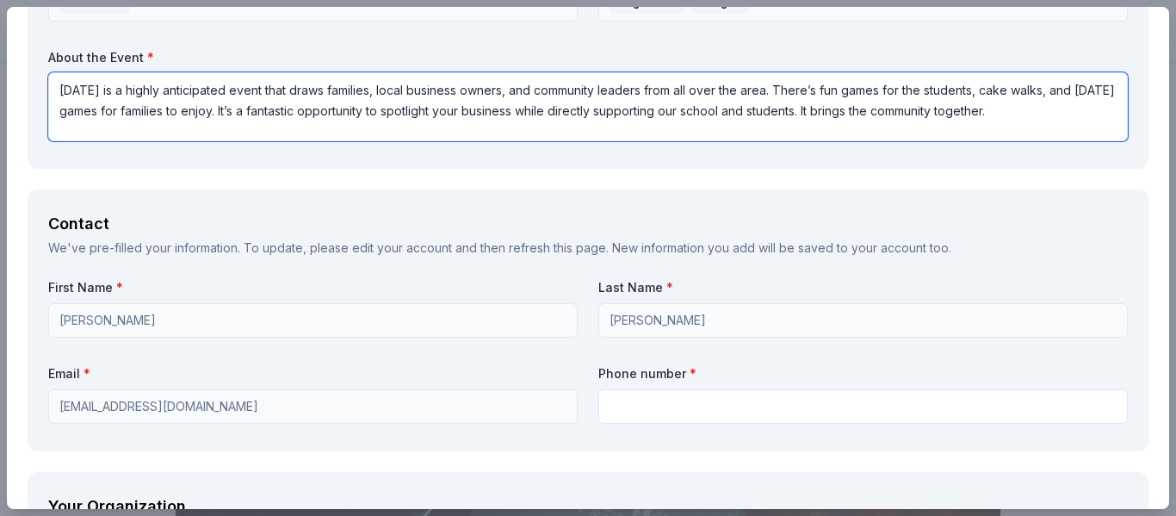
scroll to position [1358, 0]
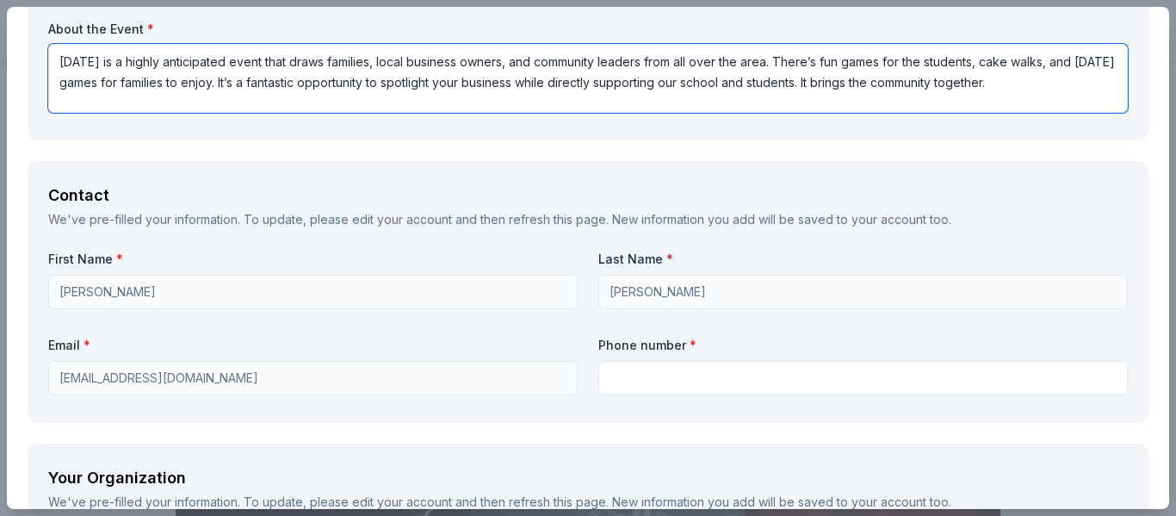
type textarea "Harvest Festival is a highly anticipated event that draws families, local busin…"
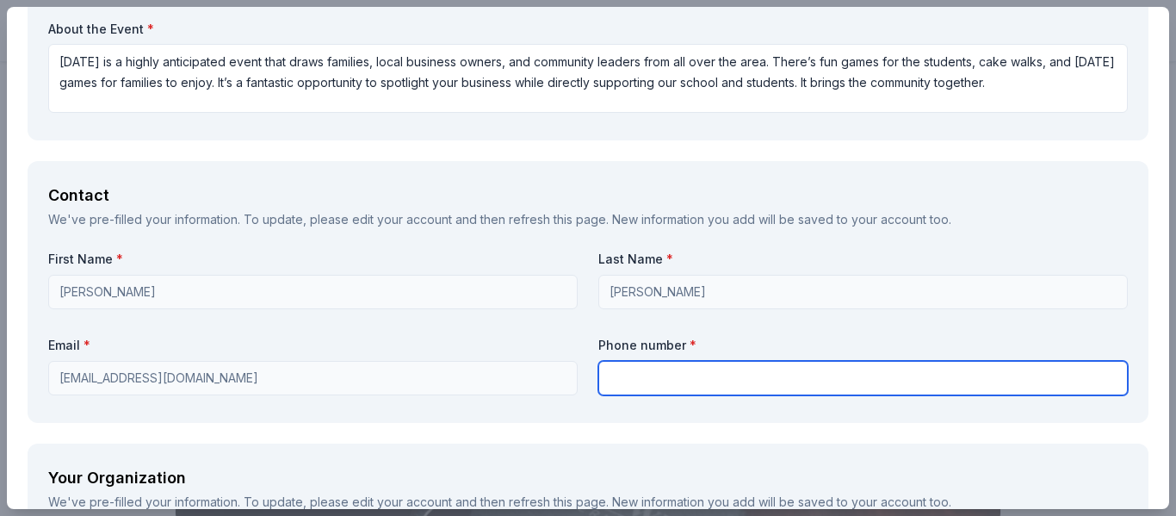
click at [643, 382] on input "text" at bounding box center [862, 378] width 529 height 34
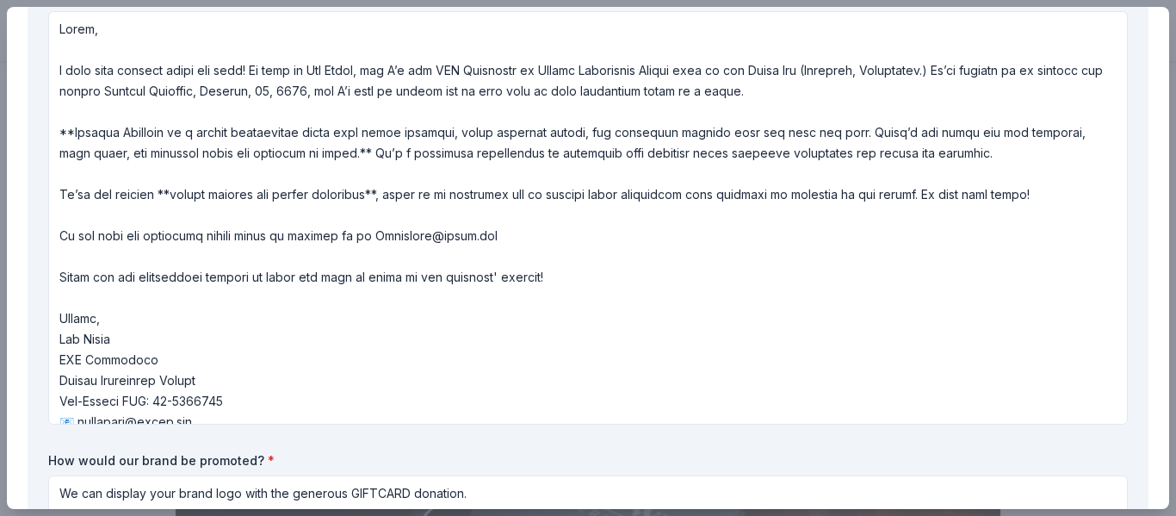
scroll to position [228, 0]
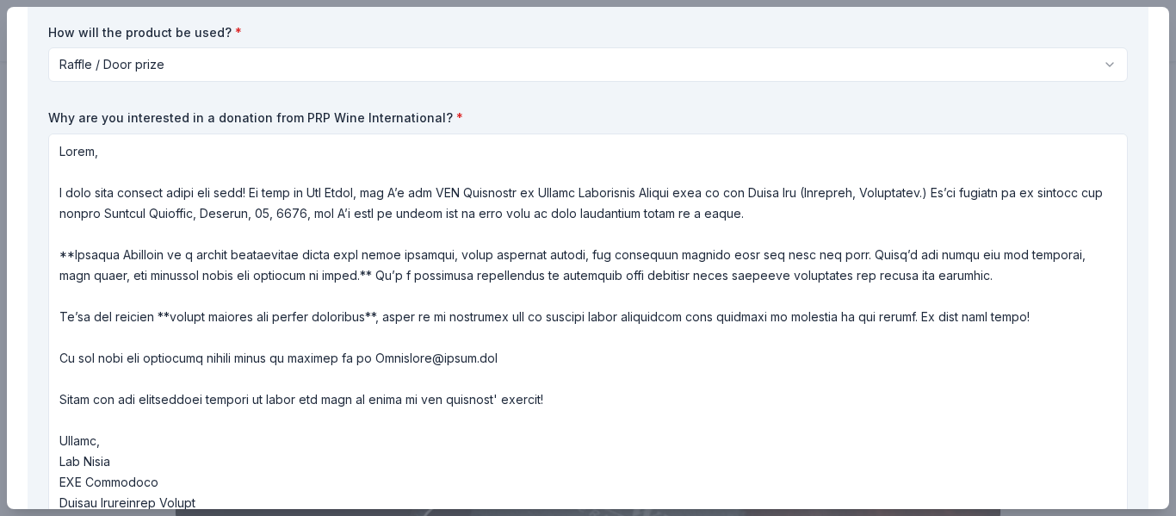
type input "3233861988"
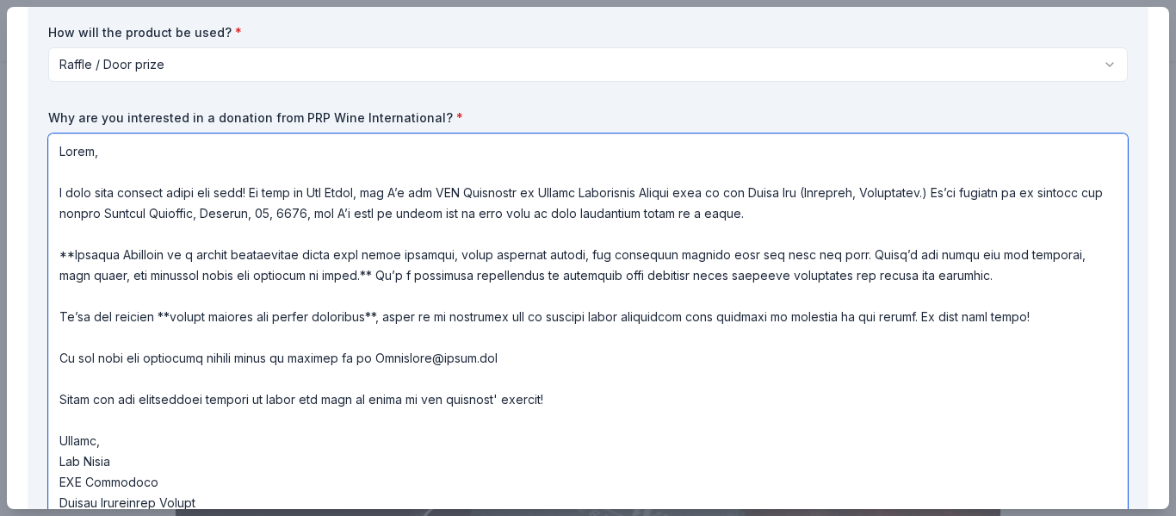
drag, startPoint x: 332, startPoint y: 188, endPoint x: 388, endPoint y: 188, distance: 55.9
click at [388, 188] on textarea at bounding box center [587, 339] width 1079 height 413
drag, startPoint x: 456, startPoint y: 190, endPoint x: 569, endPoint y: 185, distance: 112.9
click at [569, 185] on textarea at bounding box center [587, 339] width 1079 height 413
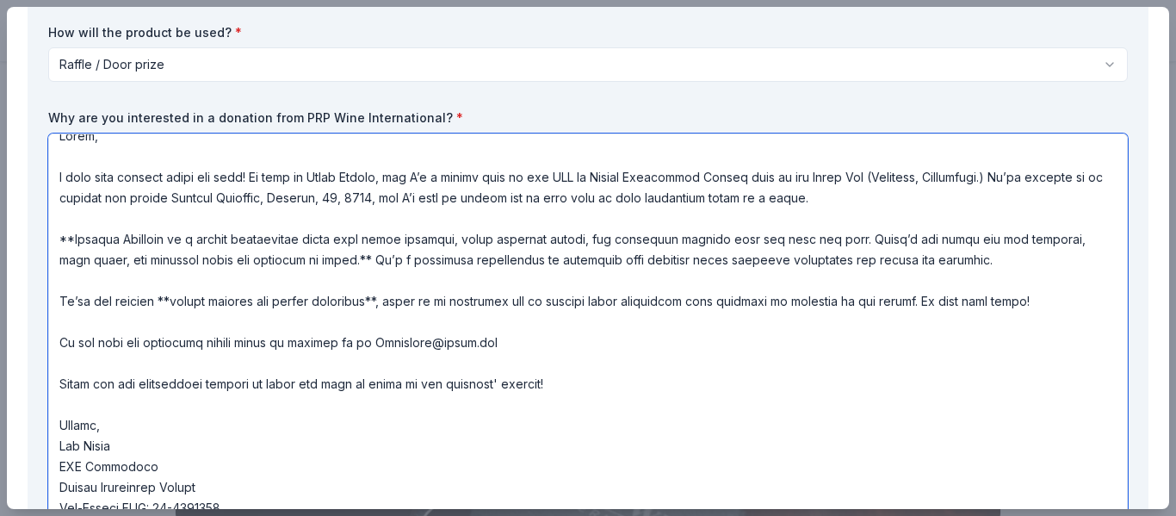
scroll to position [57, 0]
drag, startPoint x: 139, startPoint y: 420, endPoint x: 57, endPoint y: 409, distance: 83.4
click at [57, 409] on textarea at bounding box center [587, 339] width 1079 height 413
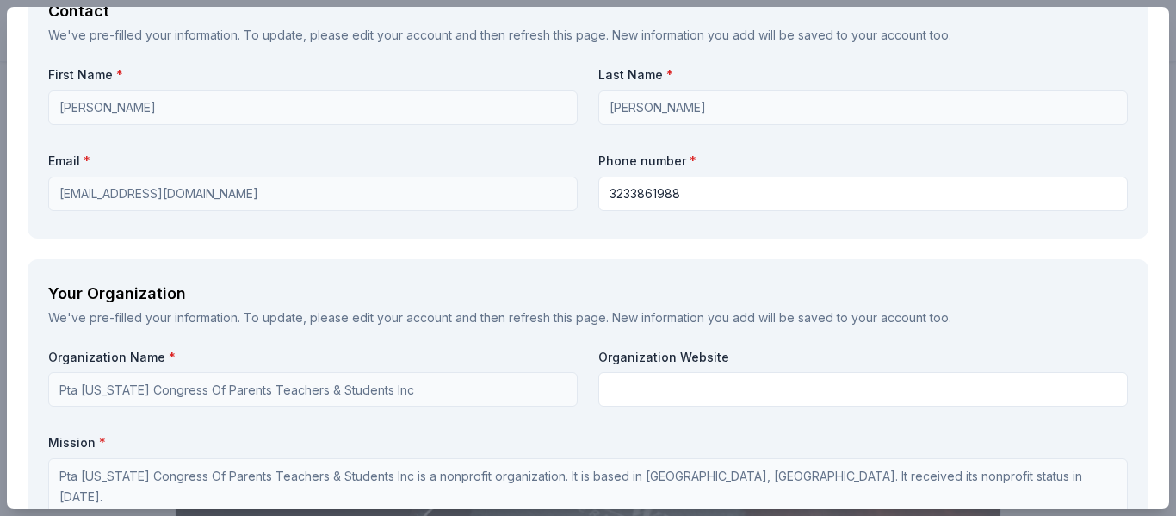
scroll to position [1563, 0]
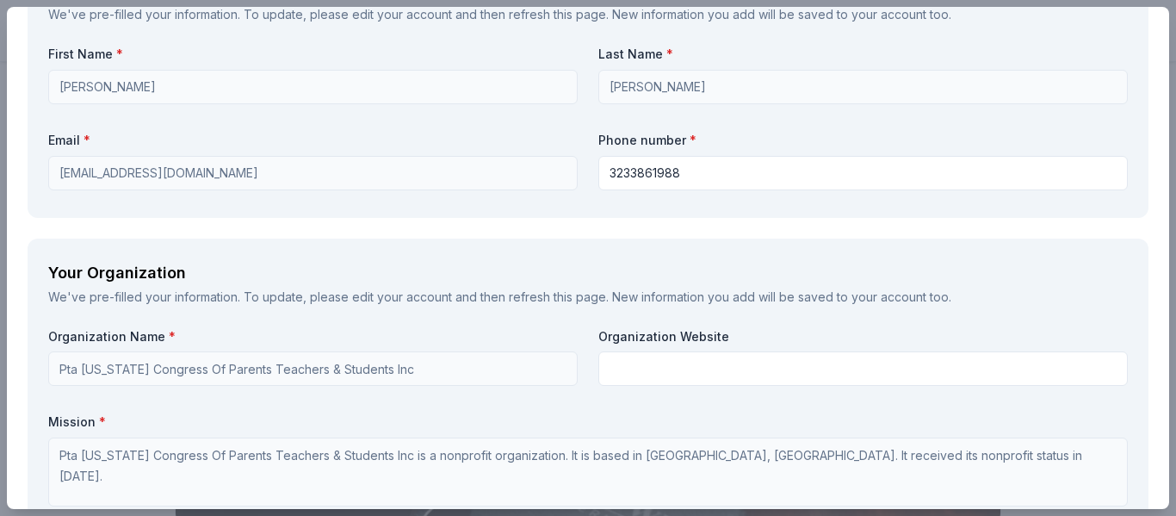
type textarea "Hello, I hope this message finds you well! My name is Alisa Truong, and I’m a p…"
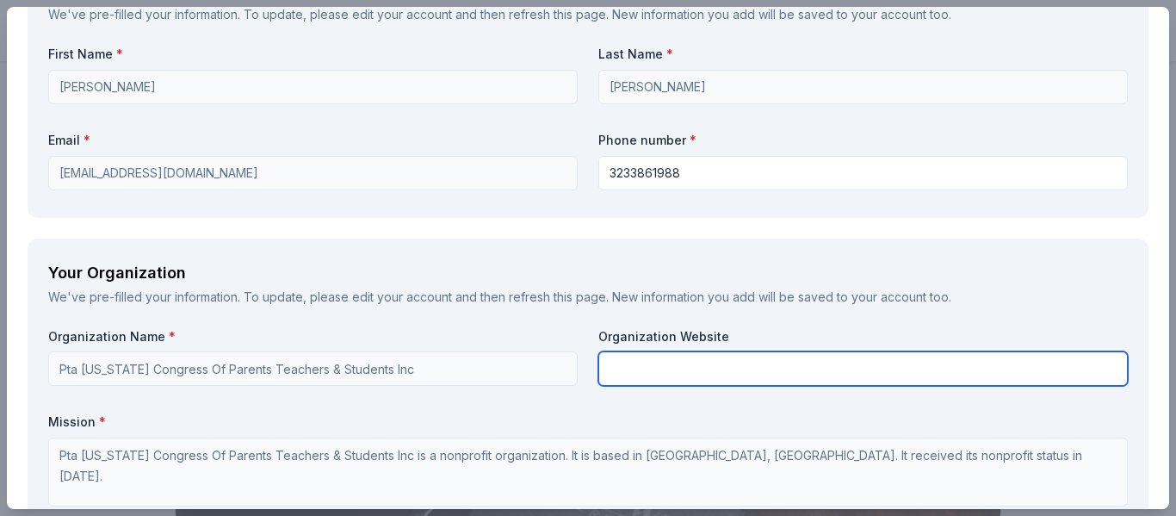
click at [642, 366] on input "text" at bounding box center [862, 368] width 529 height 34
click at [703, 362] on input "text" at bounding box center [862, 368] width 529 height 34
paste input "https://www.tusd.org/schools/towers"
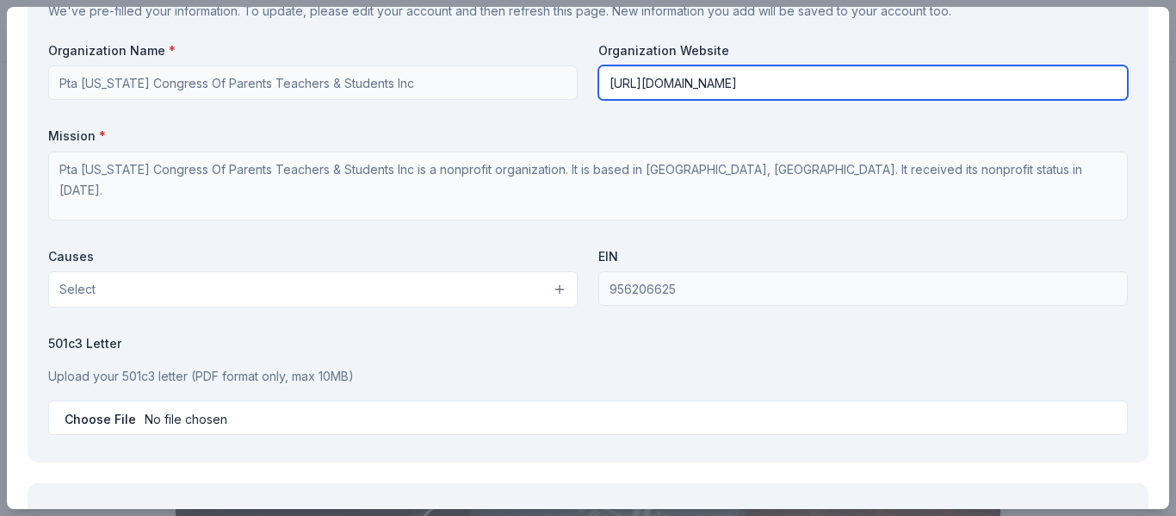
scroll to position [1863, 0]
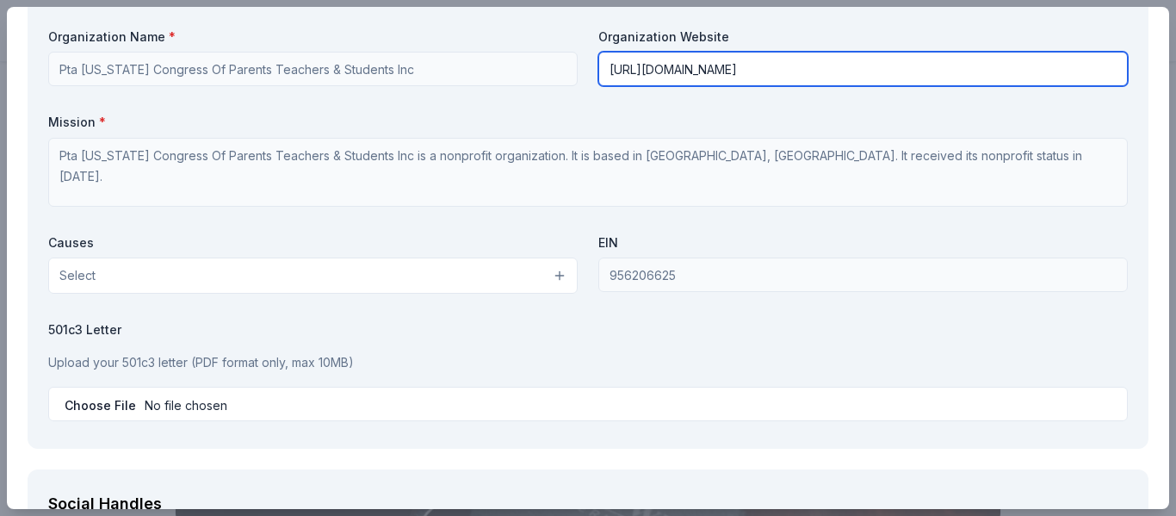
type input "https://www.tusd.org/schools/towers"
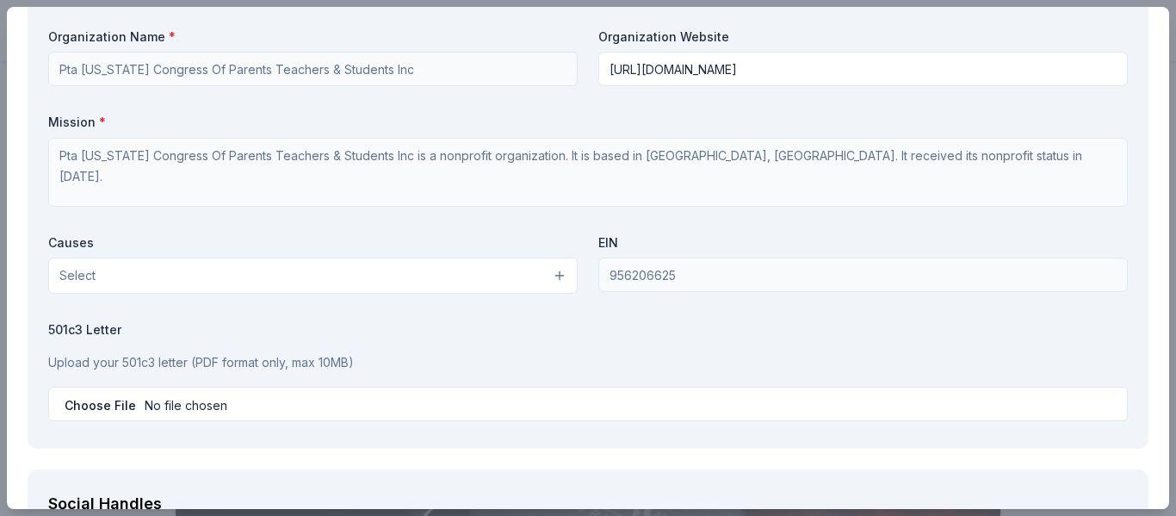
click at [380, 269] on button "Select" at bounding box center [312, 275] width 529 height 36
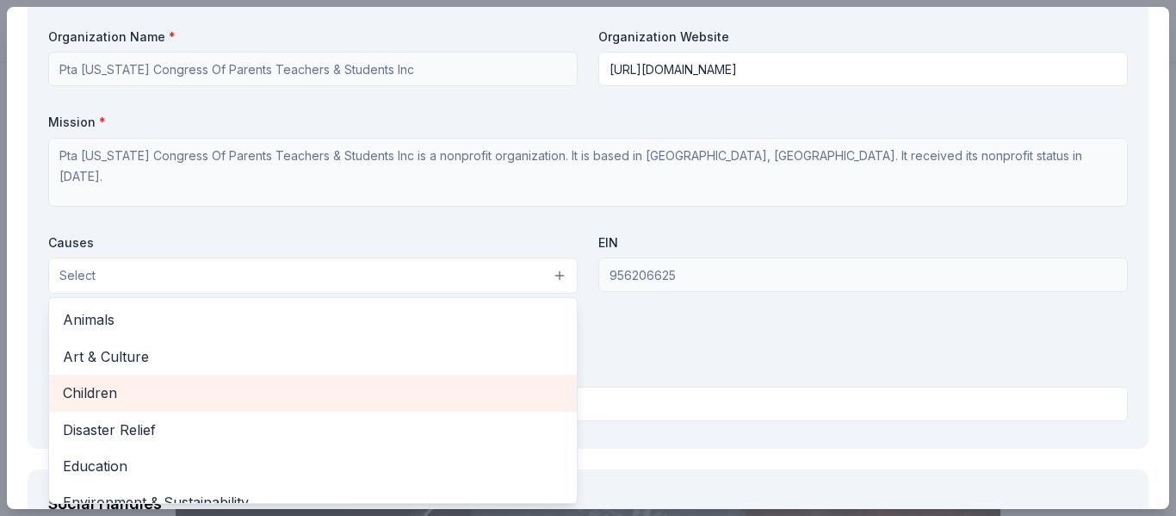
click at [355, 391] on span "Children" at bounding box center [313, 392] width 500 height 22
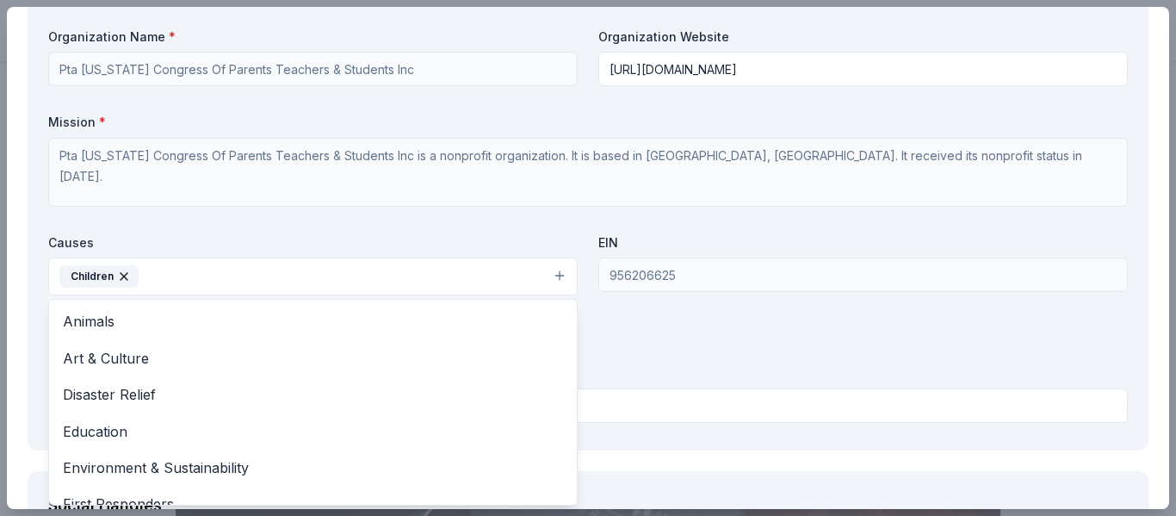
click at [494, 180] on div "Organization Name * Pta California Congress Of Parents Teachers & Students Inc …" at bounding box center [587, 228] width 1079 height 401
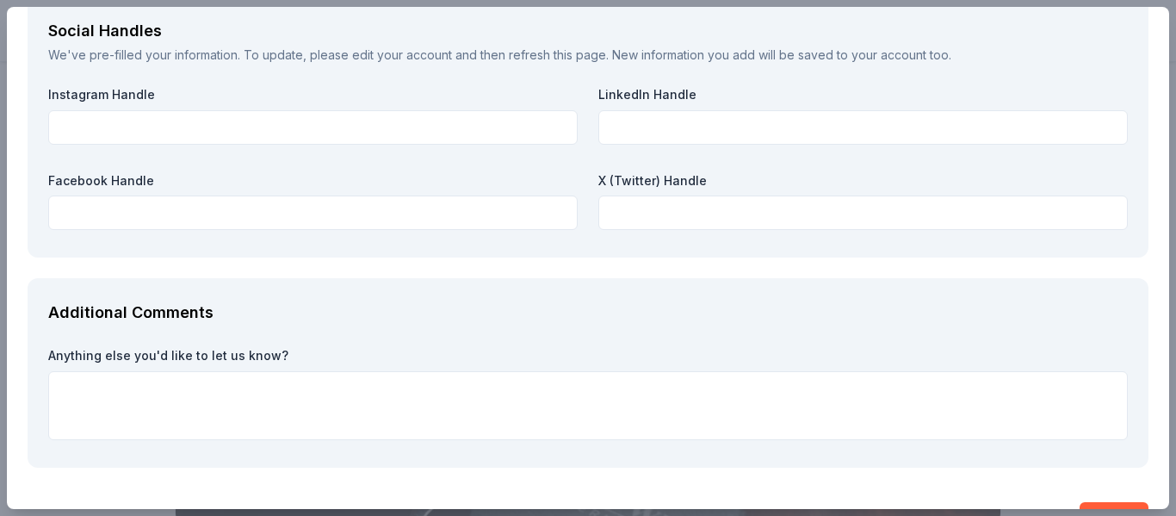
scroll to position [2385, 0]
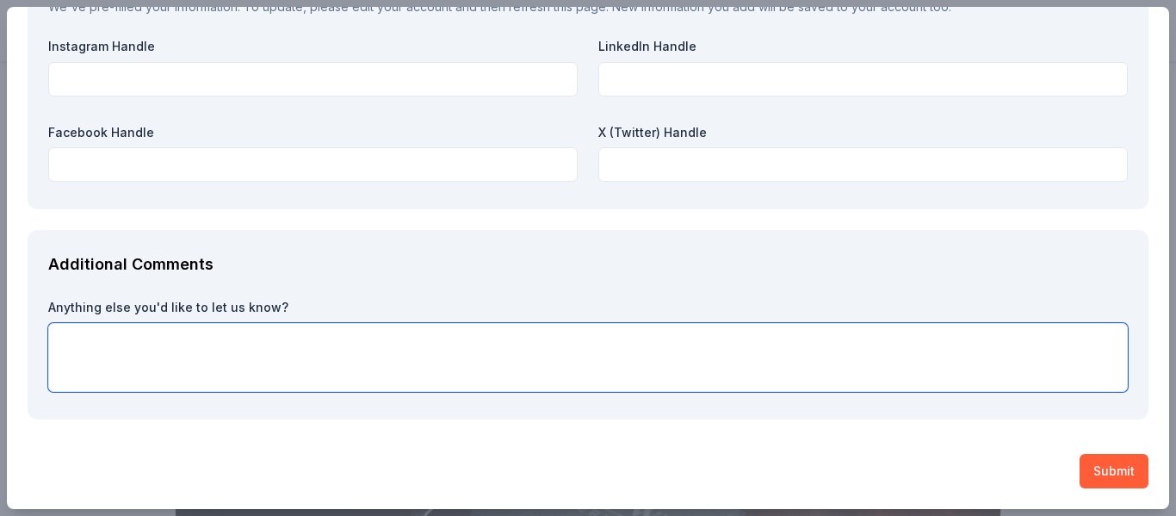
click at [461, 373] on textarea at bounding box center [587, 357] width 1079 height 69
type textarea "Thank you in advance for your consideration!"
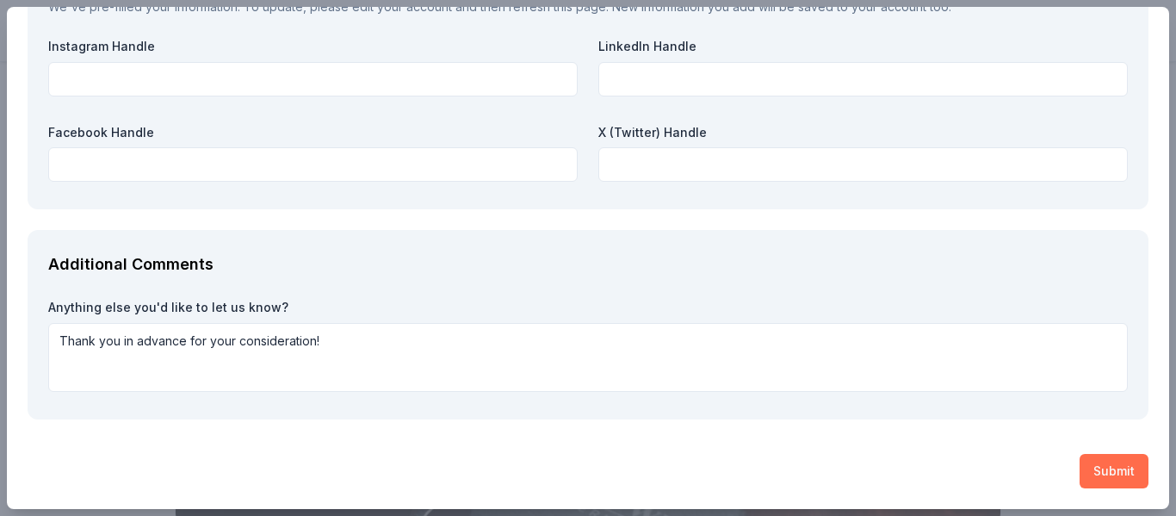
click at [1138, 471] on button "Submit" at bounding box center [1113, 471] width 69 height 34
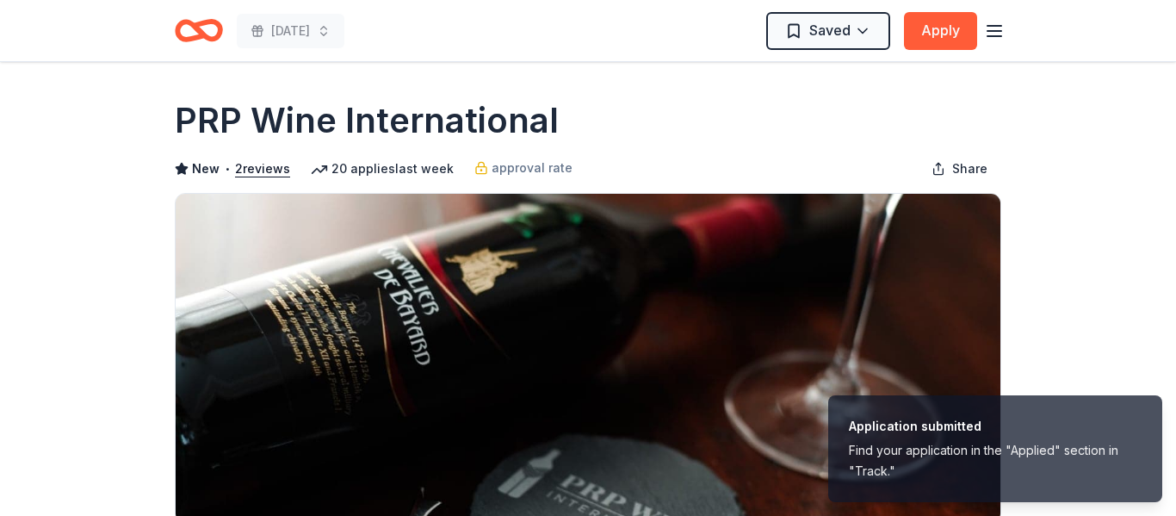
scroll to position [0, 0]
drag, startPoint x: 566, startPoint y: 123, endPoint x: 155, endPoint y: 120, distance: 411.4
drag, startPoint x: 162, startPoint y: 120, endPoint x: 403, endPoint y: 118, distance: 241.0
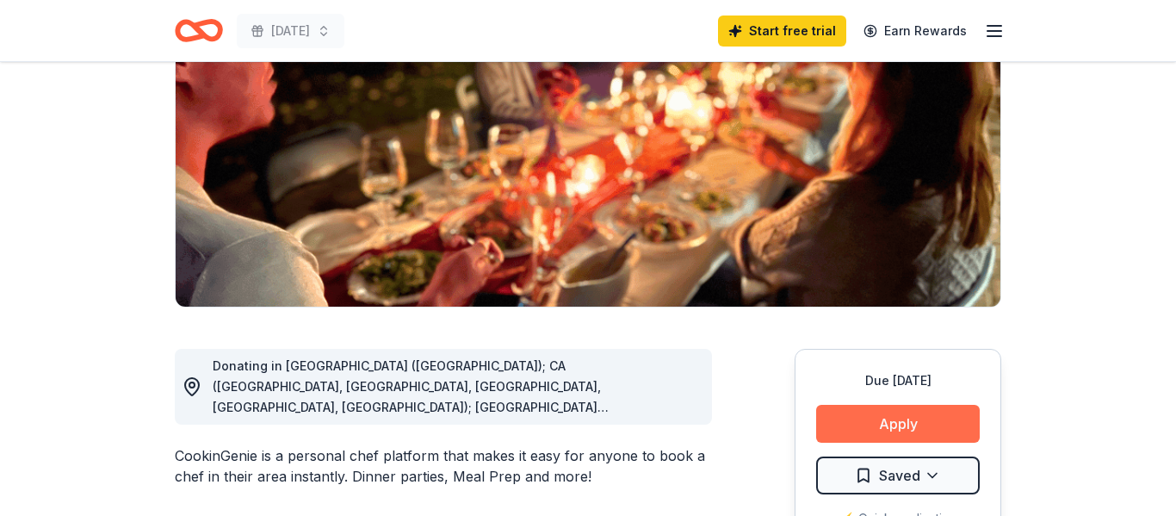
scroll to position [216, 0]
click at [944, 422] on button "Apply" at bounding box center [898, 424] width 164 height 38
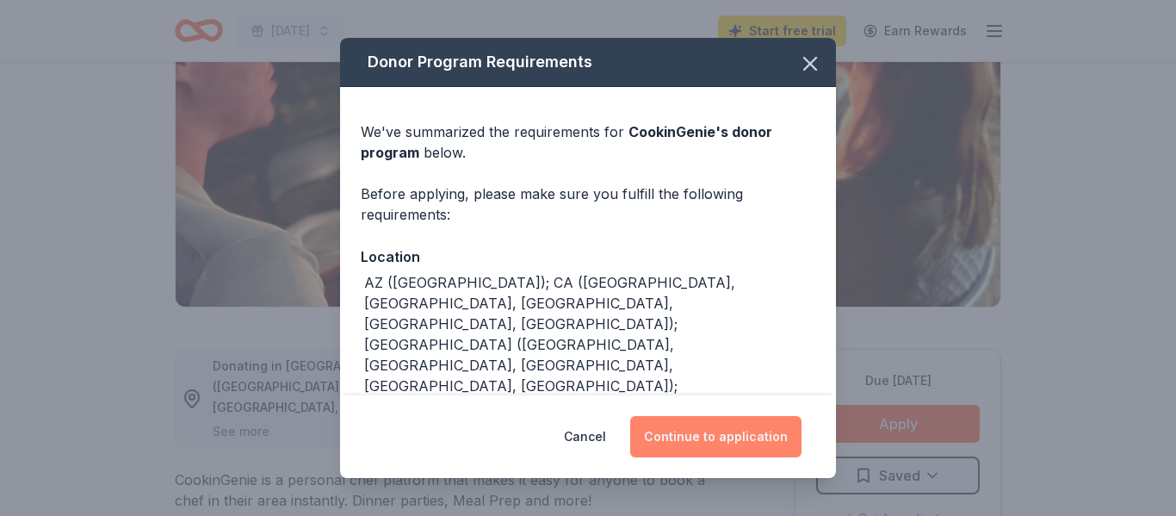
click at [745, 442] on button "Continue to application" at bounding box center [715, 436] width 171 height 41
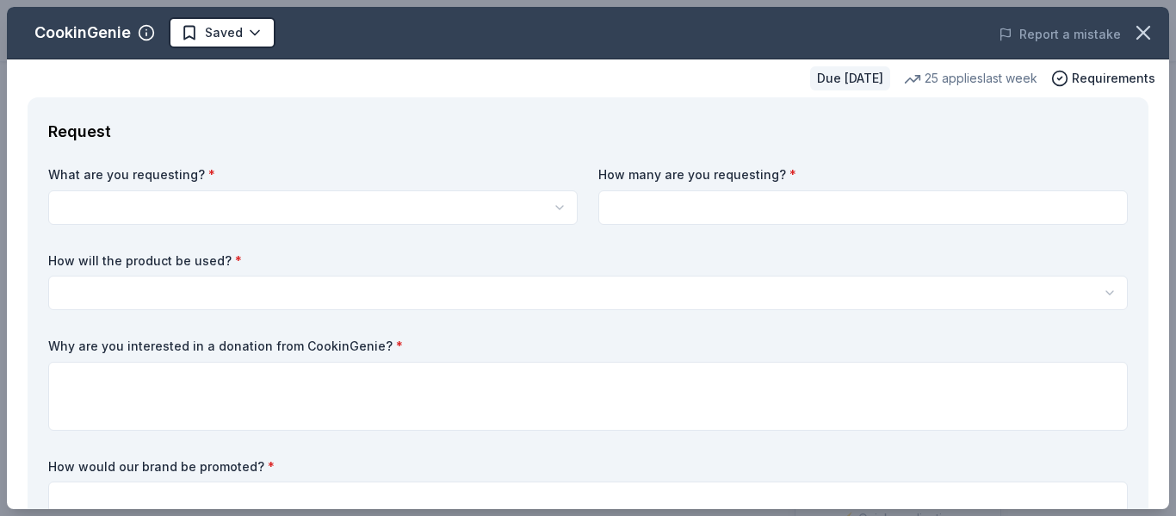
click at [432, 213] on html "Harvest Festival Start free trial Earn Rewards Due in 30 days Share CookinGenie…" at bounding box center [588, 42] width 1176 height 516
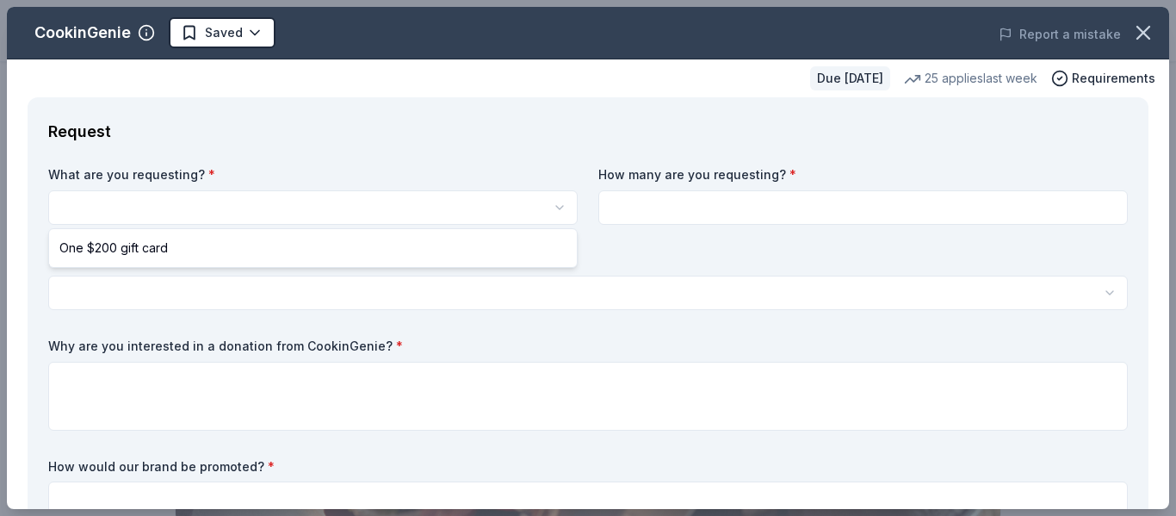
scroll to position [0, 0]
select select "One $200 gift card"
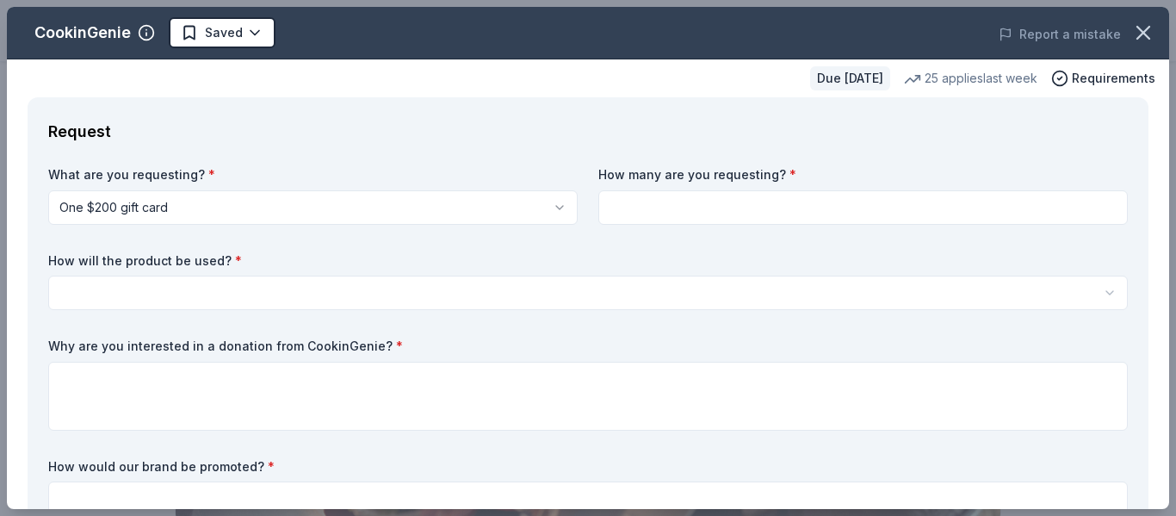
click at [748, 208] on input at bounding box center [862, 207] width 529 height 34
type input "1"
click at [459, 294] on html "Harvest Festival Saved Apply Due in 30 days Share CookinGenie 4.9 • 8 reviews 2…" at bounding box center [588, 258] width 1176 height 516
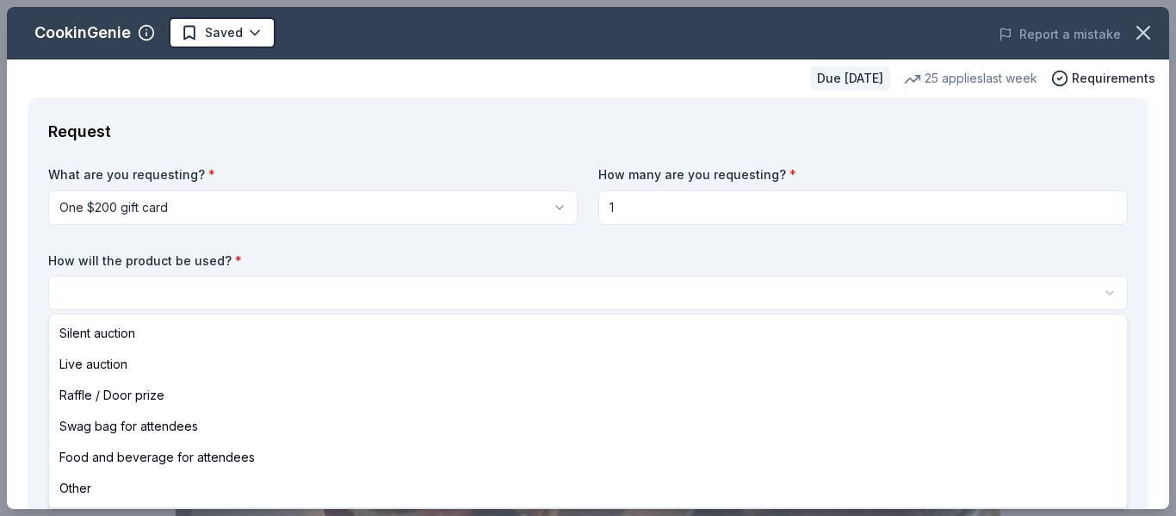
select select "raffleDoorPrize"
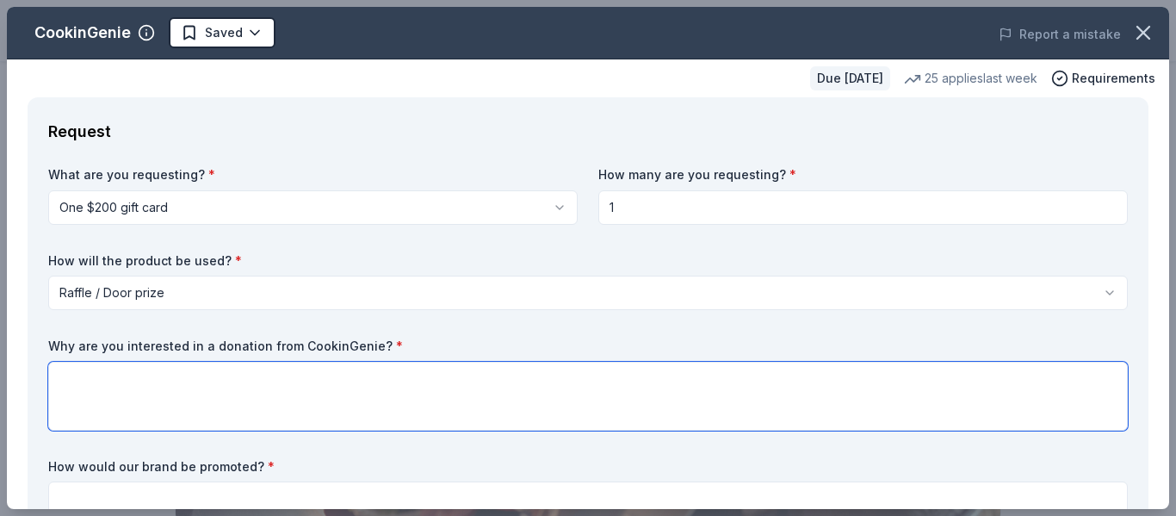
click at [204, 382] on textarea at bounding box center [587, 395] width 1079 height 69
paste textarea "Hello, I hope this message finds you well! My name is Cat Bones, and I’m the PT…"
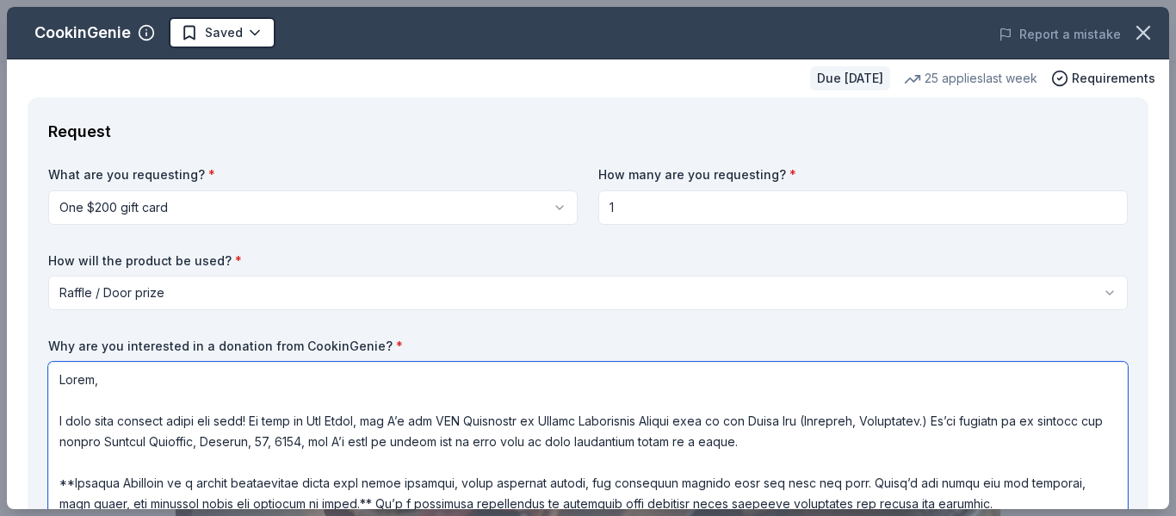
scroll to position [265, 0]
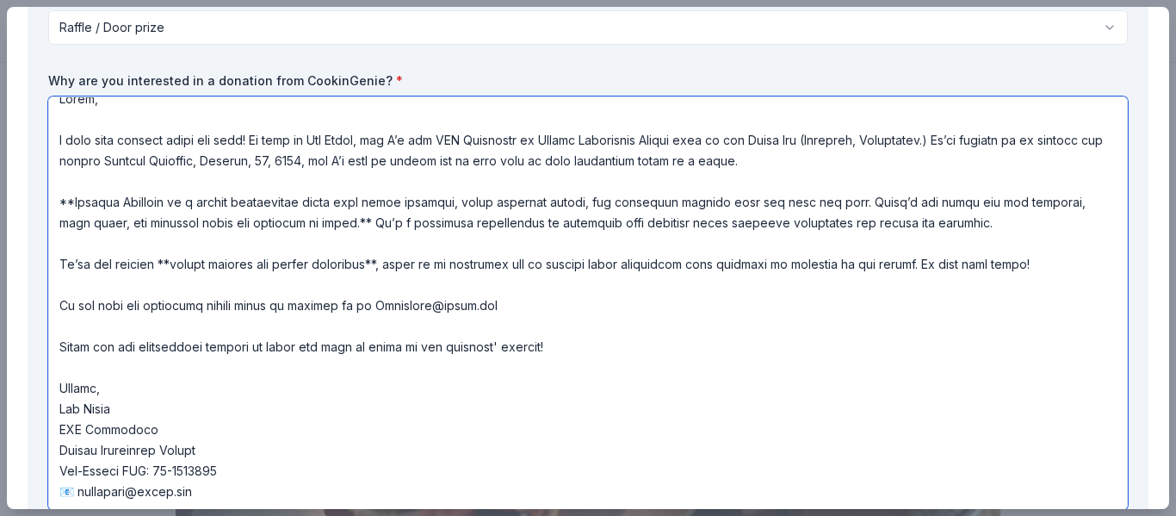
click at [151, 402] on textarea at bounding box center [587, 302] width 1079 height 413
drag, startPoint x: 145, startPoint y: 415, endPoint x: 51, endPoint y: 405, distance: 95.2
click at [51, 405] on textarea at bounding box center [587, 302] width 1079 height 413
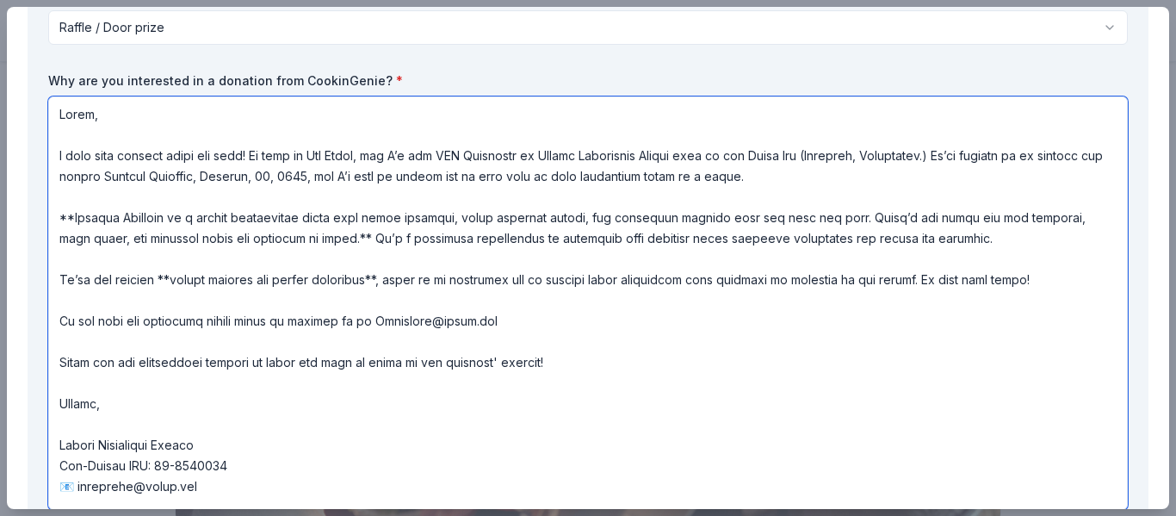
scroll to position [2, 0]
drag, startPoint x: 438, startPoint y: 157, endPoint x: 542, endPoint y: 154, distance: 104.2
click at [542, 154] on textarea at bounding box center [587, 302] width 1079 height 413
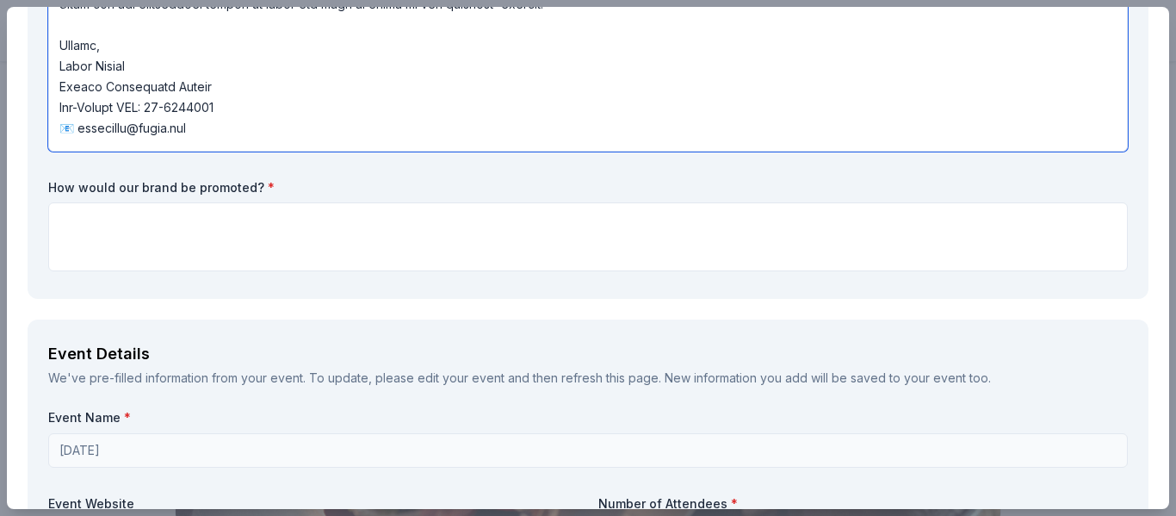
scroll to position [631, 0]
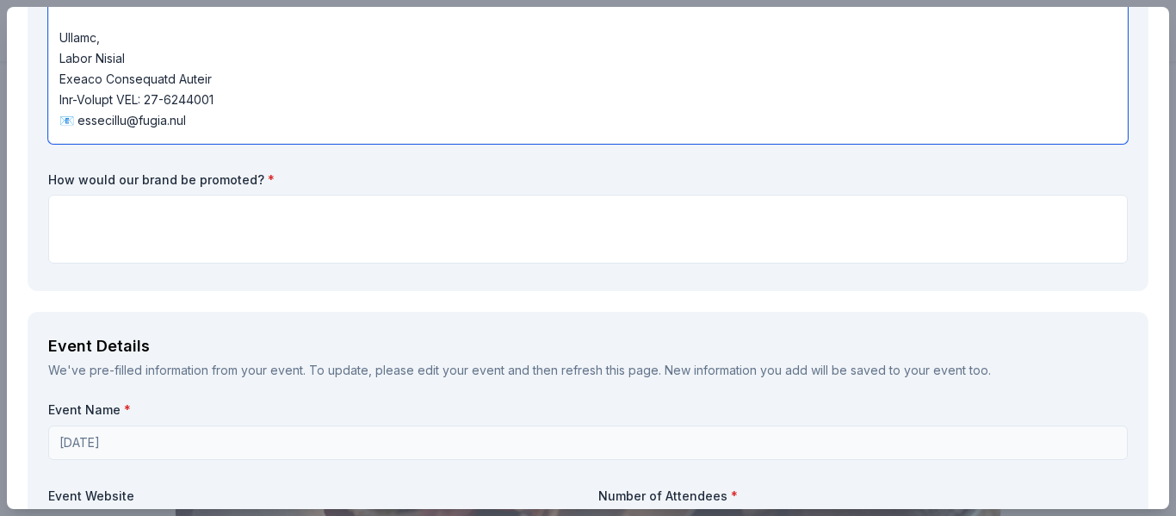
type textarea "Hello, I hope this message finds you well! My name is Cat Bones, and I’m a pare…"
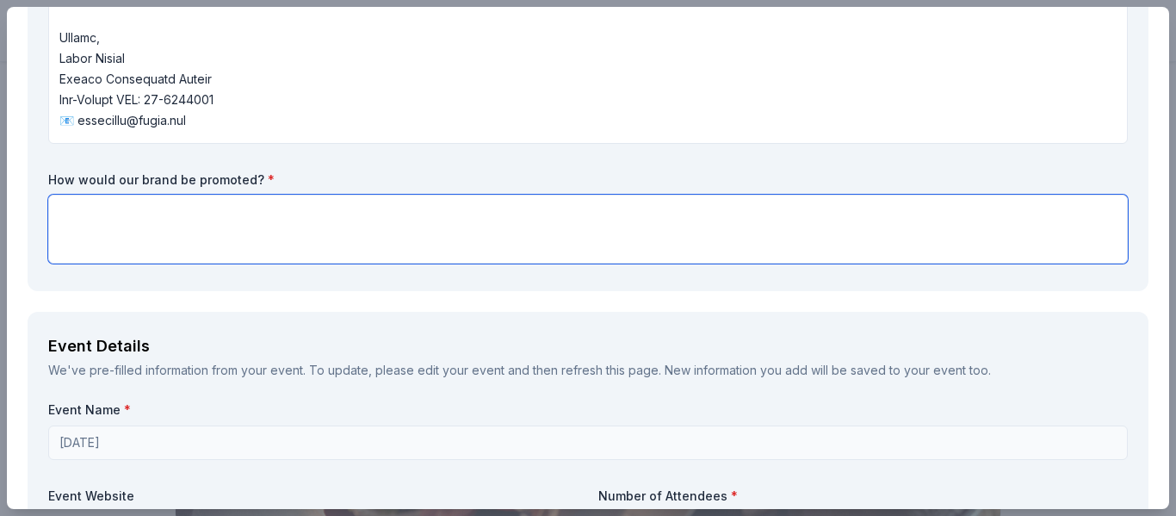
click at [433, 210] on textarea at bounding box center [587, 229] width 1079 height 69
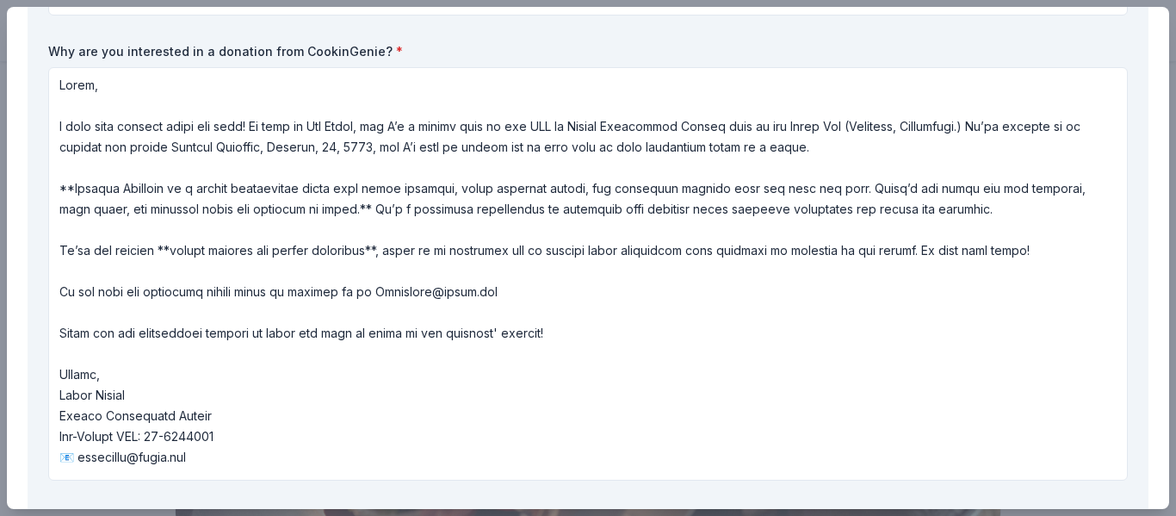
scroll to position [293, 0]
type textarea "We could post your logo with the GIFTCARD."
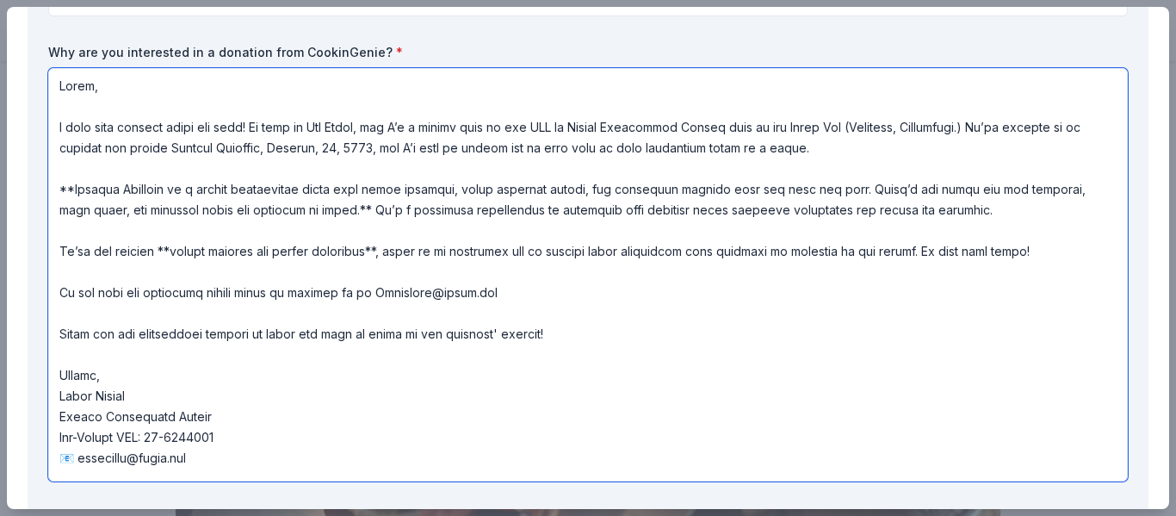
click at [450, 256] on textarea at bounding box center [587, 274] width 1079 height 413
click at [542, 267] on textarea at bounding box center [587, 274] width 1079 height 413
click at [443, 256] on textarea at bounding box center [587, 274] width 1079 height 413
type textarea "Hello, I hope this message finds you well! My name is Cat Bones, and I’m a pare…"
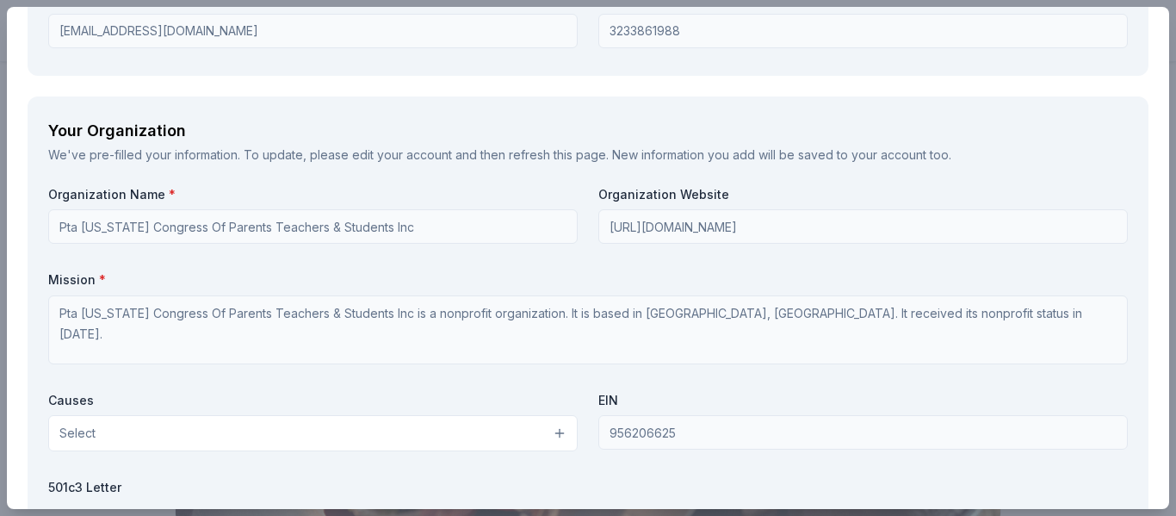
scroll to position [1819, 0]
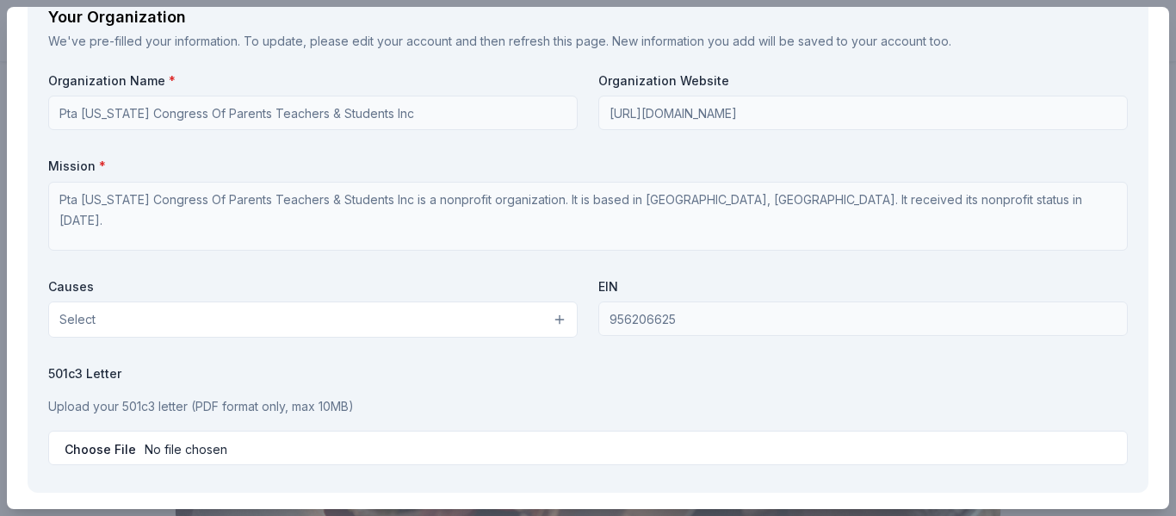
click at [413, 319] on button "Select" at bounding box center [312, 319] width 529 height 36
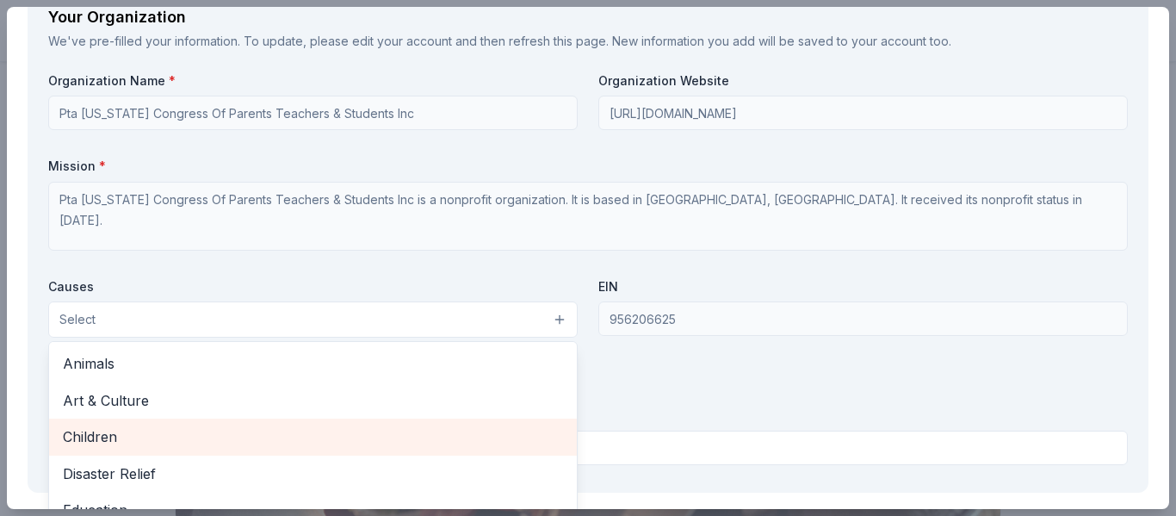
click at [355, 442] on span "Children" at bounding box center [313, 436] width 500 height 22
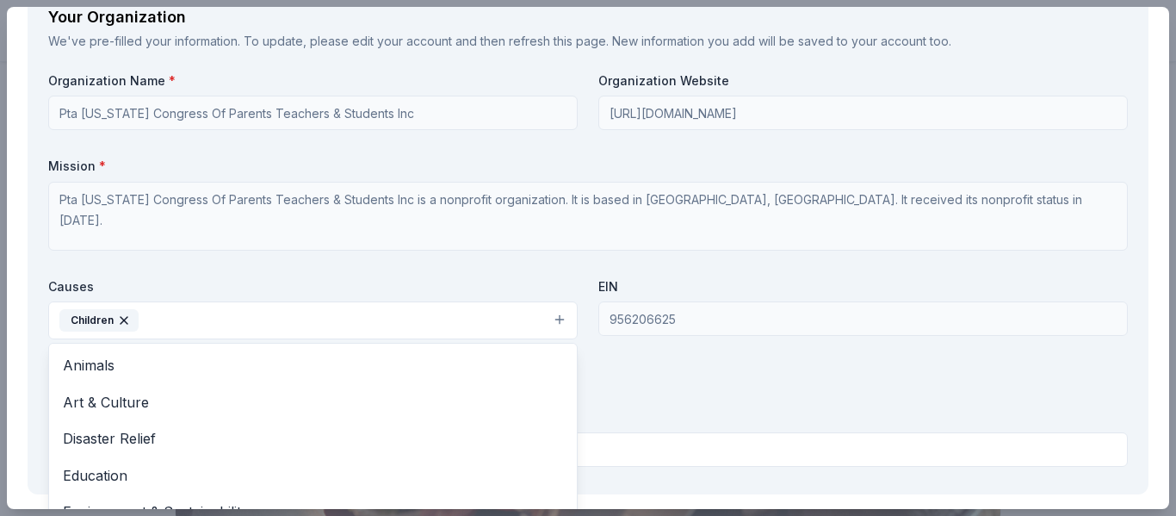
click at [681, 379] on div "Organization Name * Pta California Congress Of Parents Teachers & Students Inc …" at bounding box center [587, 272] width 1079 height 401
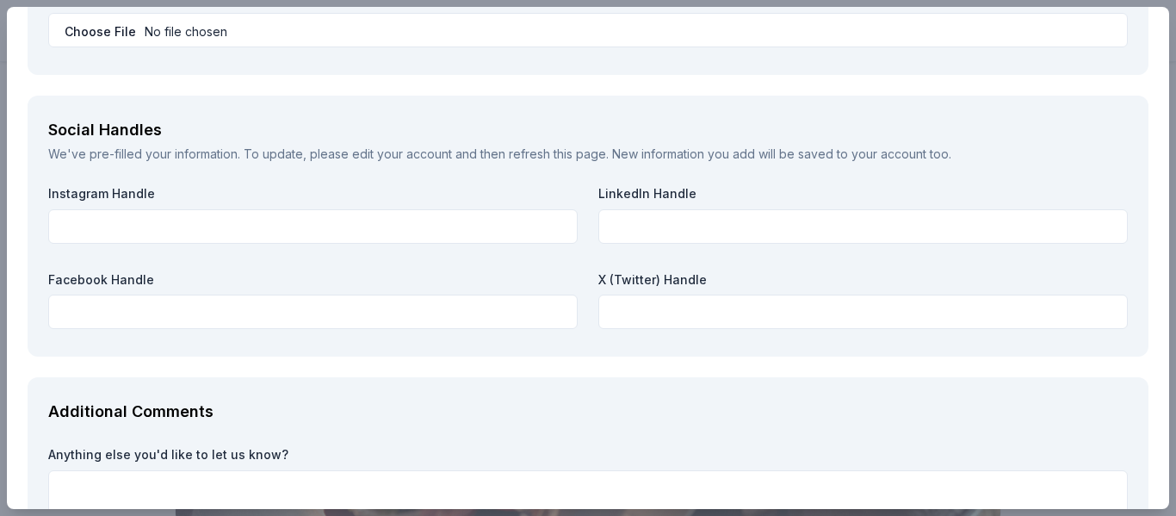
scroll to position [2357, 0]
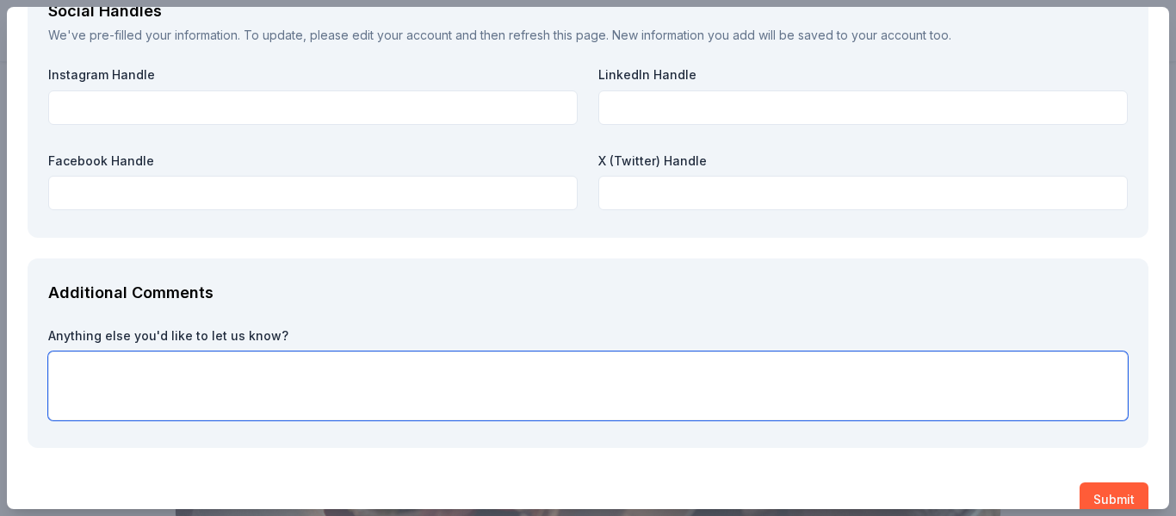
click at [572, 376] on textarea at bounding box center [587, 385] width 1079 height 69
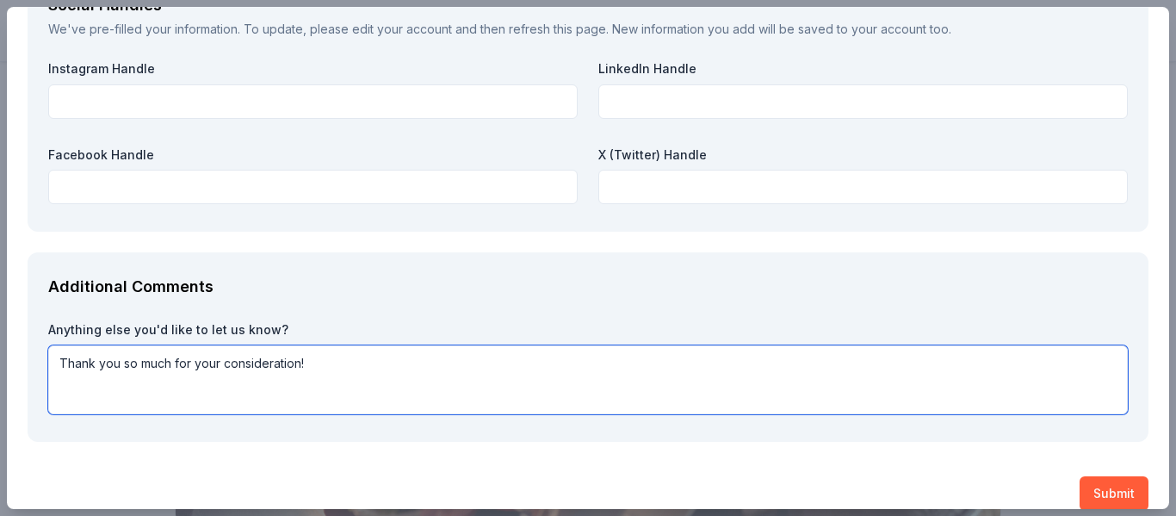
scroll to position [2385, 0]
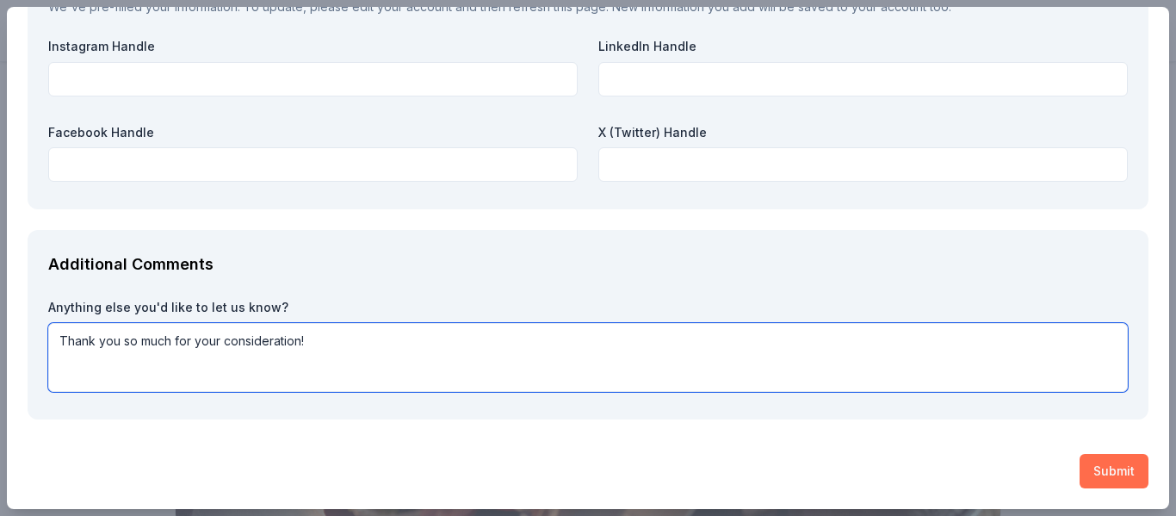
type textarea "Thank you so much for your consideration!"
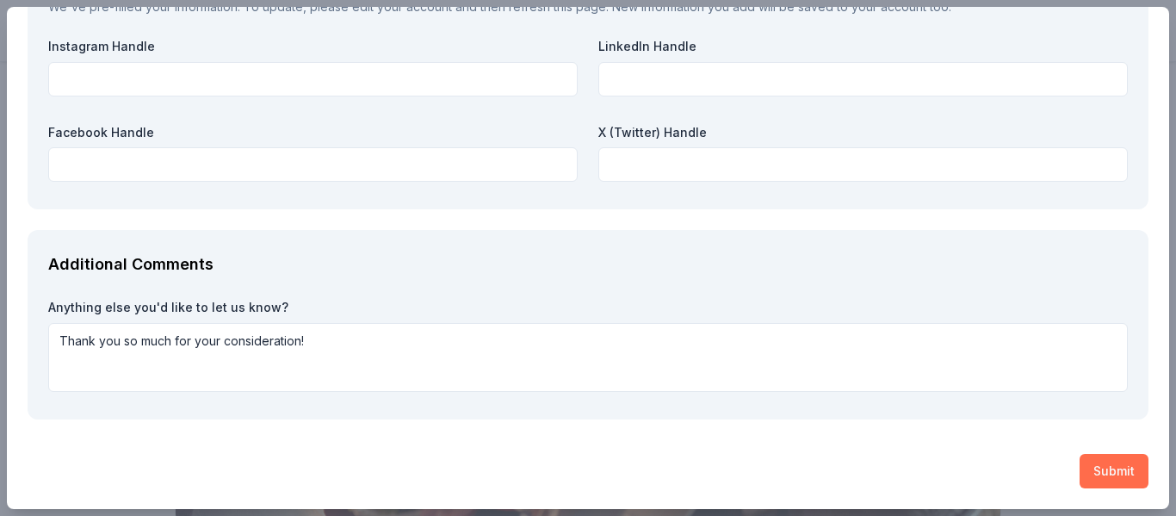
click at [1117, 470] on button "Submit" at bounding box center [1113, 471] width 69 height 34
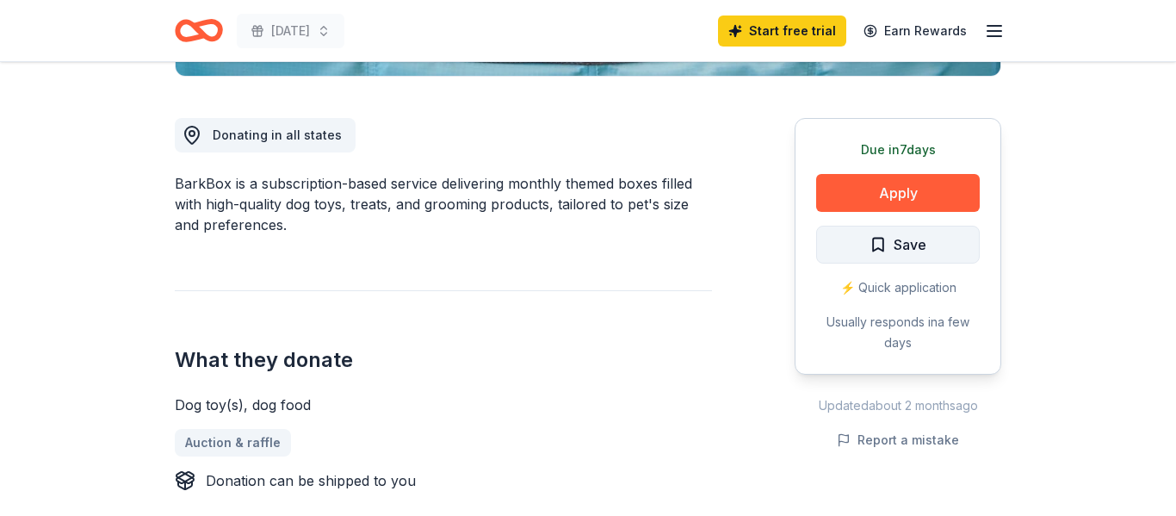
scroll to position [496, 0]
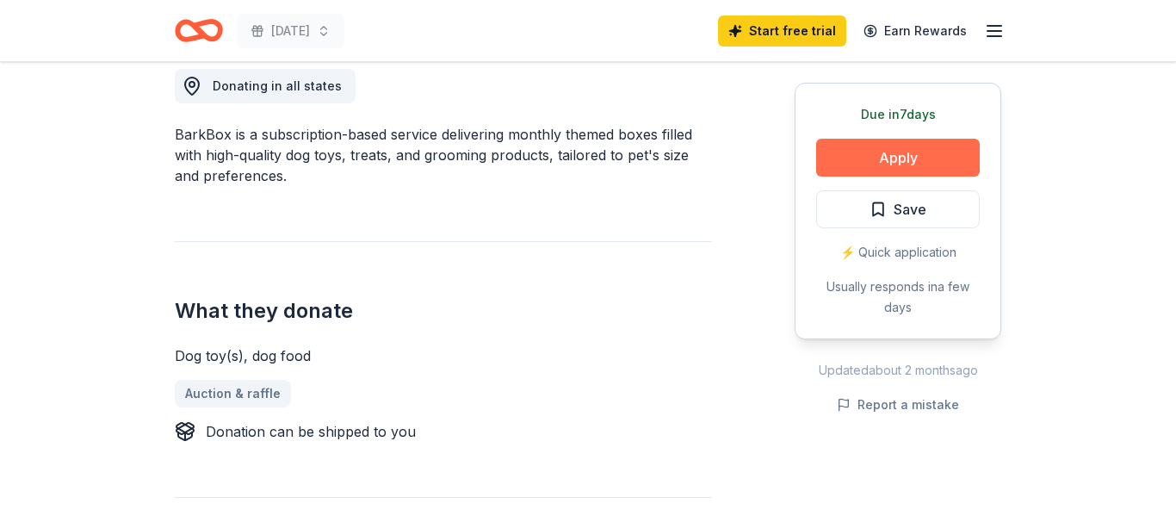
click at [908, 158] on button "Apply" at bounding box center [898, 158] width 164 height 38
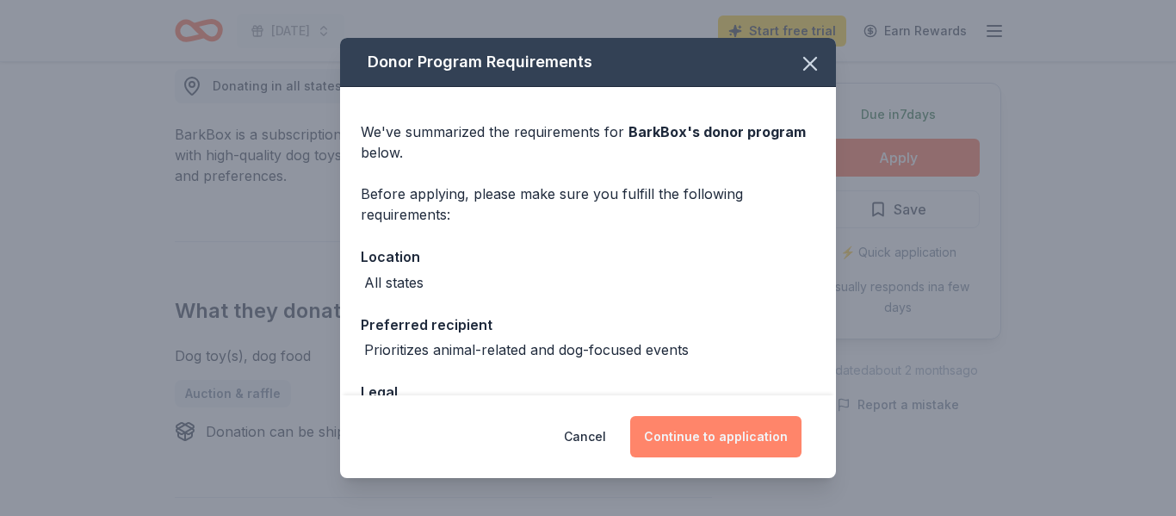
click at [737, 430] on button "Continue to application" at bounding box center [715, 436] width 171 height 41
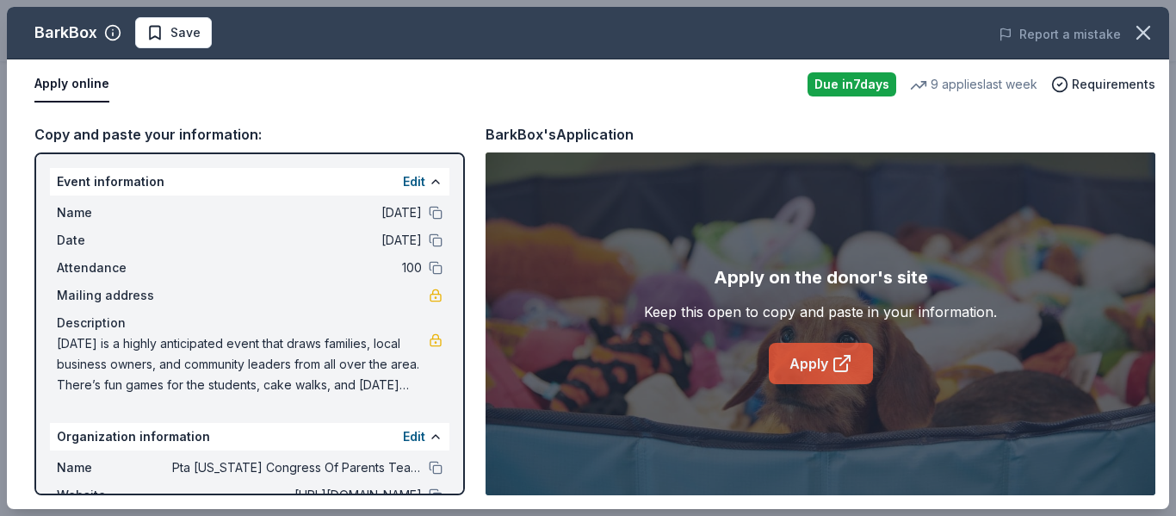
click at [830, 346] on link "Apply" at bounding box center [821, 363] width 104 height 41
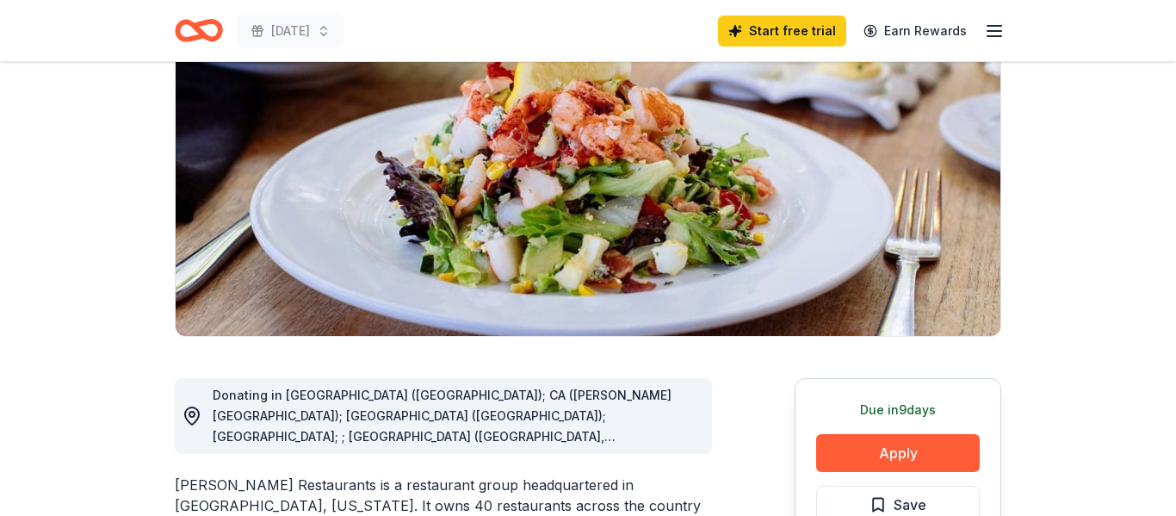
scroll to position [187, 0]
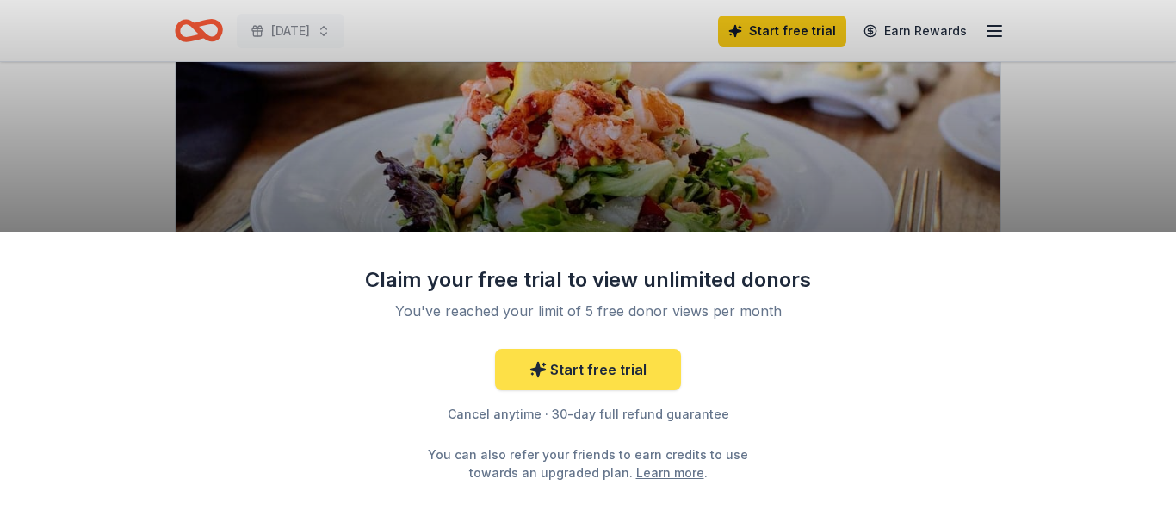
click at [643, 374] on link "Start free trial" at bounding box center [588, 369] width 186 height 41
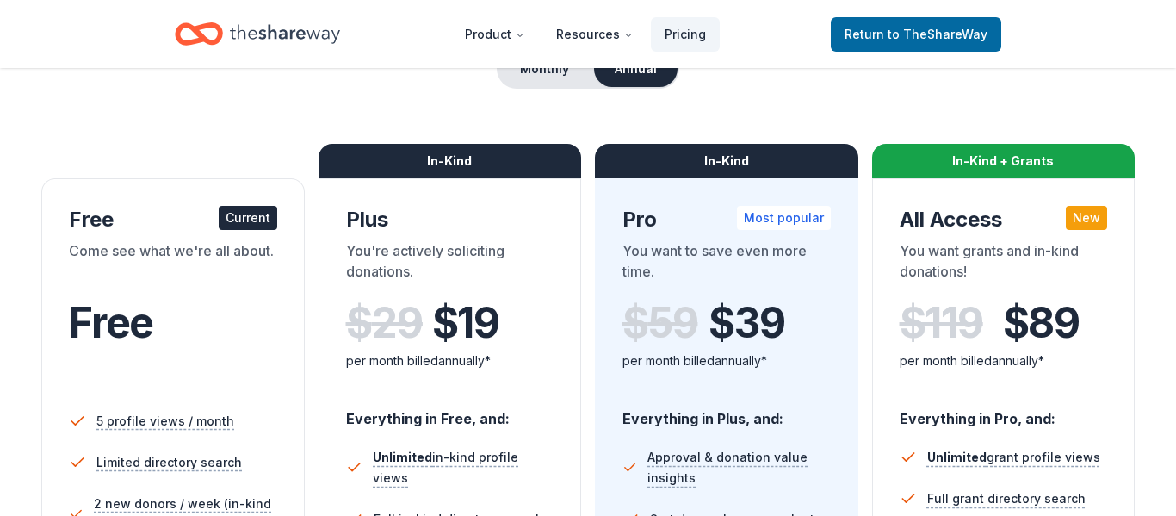
scroll to position [195, 0]
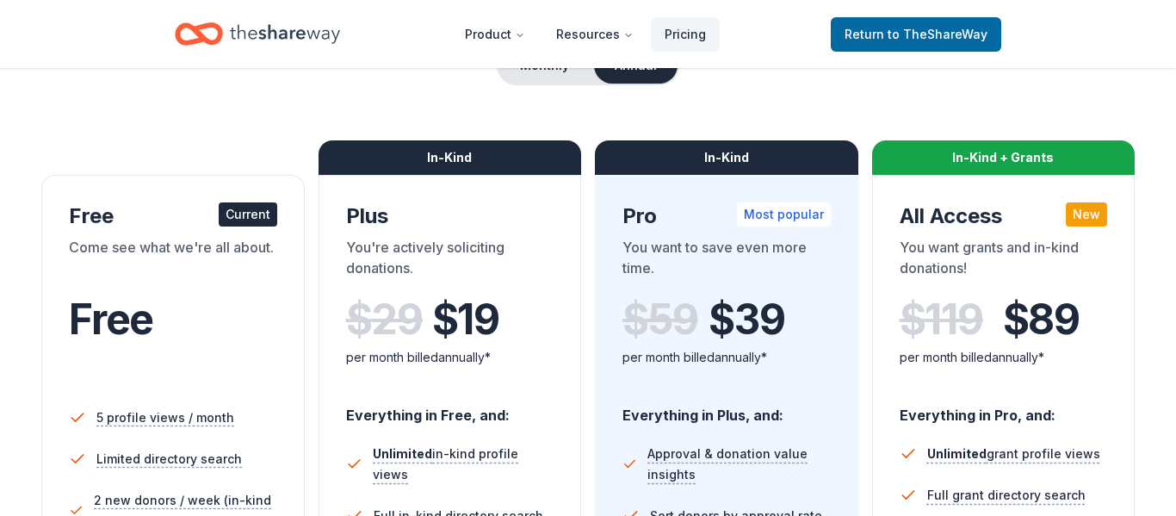
click at [195, 256] on div "Come see what we're all about." at bounding box center [173, 261] width 208 height 48
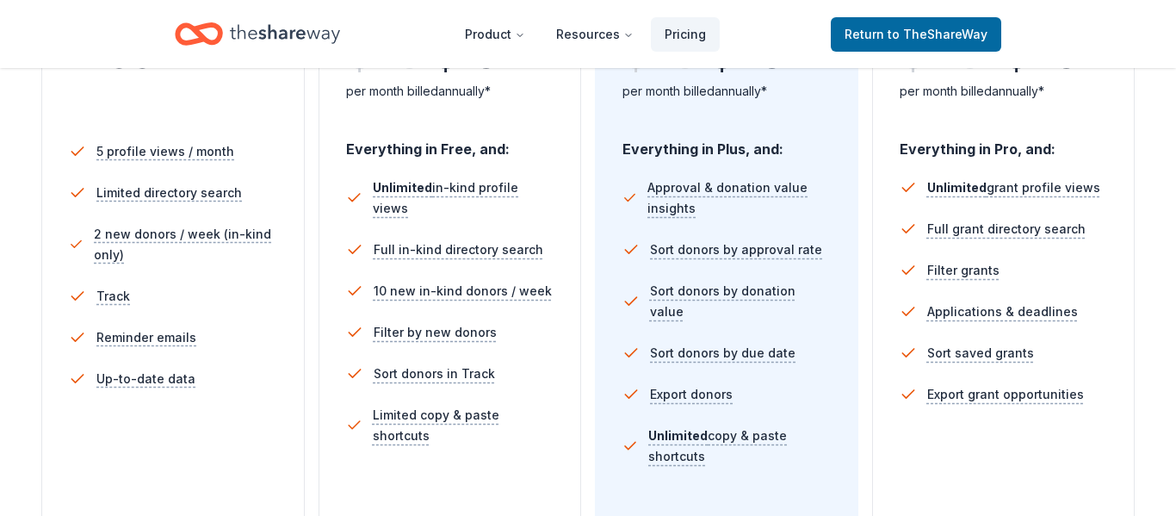
scroll to position [211, 0]
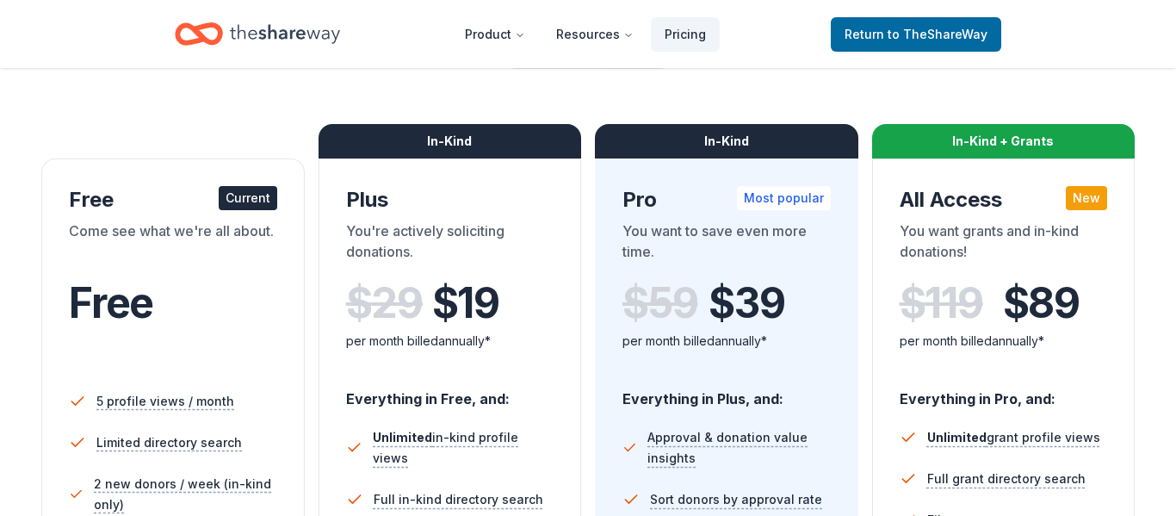
click at [446, 248] on div "You're actively soliciting donations." at bounding box center [450, 244] width 208 height 48
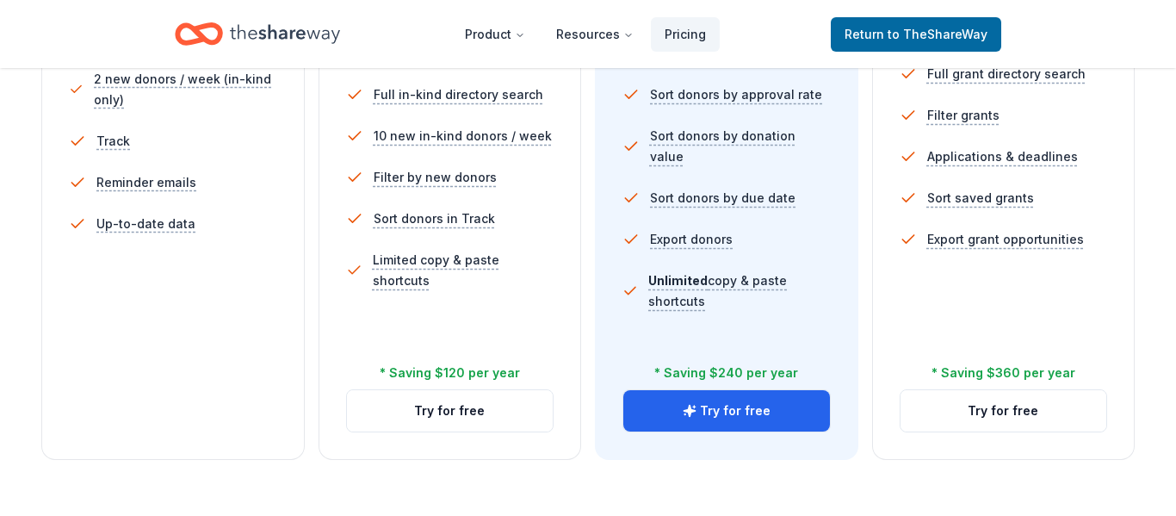
scroll to position [744, 0]
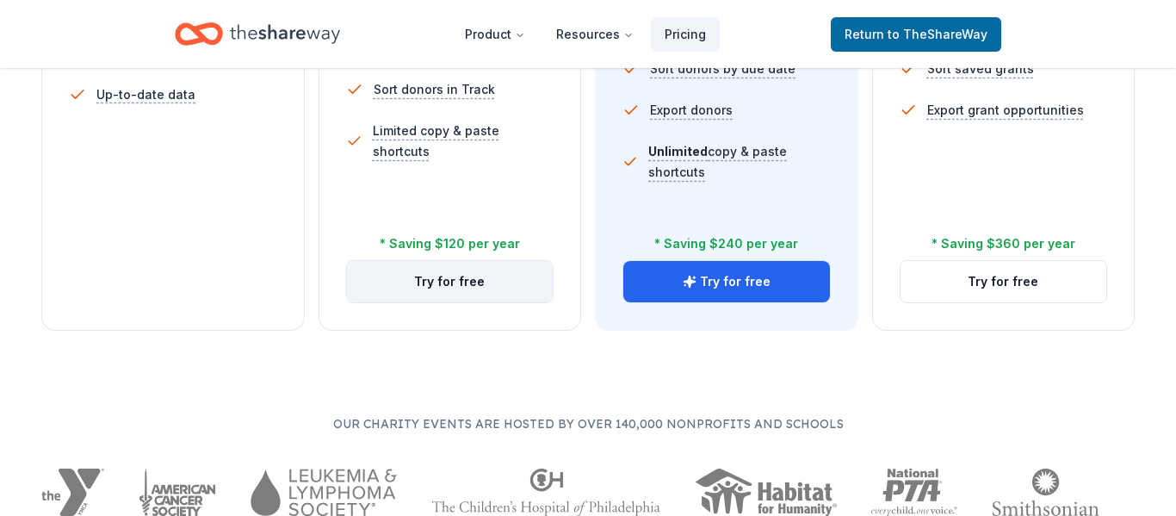
click at [445, 291] on button "Try for free" at bounding box center [450, 281] width 207 height 41
